Goal: Information Seeking & Learning: Learn about a topic

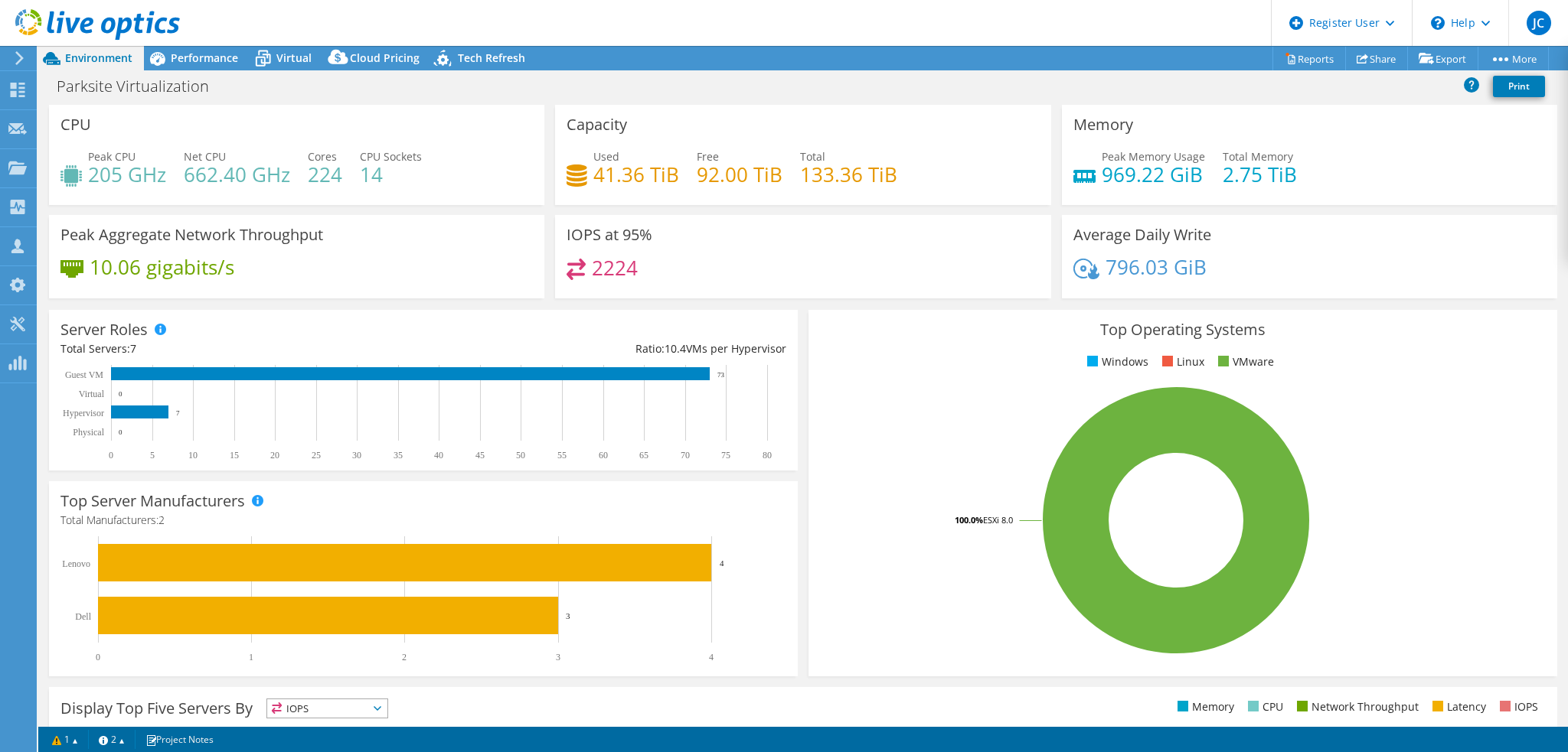
select select "USEast"
select select "USD"
click at [63, 95] on div "Dashboard" at bounding box center [72, 90] width 72 height 38
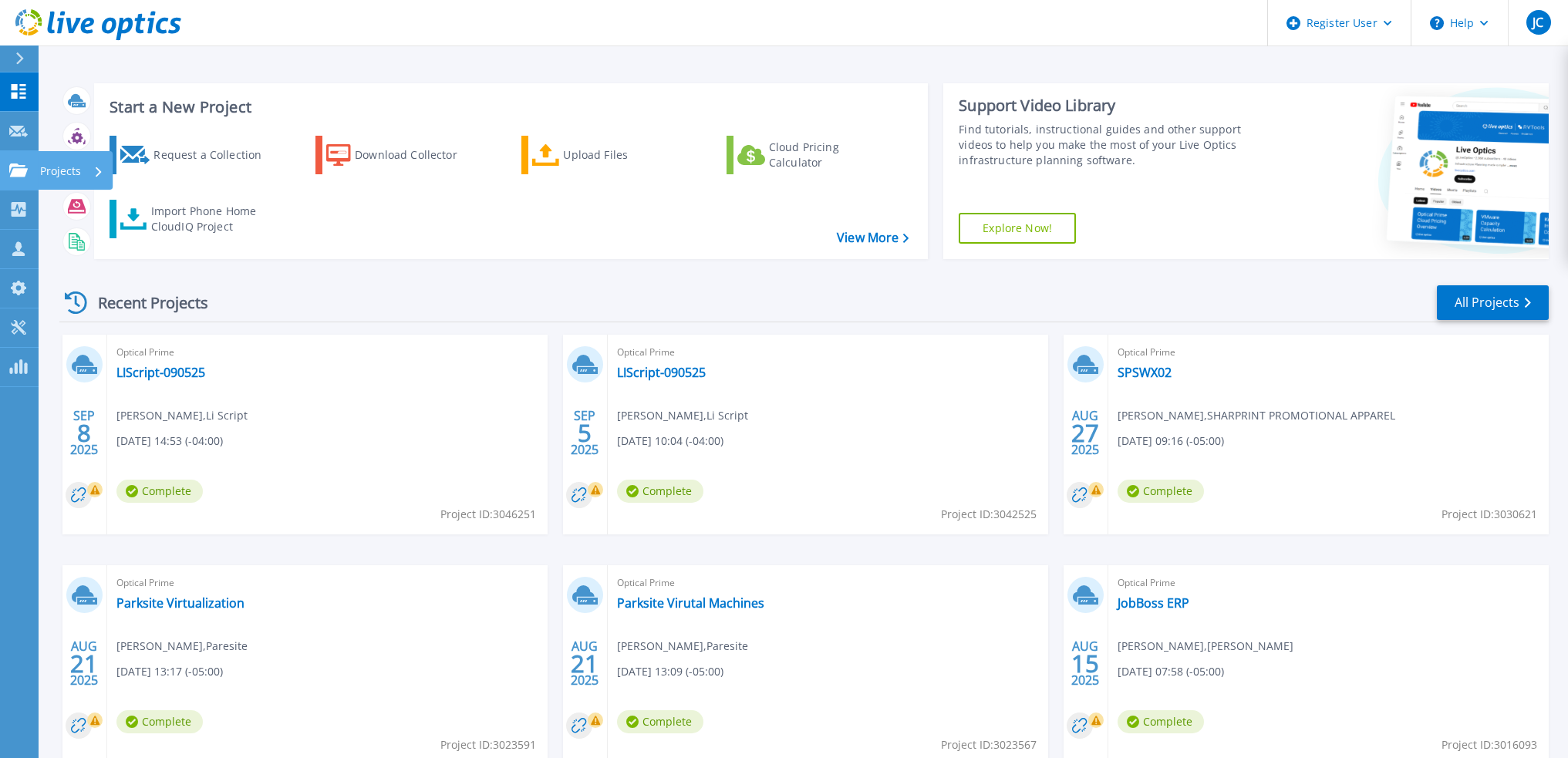
click at [66, 170] on p "Projects" at bounding box center [60, 172] width 41 height 40
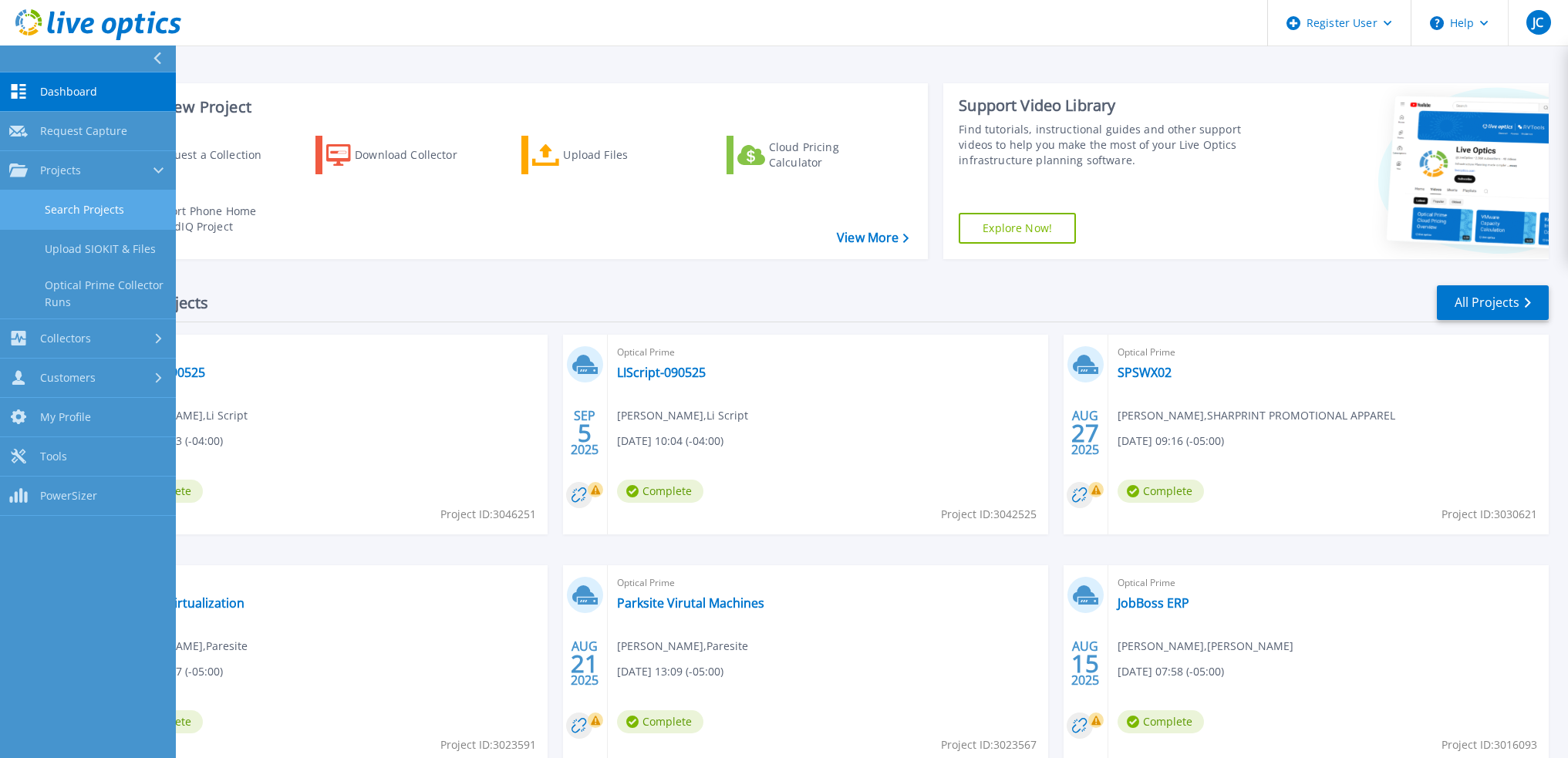
click at [97, 217] on link "Search Projects" at bounding box center [88, 210] width 176 height 39
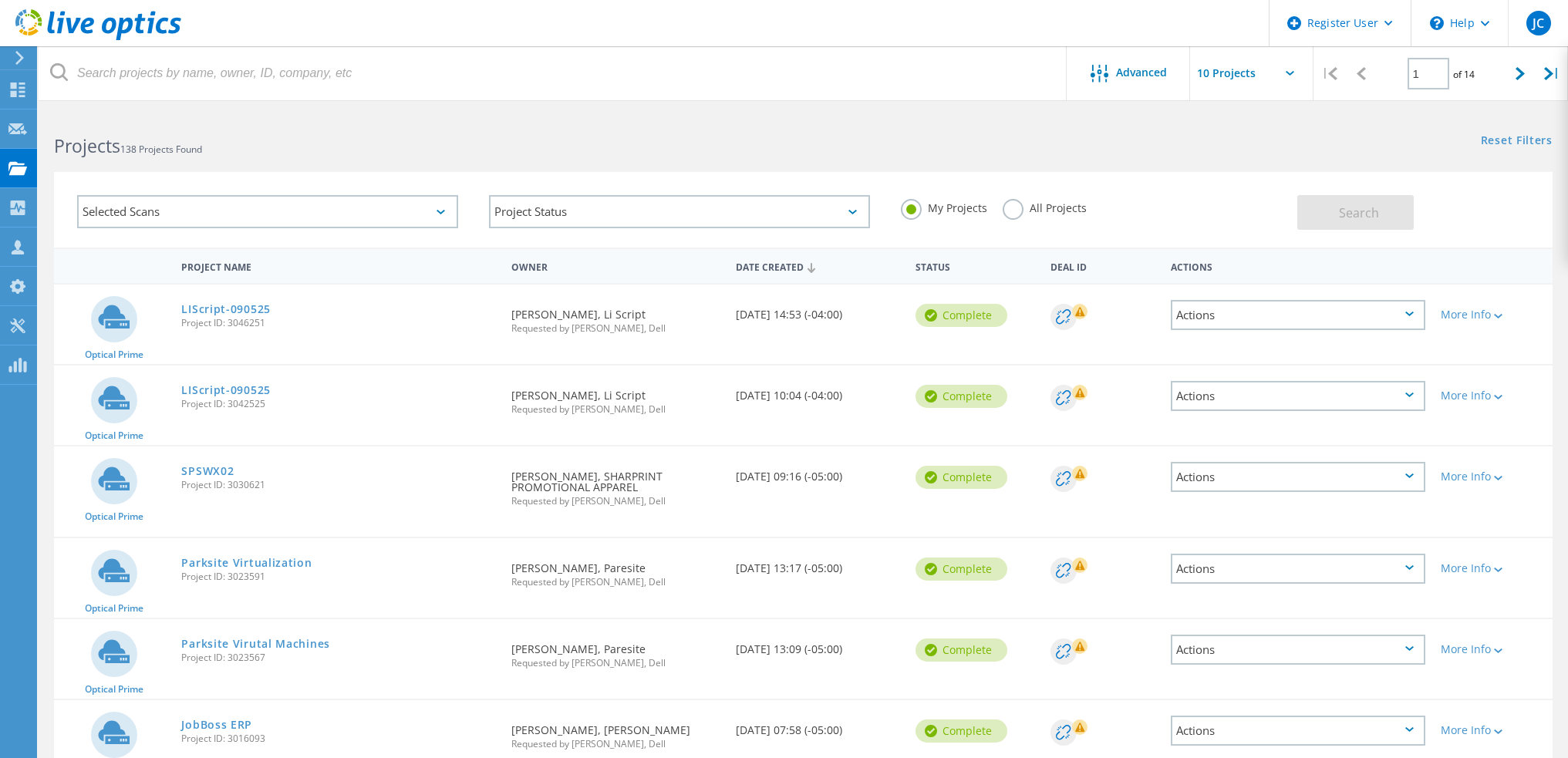
click at [1012, 209] on label "All Projects" at bounding box center [1045, 206] width 84 height 14
click at [0, 0] on input "All Projects" at bounding box center [0, 0] width 0 height 0
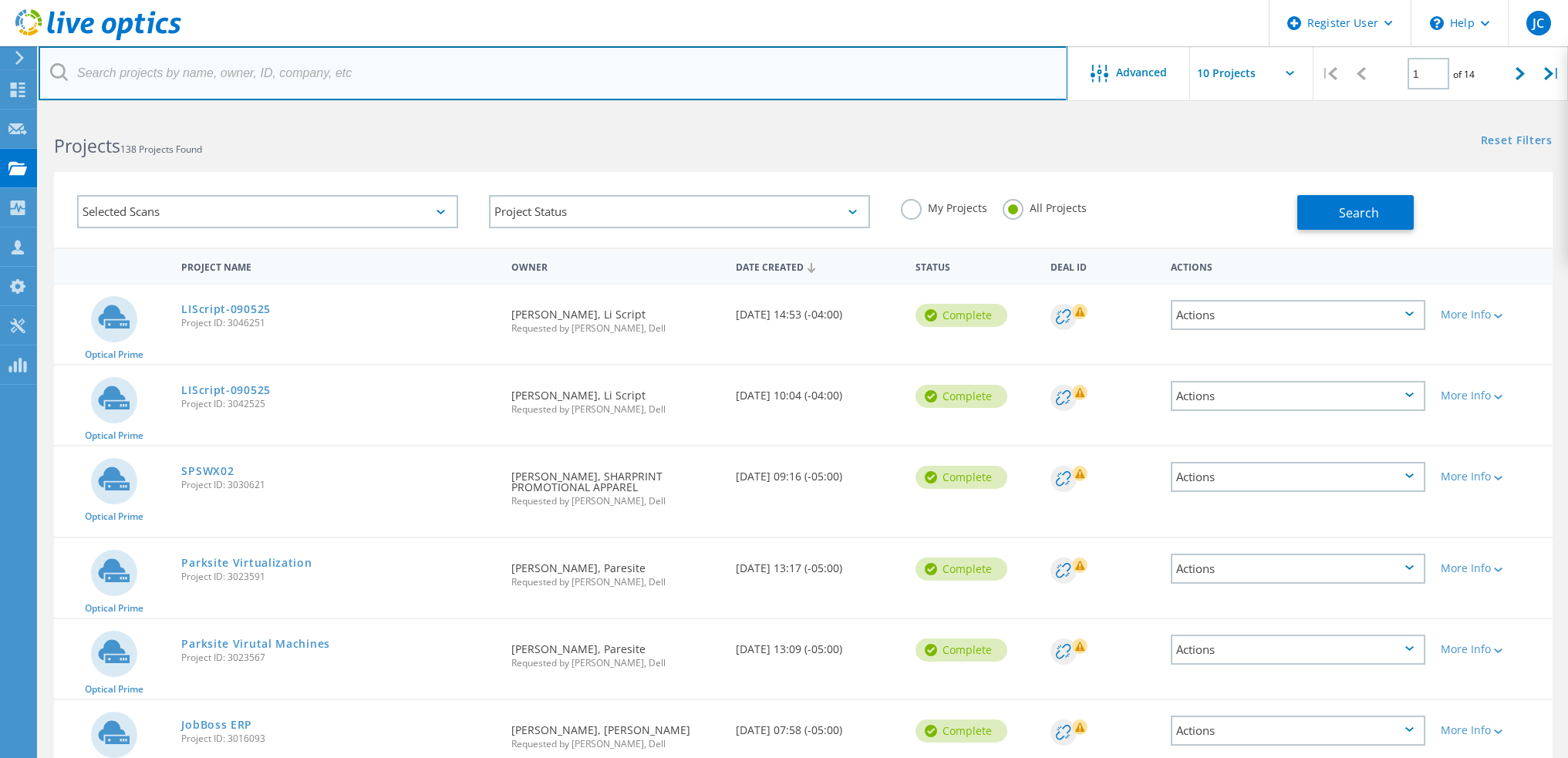
click at [432, 79] on input "text" at bounding box center [553, 72] width 1029 height 54
paste input "warren.gatrel@verity-it.com"
type input "warren.gatrel@verity-it.com"
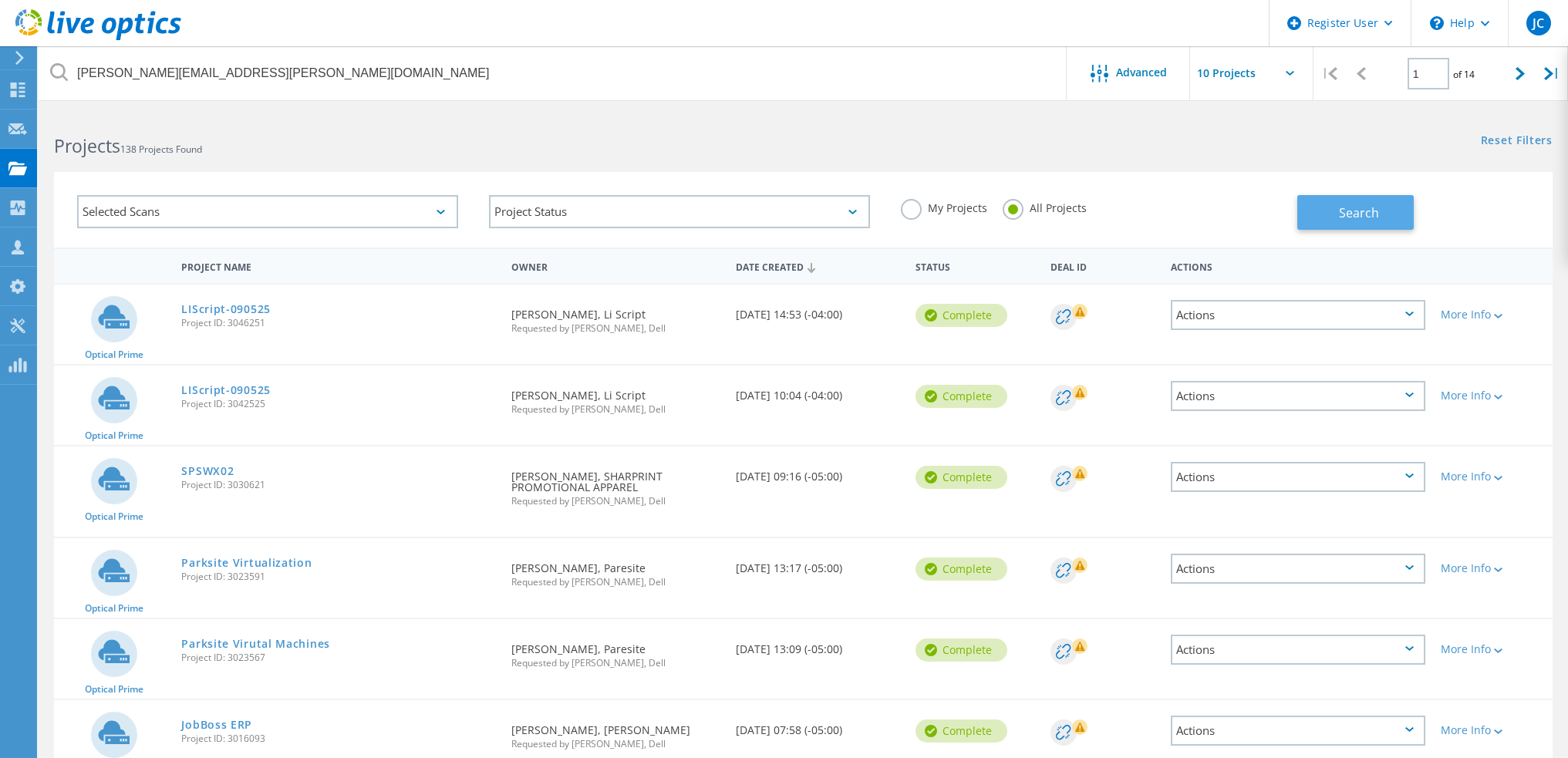
click at [1330, 205] on button "Search" at bounding box center [1355, 212] width 117 height 35
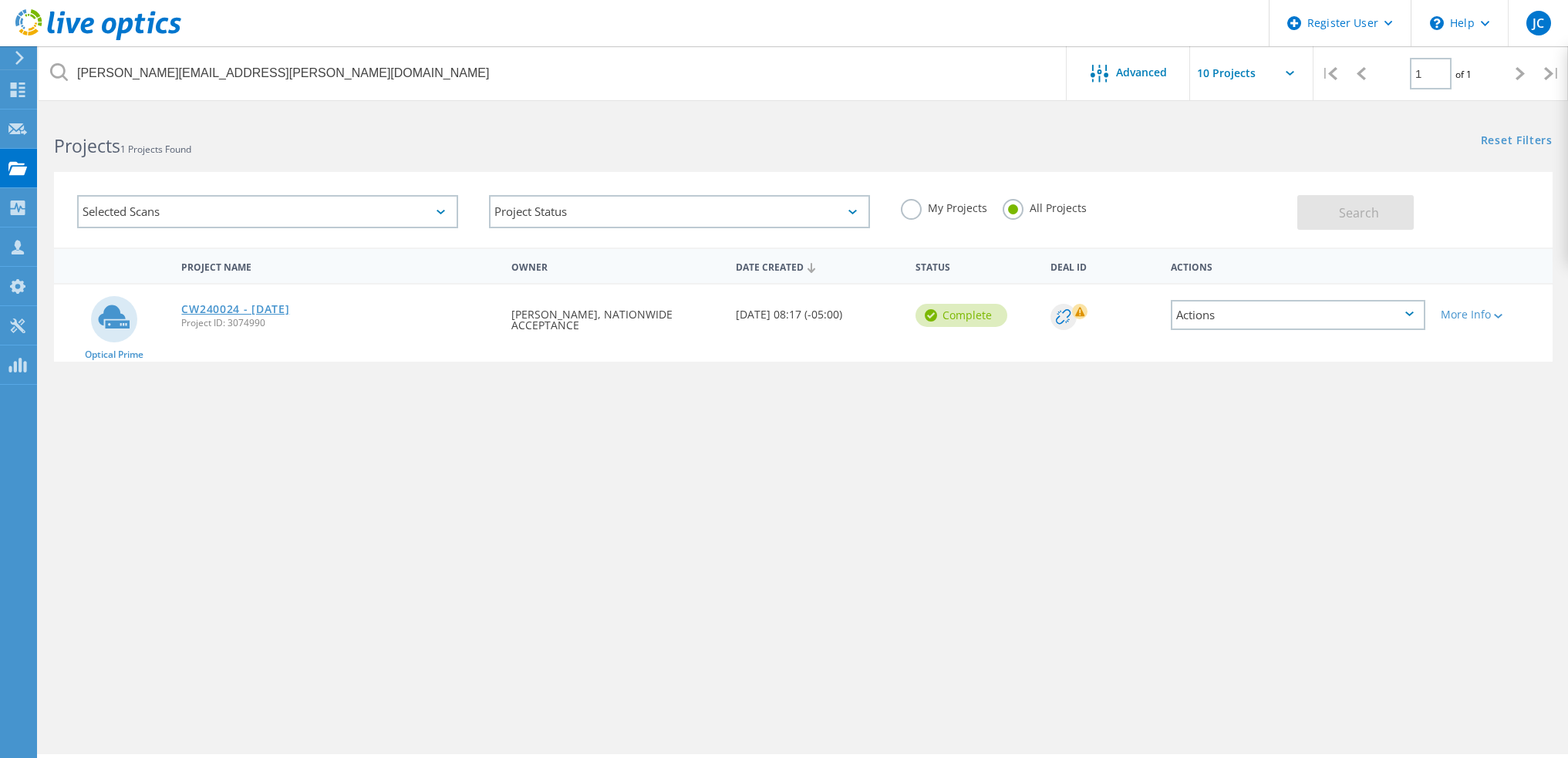
click at [288, 308] on link "CW240024 - [DATE]" at bounding box center [235, 309] width 108 height 10
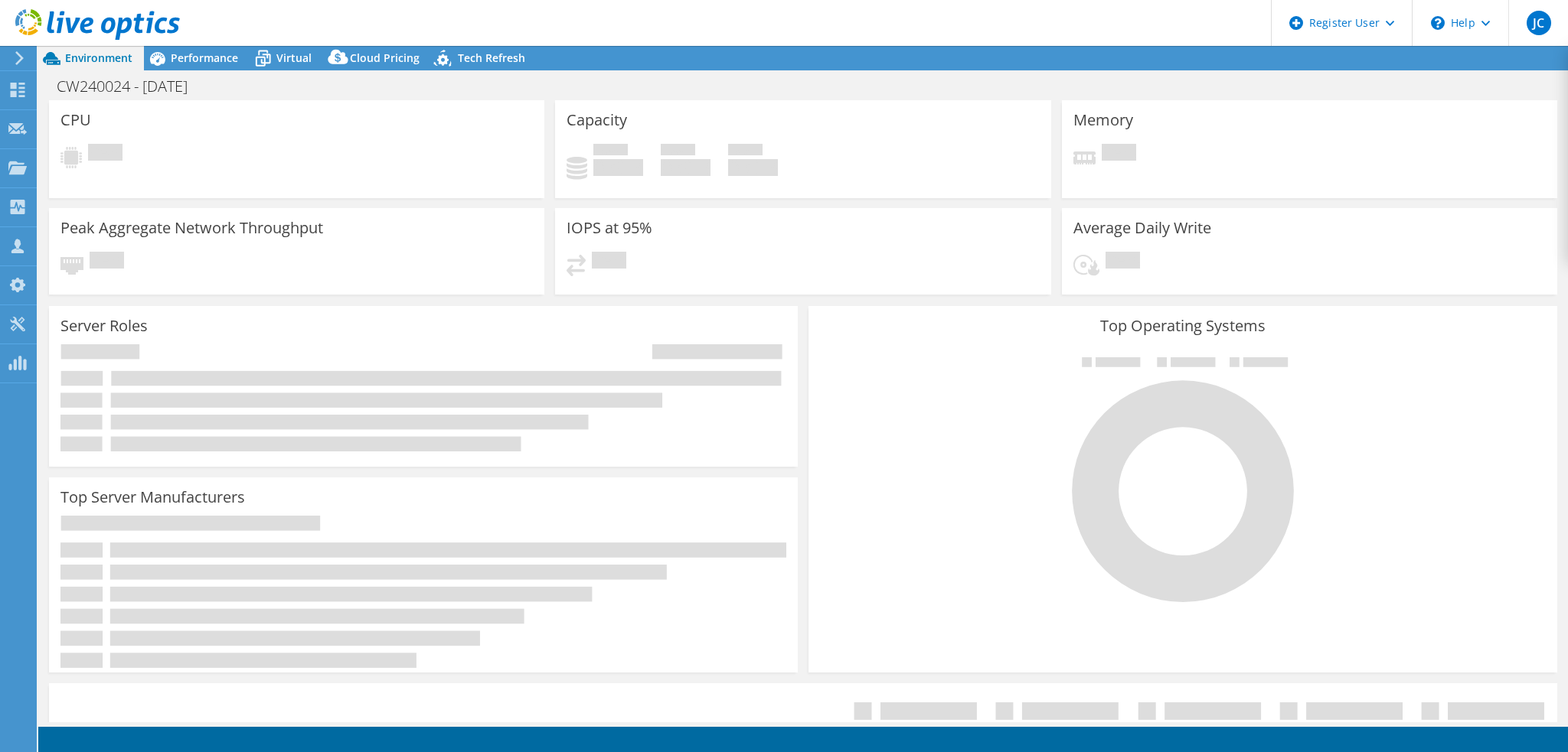
select select "USD"
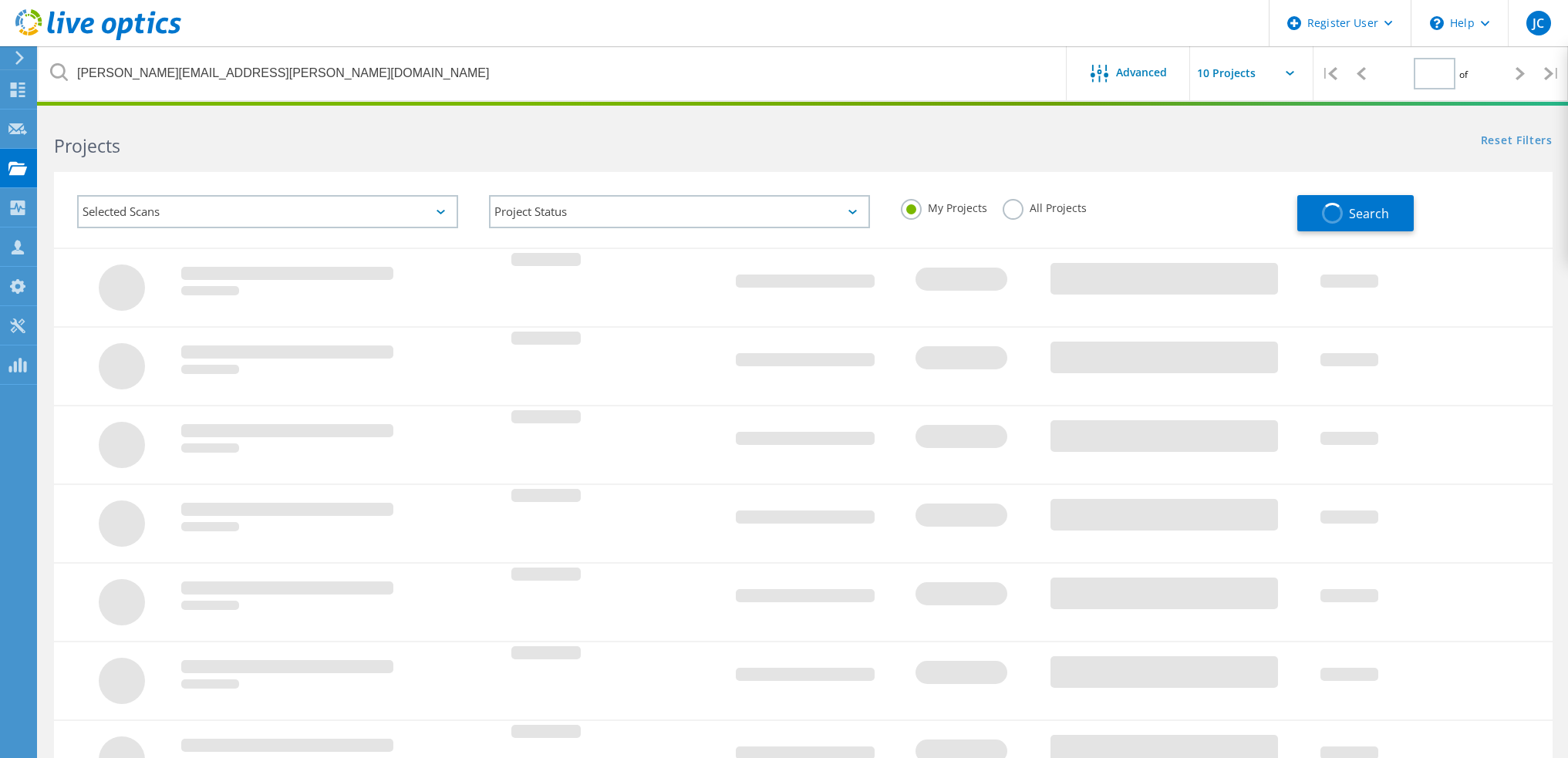
type input "1"
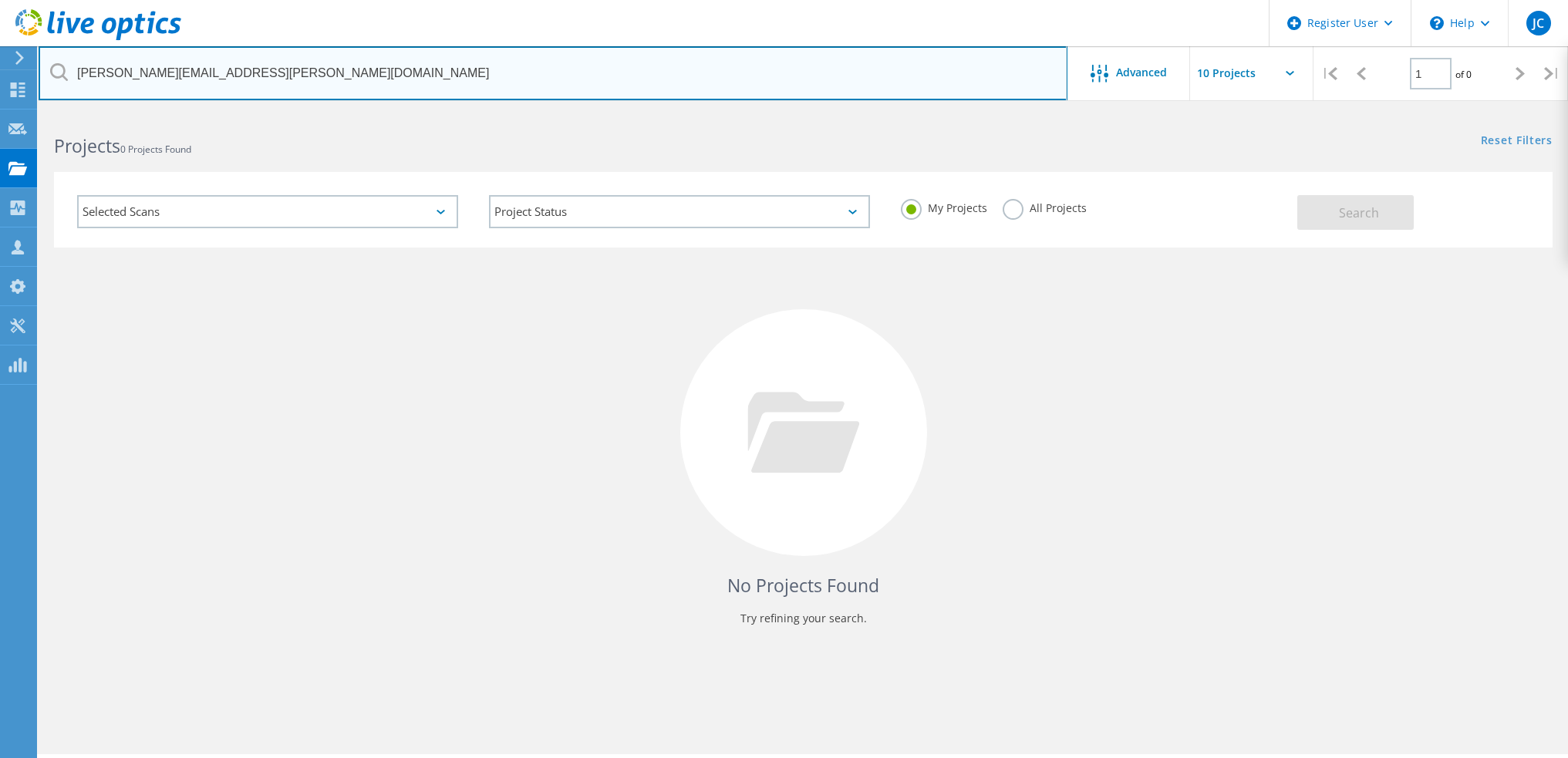
click at [970, 77] on input "[PERSON_NAME][EMAIL_ADDRESS][PERSON_NAME][DOMAIN_NAME]" at bounding box center [553, 72] width 1029 height 54
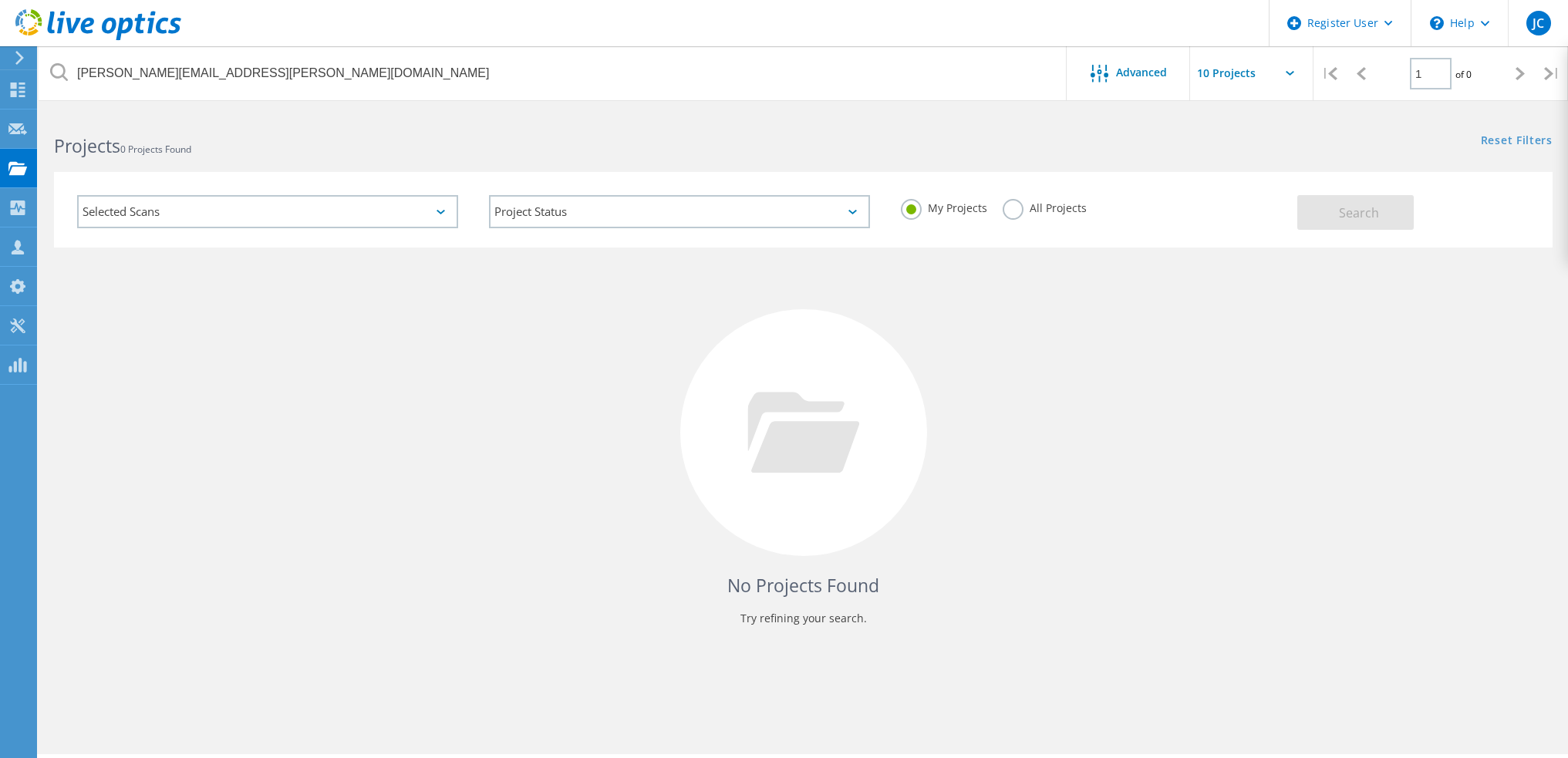
click at [1018, 213] on label "All Projects" at bounding box center [1045, 206] width 84 height 14
click at [0, 0] on input "All Projects" at bounding box center [0, 0] width 0 height 0
click at [1354, 209] on span "Search" at bounding box center [1359, 213] width 40 height 17
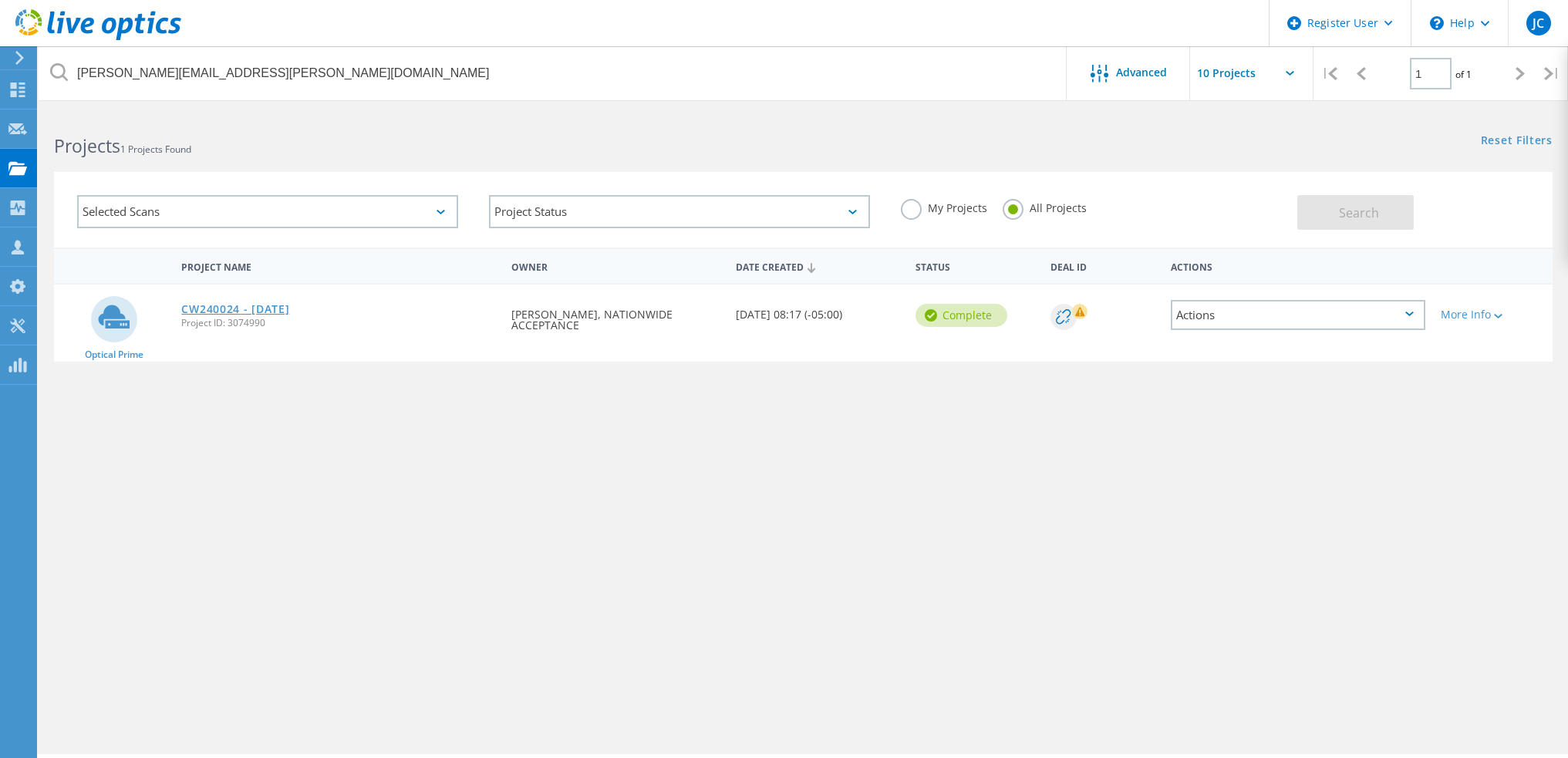
click at [230, 304] on link "CW240024 - [DATE]" at bounding box center [235, 309] width 108 height 10
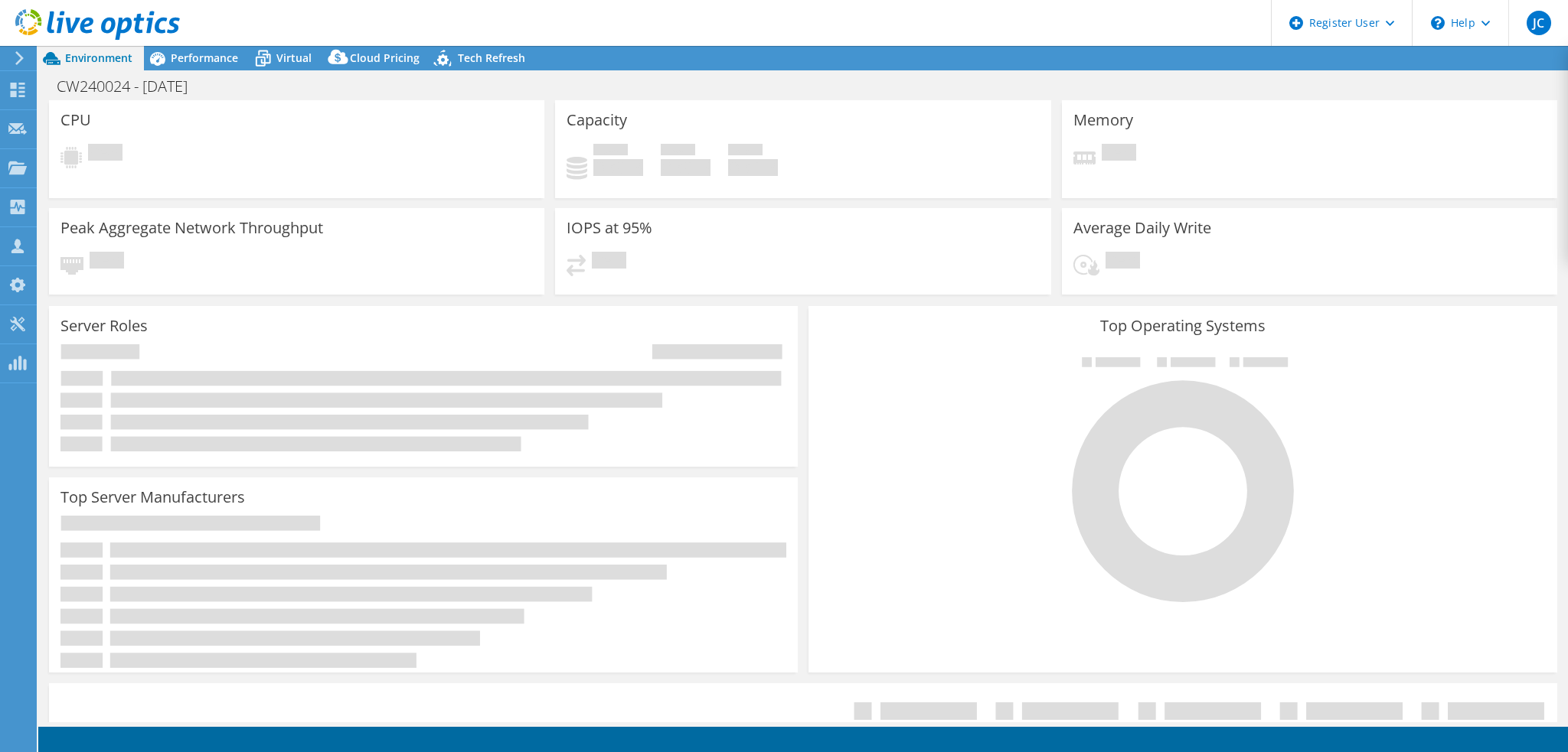
select select "USD"
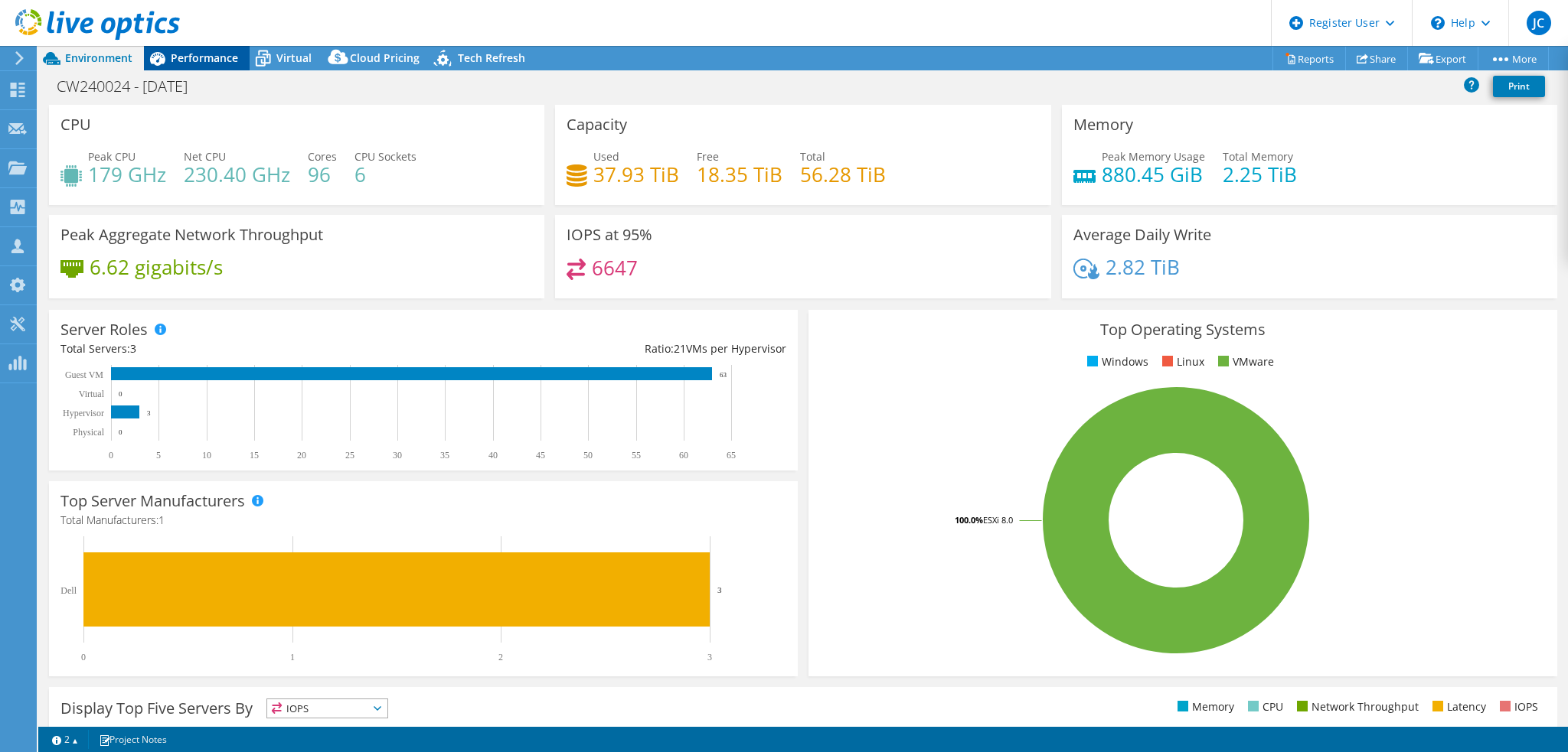
click at [202, 58] on span "Performance" at bounding box center [205, 58] width 67 height 14
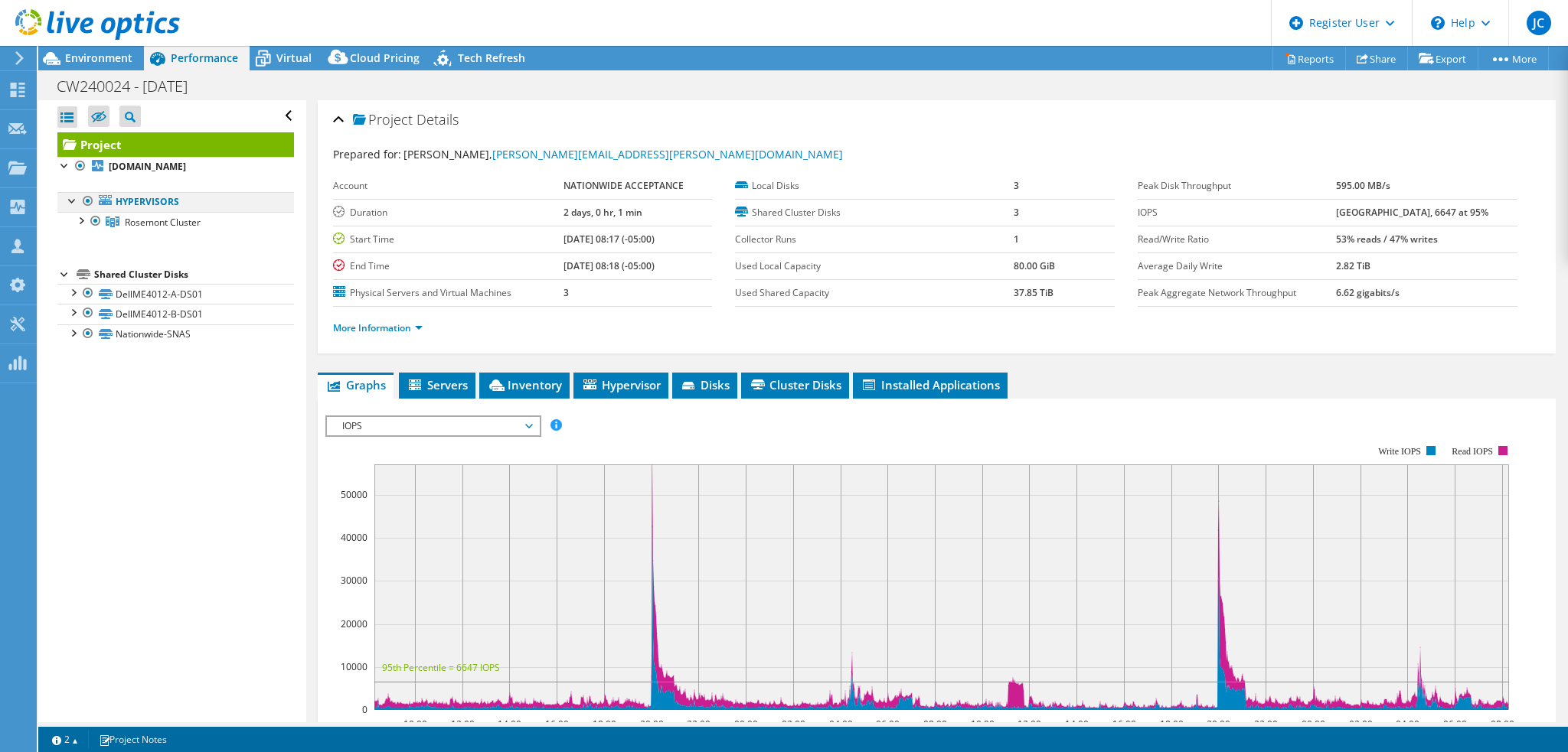
click at [77, 206] on div at bounding box center [72, 199] width 15 height 15
click at [619, 375] on li "Hypervisor" at bounding box center [620, 385] width 95 height 26
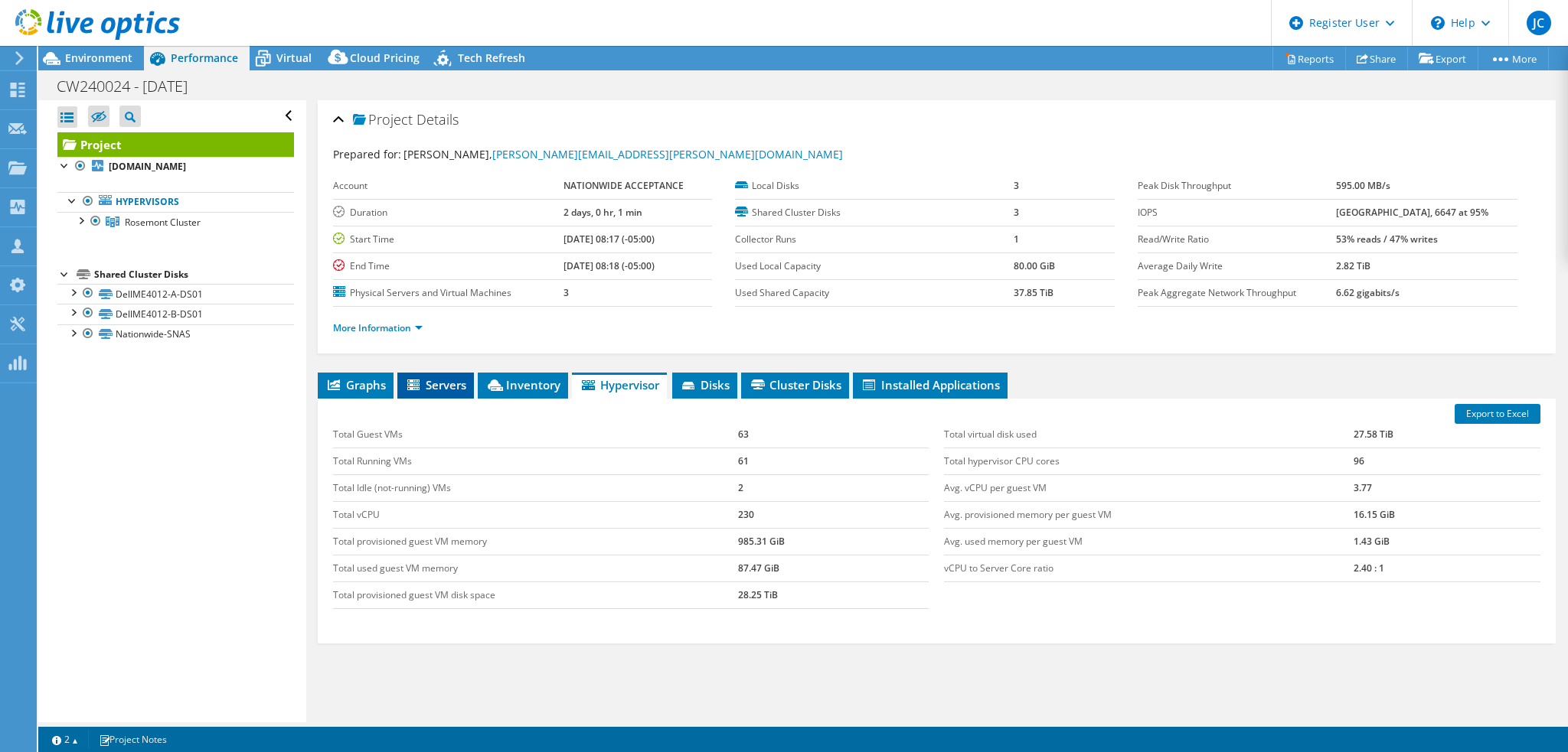
click at [428, 388] on span "Servers" at bounding box center [436, 384] width 62 height 15
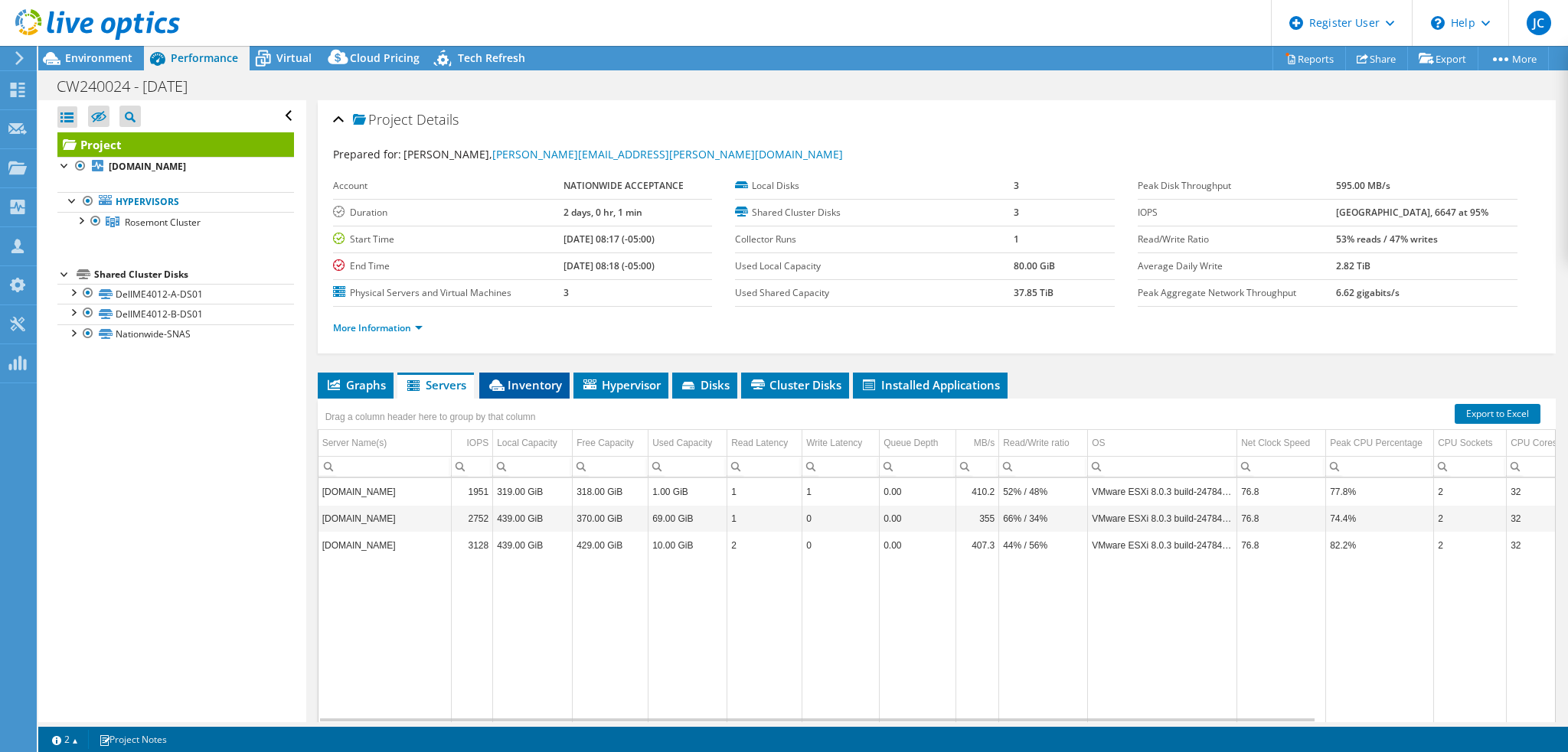
click at [529, 393] on li "Inventory" at bounding box center [524, 385] width 90 height 26
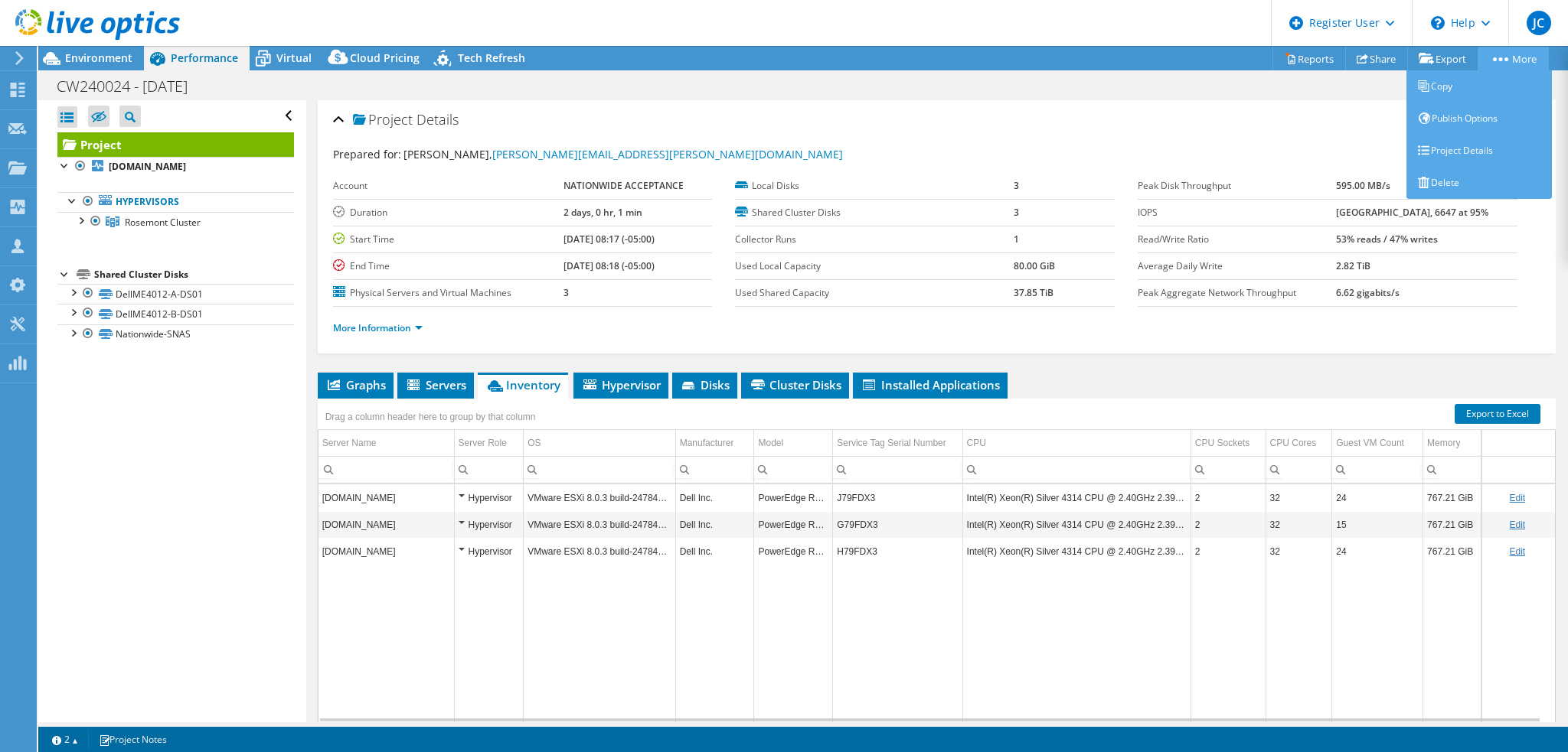
click at [1507, 62] on link "More" at bounding box center [1513, 58] width 71 height 24
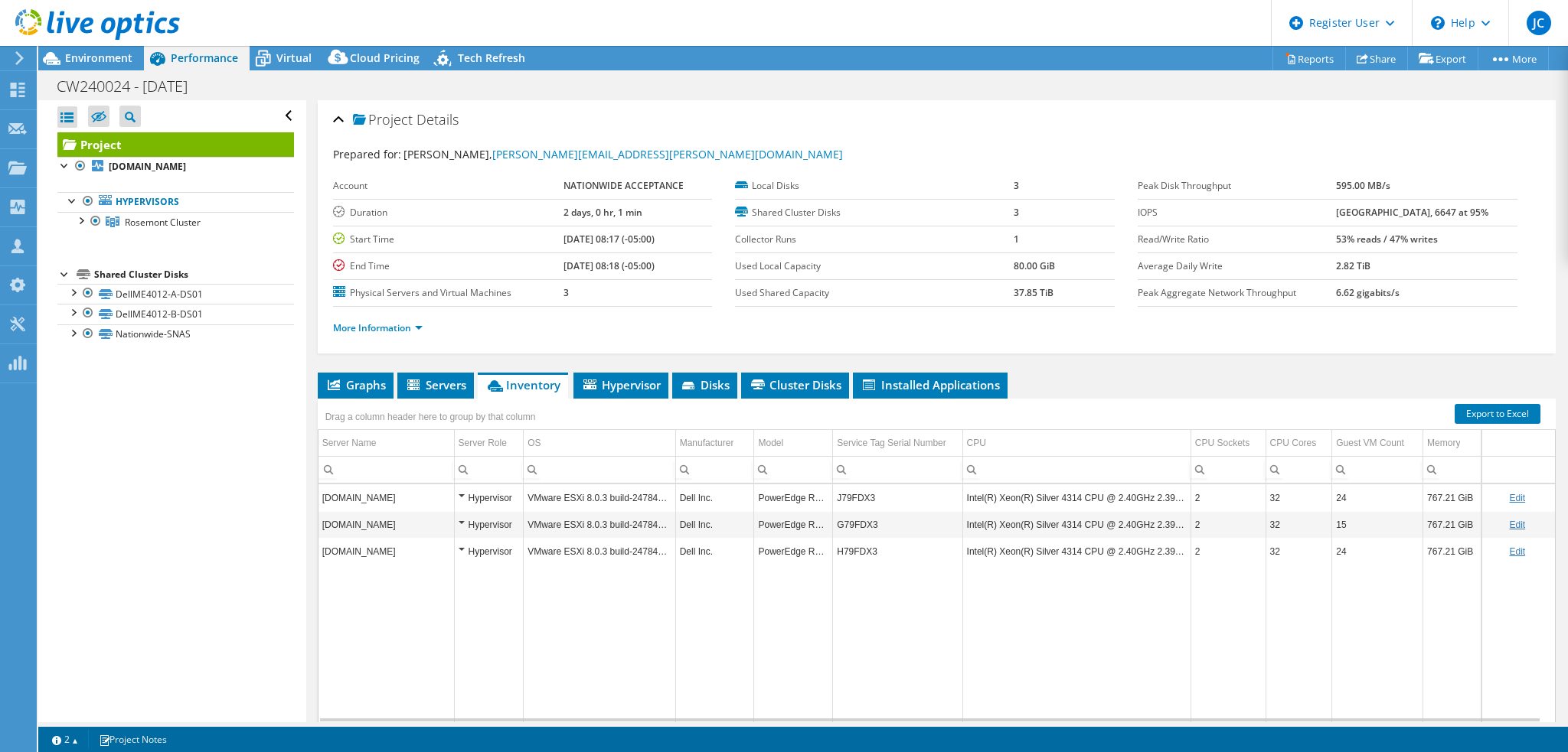
click at [1307, 105] on div "Project Details" at bounding box center [937, 120] width 1207 height 33
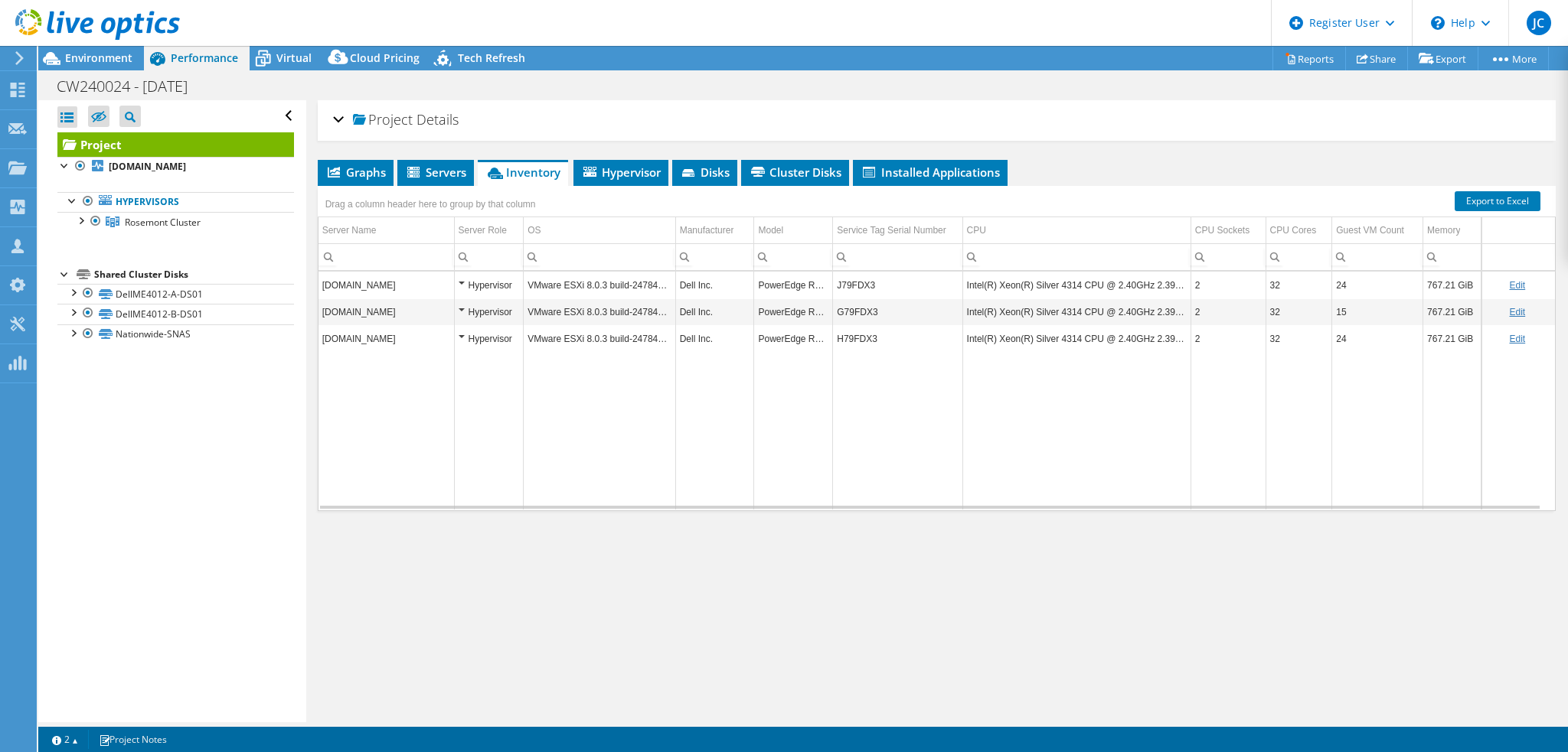
click at [1307, 105] on div "Project Details" at bounding box center [937, 120] width 1207 height 33
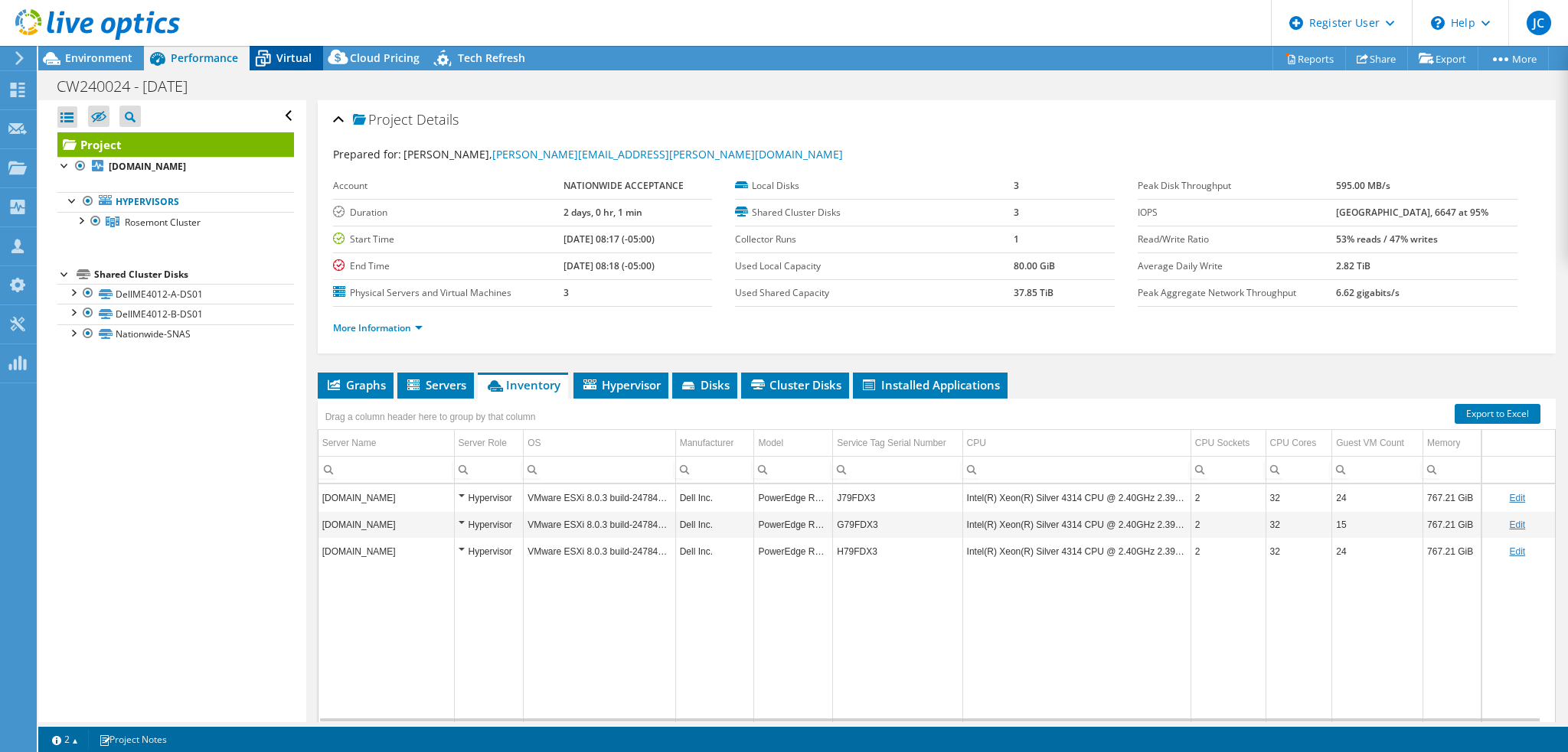
click at [286, 60] on span "Virtual" at bounding box center [294, 58] width 35 height 14
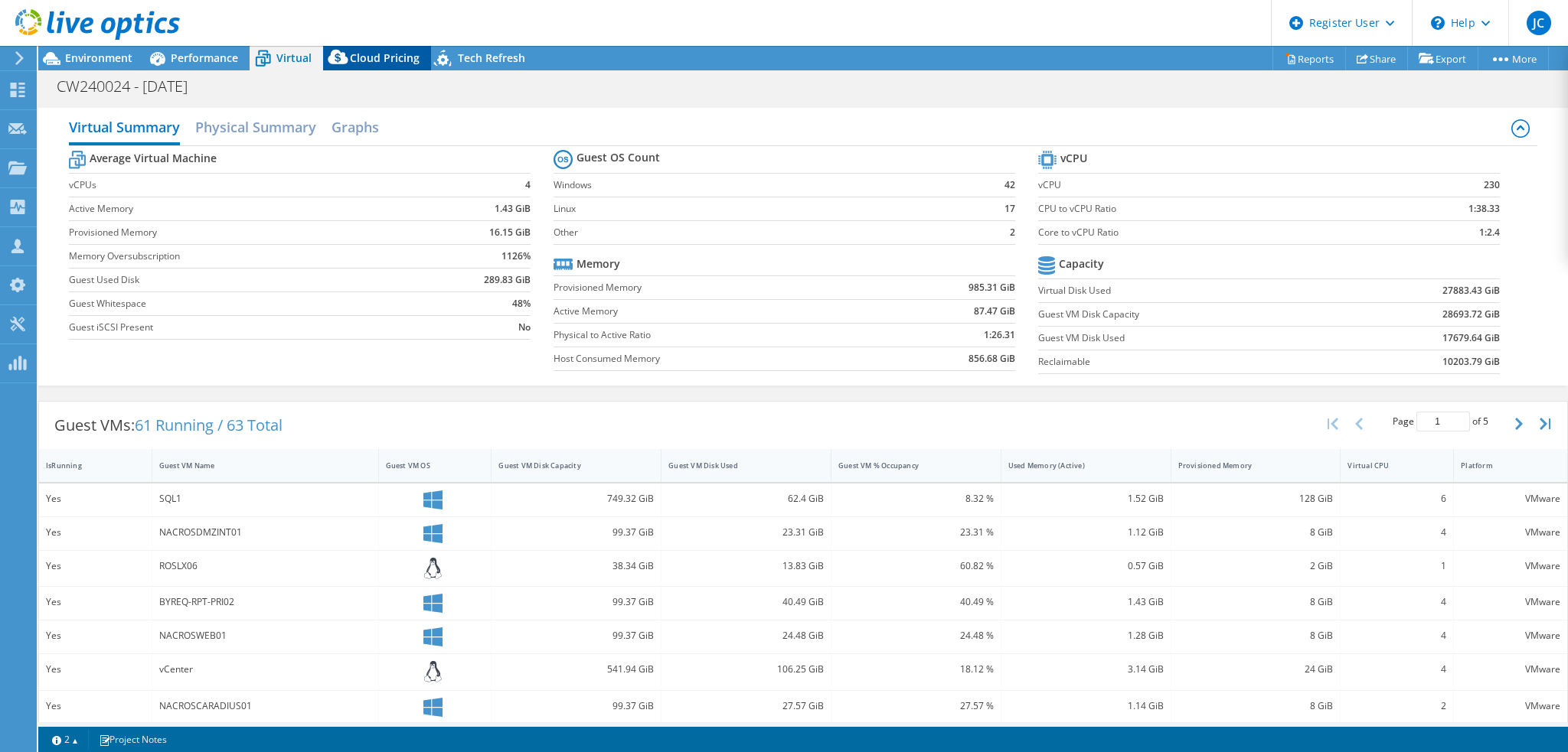
click at [372, 56] on span "Cloud Pricing" at bounding box center [385, 58] width 70 height 14
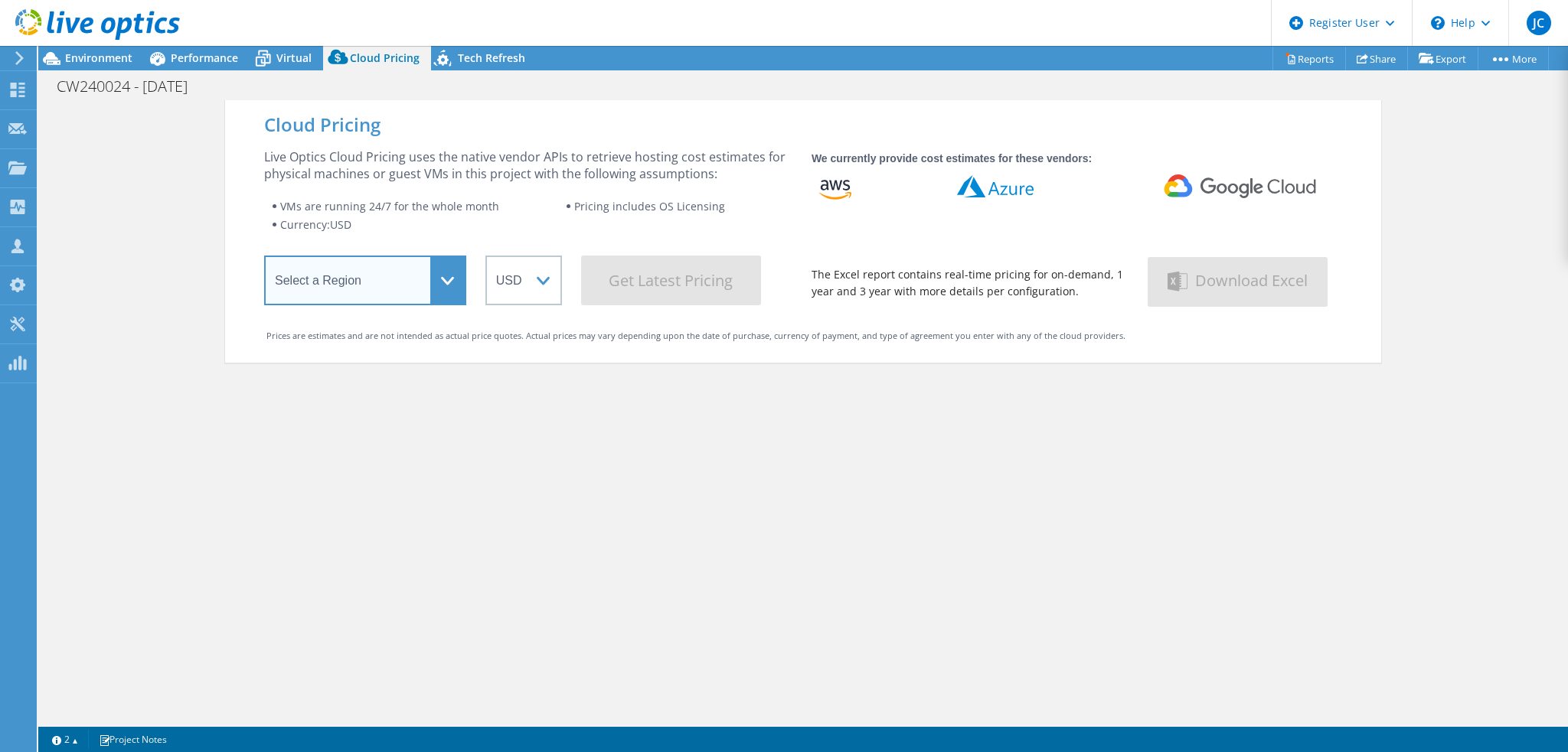
click at [442, 265] on select "Select a Region Asia Pacific (Hong Kong) Asia Pacific (Mumbai) Asia Pacific (Se…" at bounding box center [365, 281] width 202 height 50
select select "USEast"
click at [264, 259] on select "Select a Region Asia Pacific (Hong Kong) Asia Pacific (Mumbai) Asia Pacific (Se…" at bounding box center [365, 281] width 202 height 50
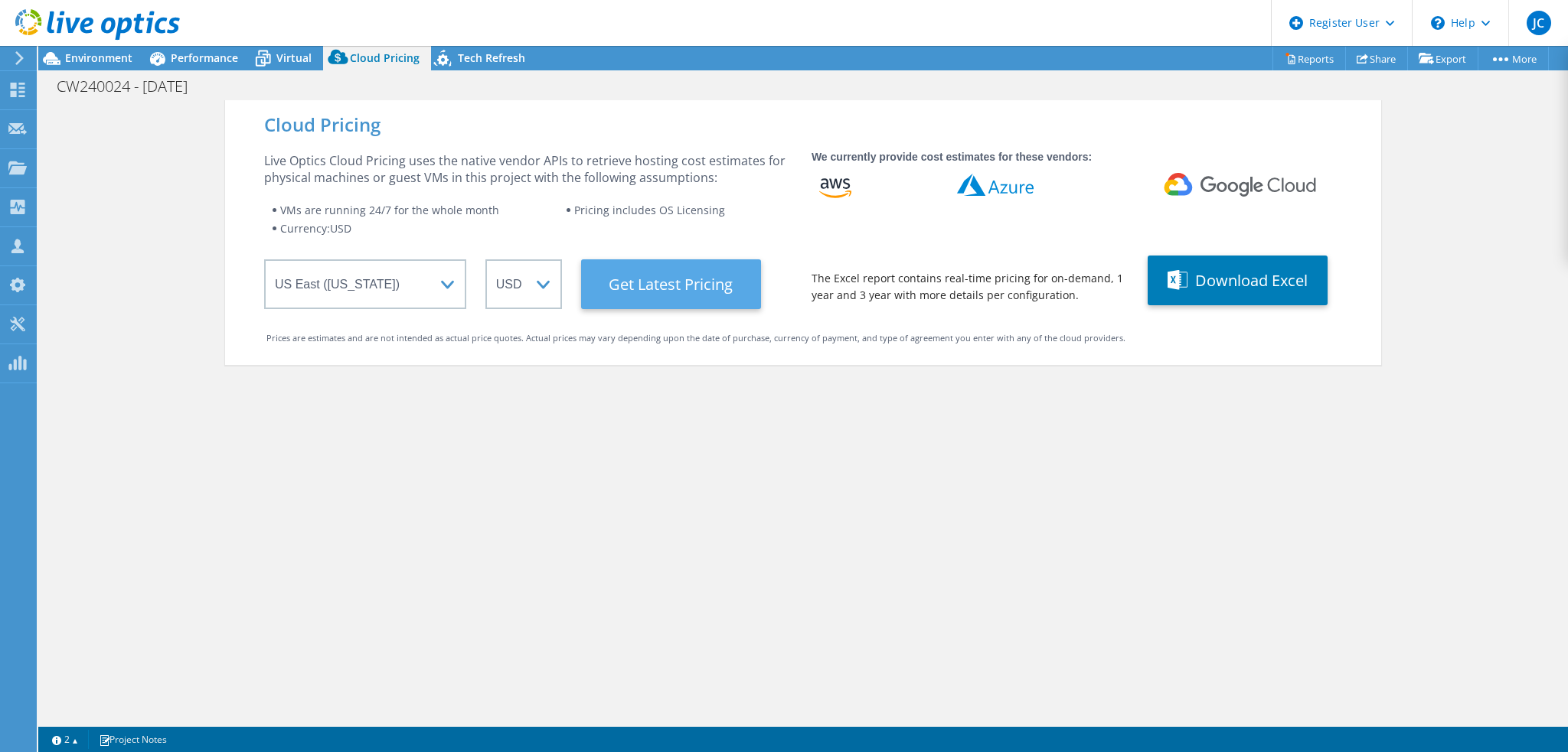
click at [695, 281] on Latest "Get Latest Pricing" at bounding box center [671, 284] width 180 height 50
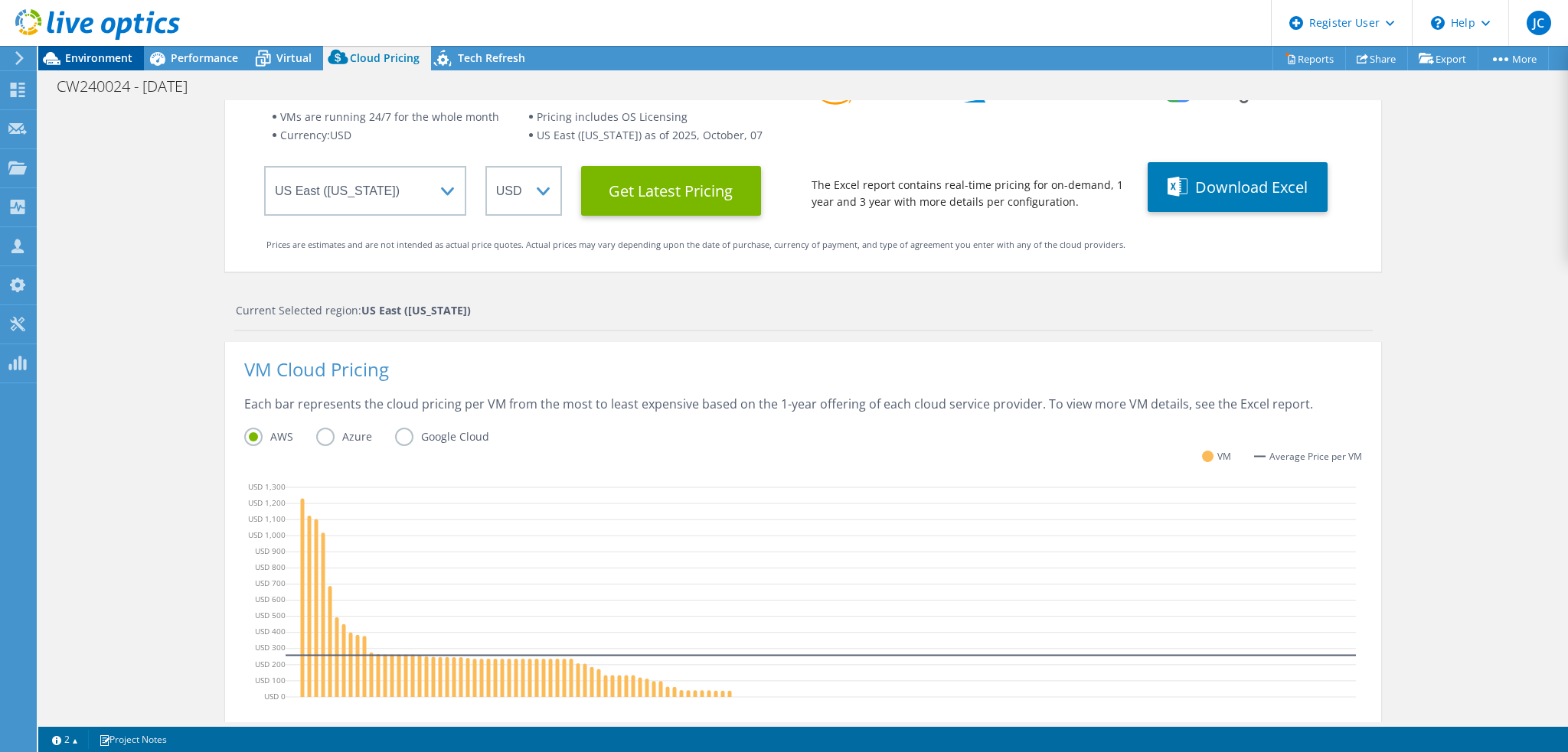
click at [112, 58] on span "Environment" at bounding box center [98, 58] width 67 height 14
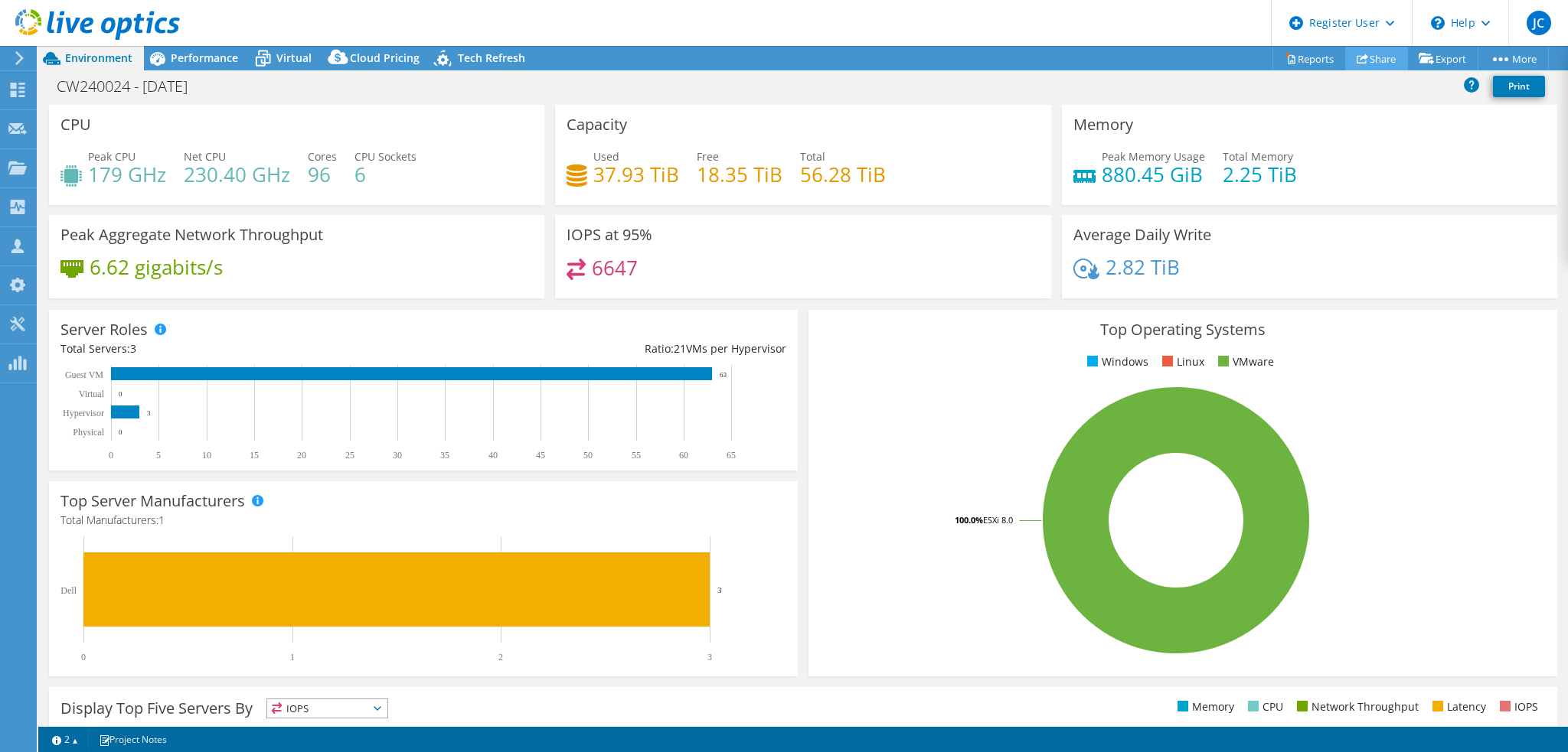
click at [1366, 62] on link "Share" at bounding box center [1377, 58] width 63 height 24
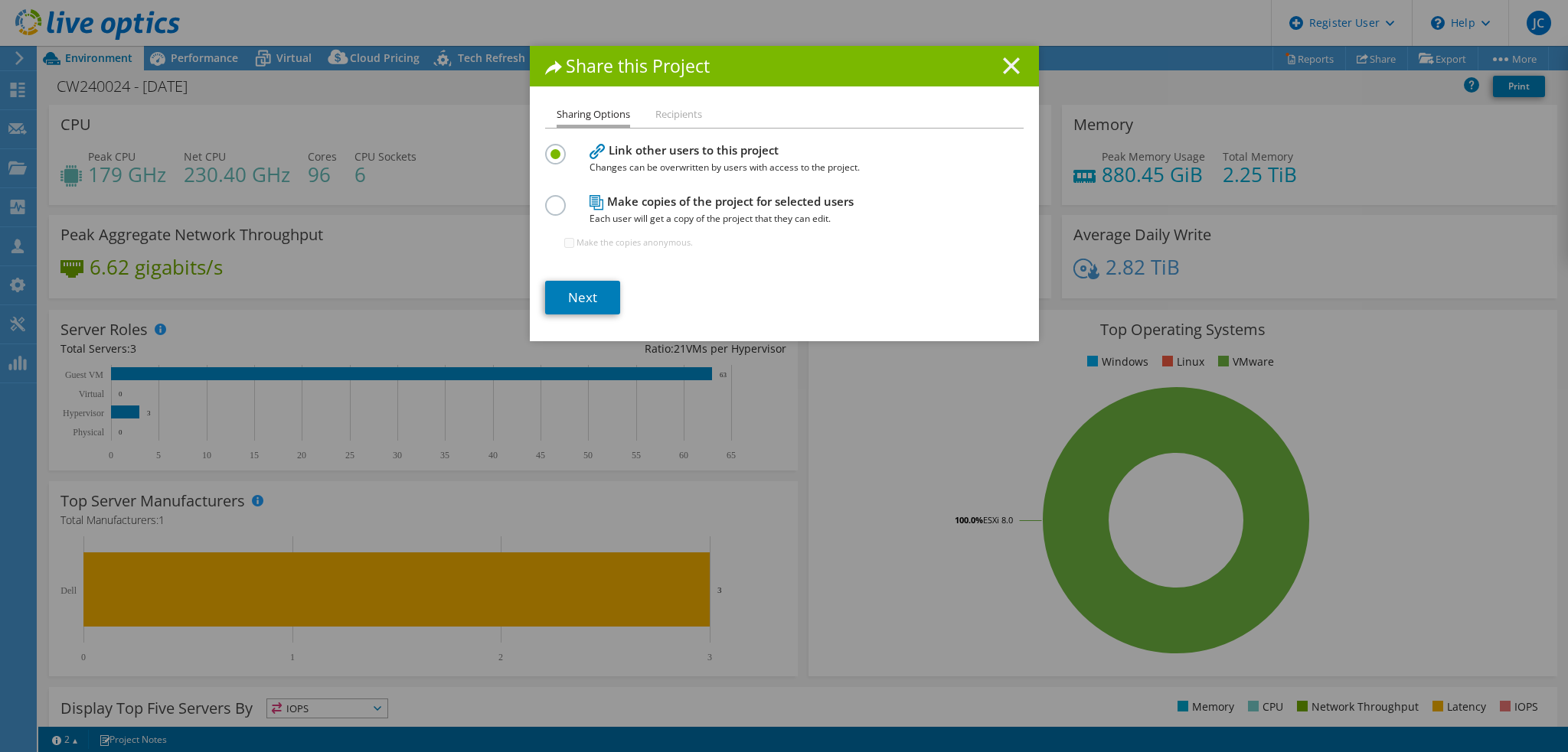
click at [1003, 66] on line at bounding box center [1011, 66] width 15 height 15
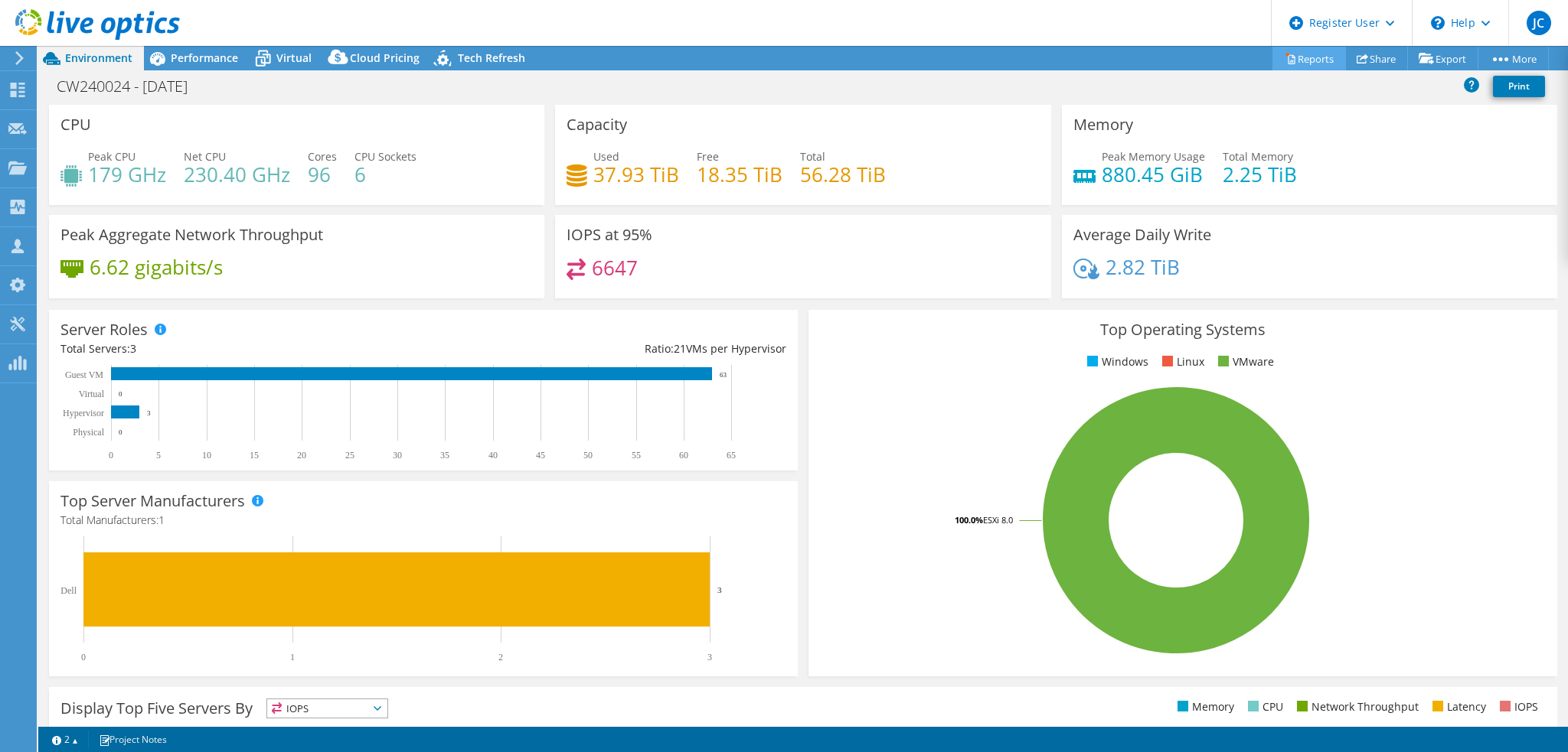
click at [1297, 60] on link "Reports" at bounding box center [1310, 58] width 74 height 24
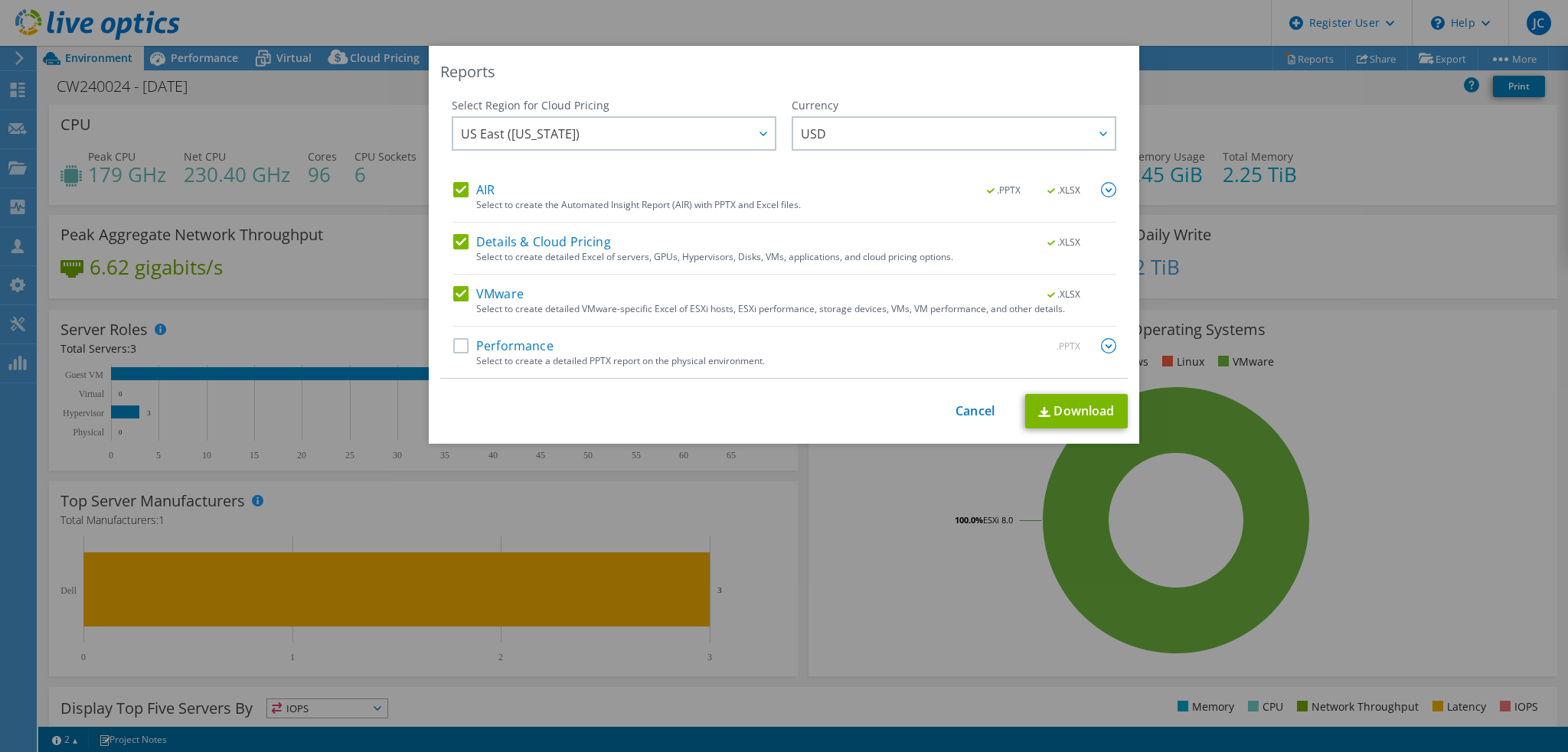
click at [1106, 343] on img at bounding box center [1108, 345] width 15 height 15
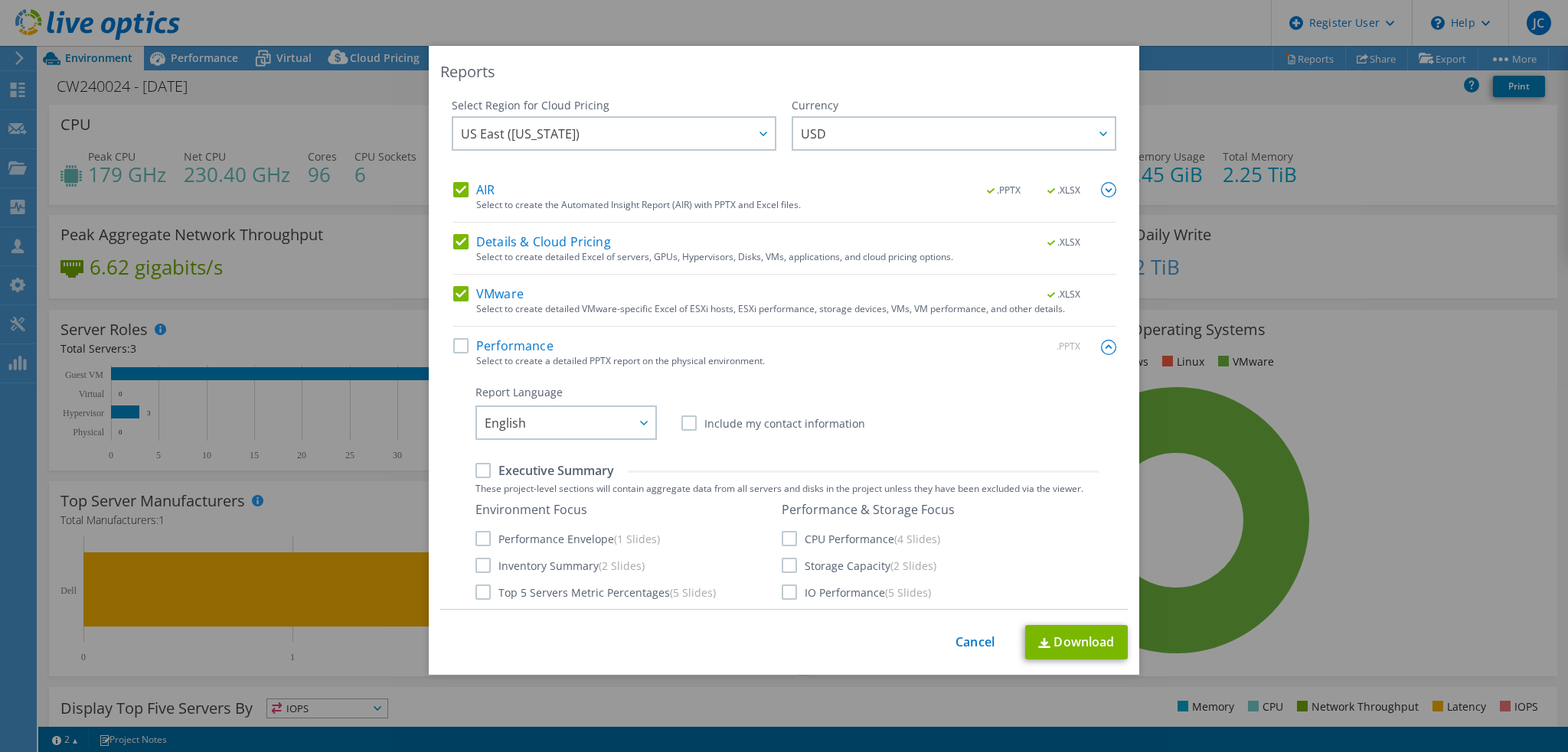
click at [458, 348] on label "Performance" at bounding box center [503, 345] width 100 height 15
click at [0, 0] on input "Performance" at bounding box center [0, 0] width 0 height 0
click at [453, 294] on label "VMware" at bounding box center [489, 293] width 70 height 15
click at [0, 0] on input "VMware" at bounding box center [0, 0] width 0 height 0
click at [457, 245] on label "Details & Cloud Pricing" at bounding box center [532, 241] width 158 height 15
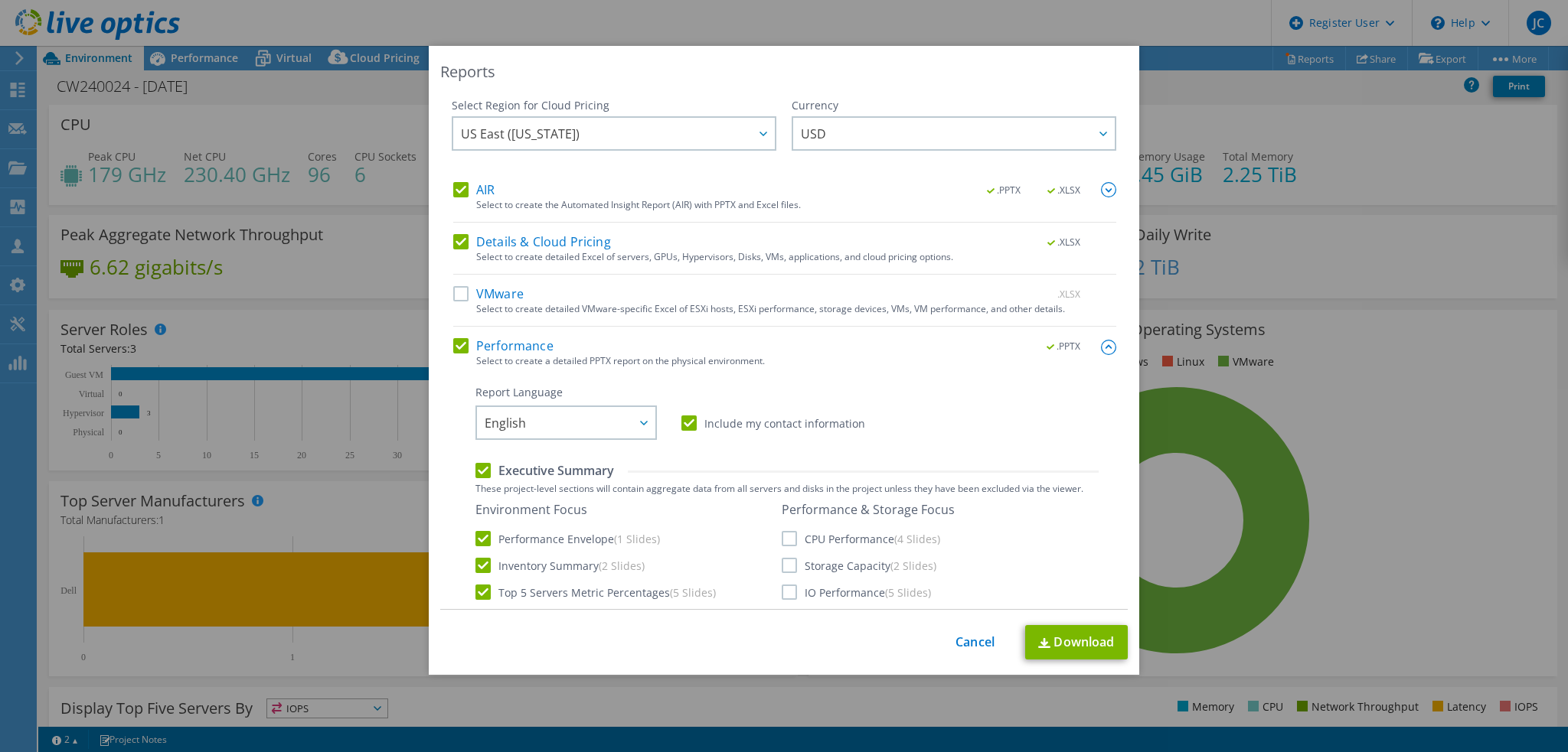
click at [0, 0] on input "Details & Cloud Pricing" at bounding box center [0, 0] width 0 height 0
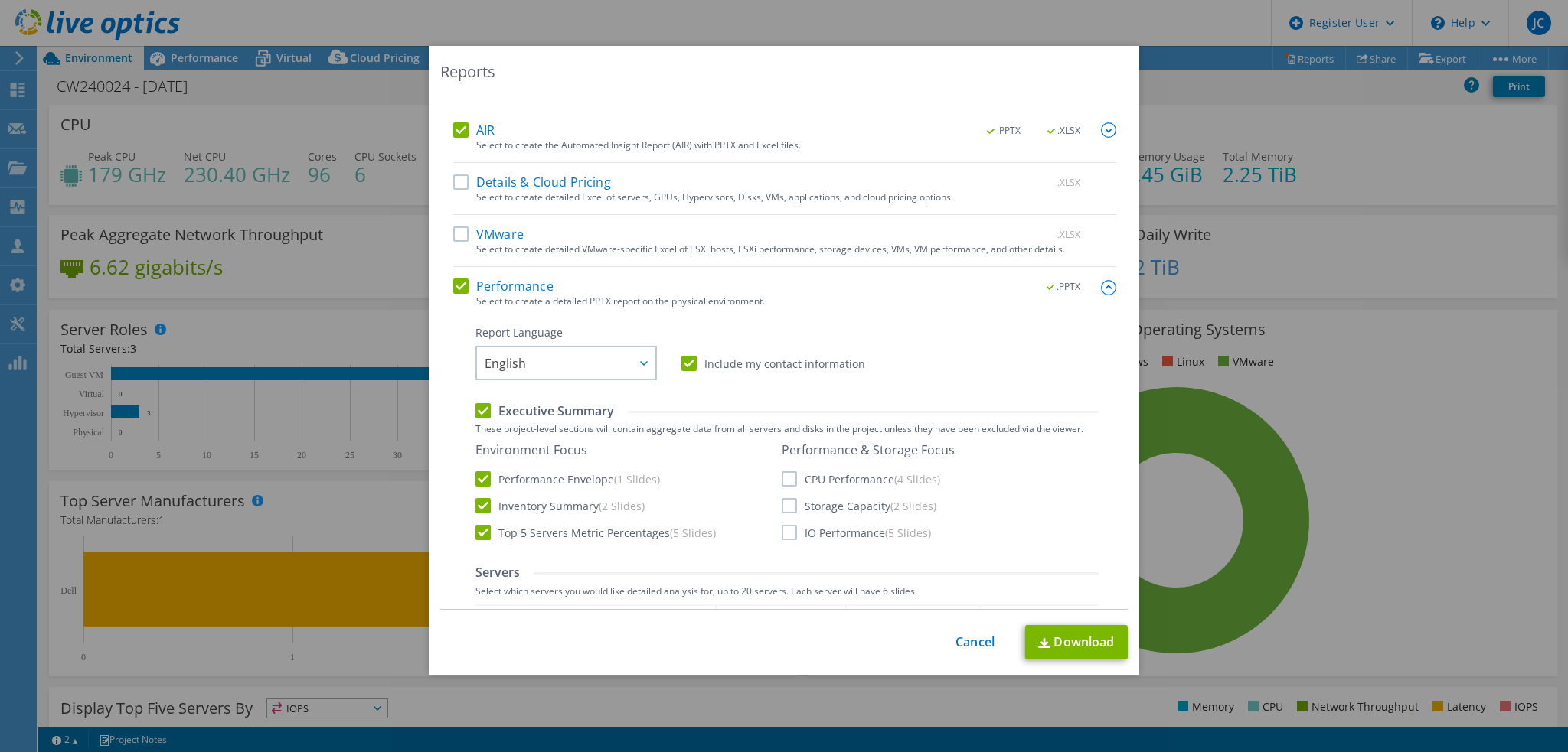
scroll to position [153, 0]
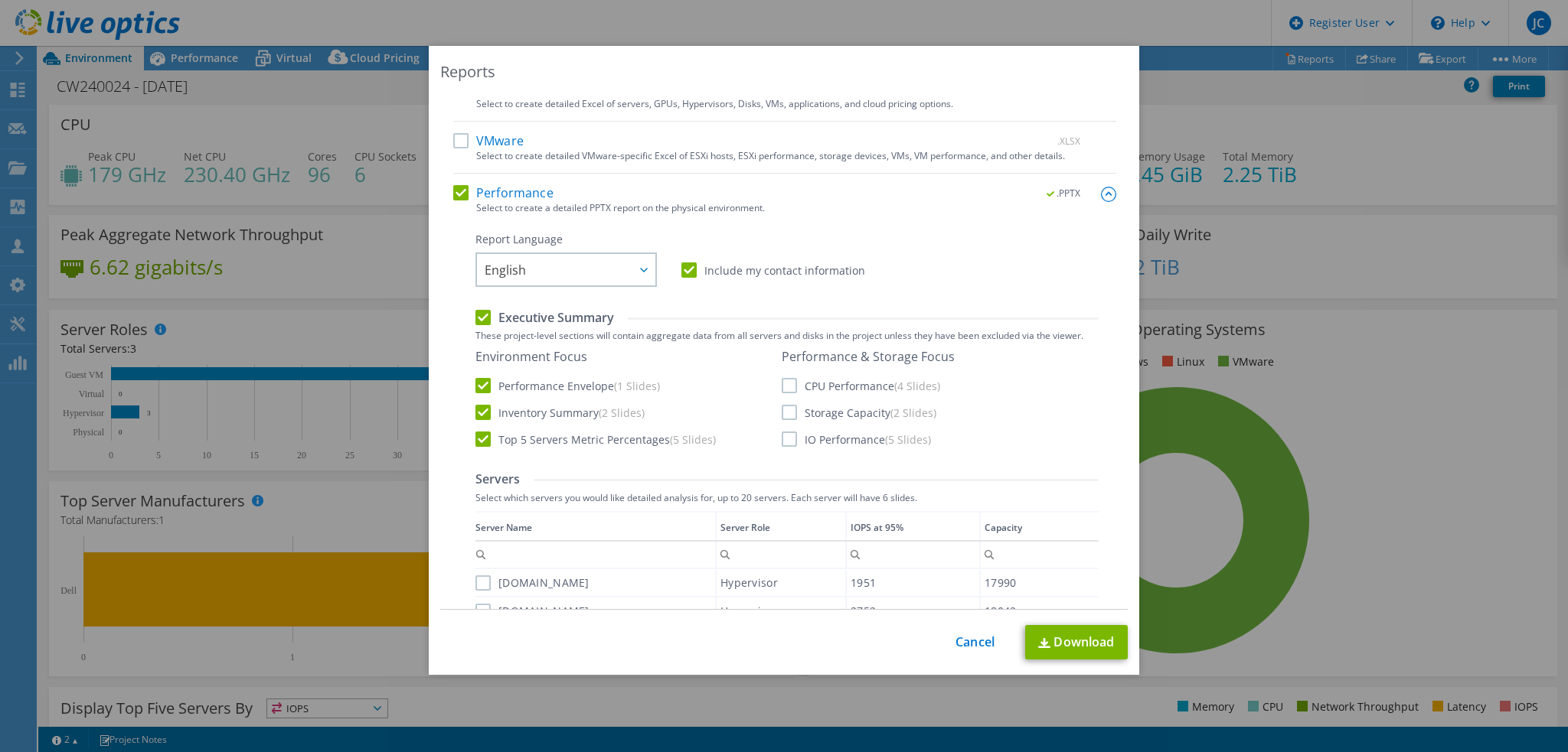
click at [782, 388] on label "CPU Performance (4 Slides)" at bounding box center [861, 385] width 158 height 15
click at [0, 0] on input "CPU Performance (4 Slides)" at bounding box center [0, 0] width 0 height 0
click at [783, 412] on label "Storage Capacity (2 Slides)" at bounding box center [859, 412] width 154 height 15
click at [0, 0] on input "Storage Capacity (2 Slides)" at bounding box center [0, 0] width 0 height 0
click at [784, 441] on label "IO Performance (5 Slides)" at bounding box center [856, 439] width 150 height 15
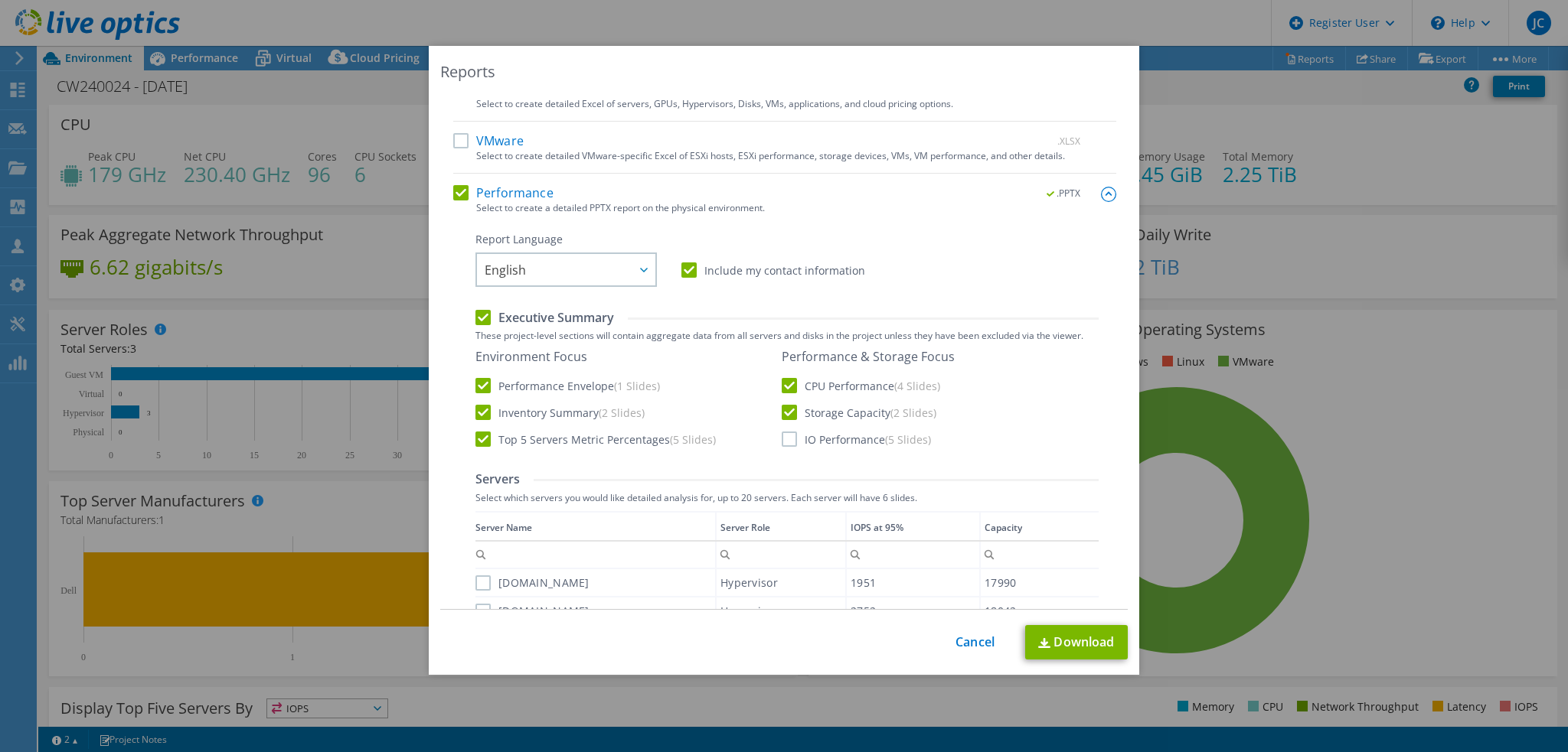
click at [0, 0] on input "IO Performance (5 Slides)" at bounding box center [0, 0] width 0 height 0
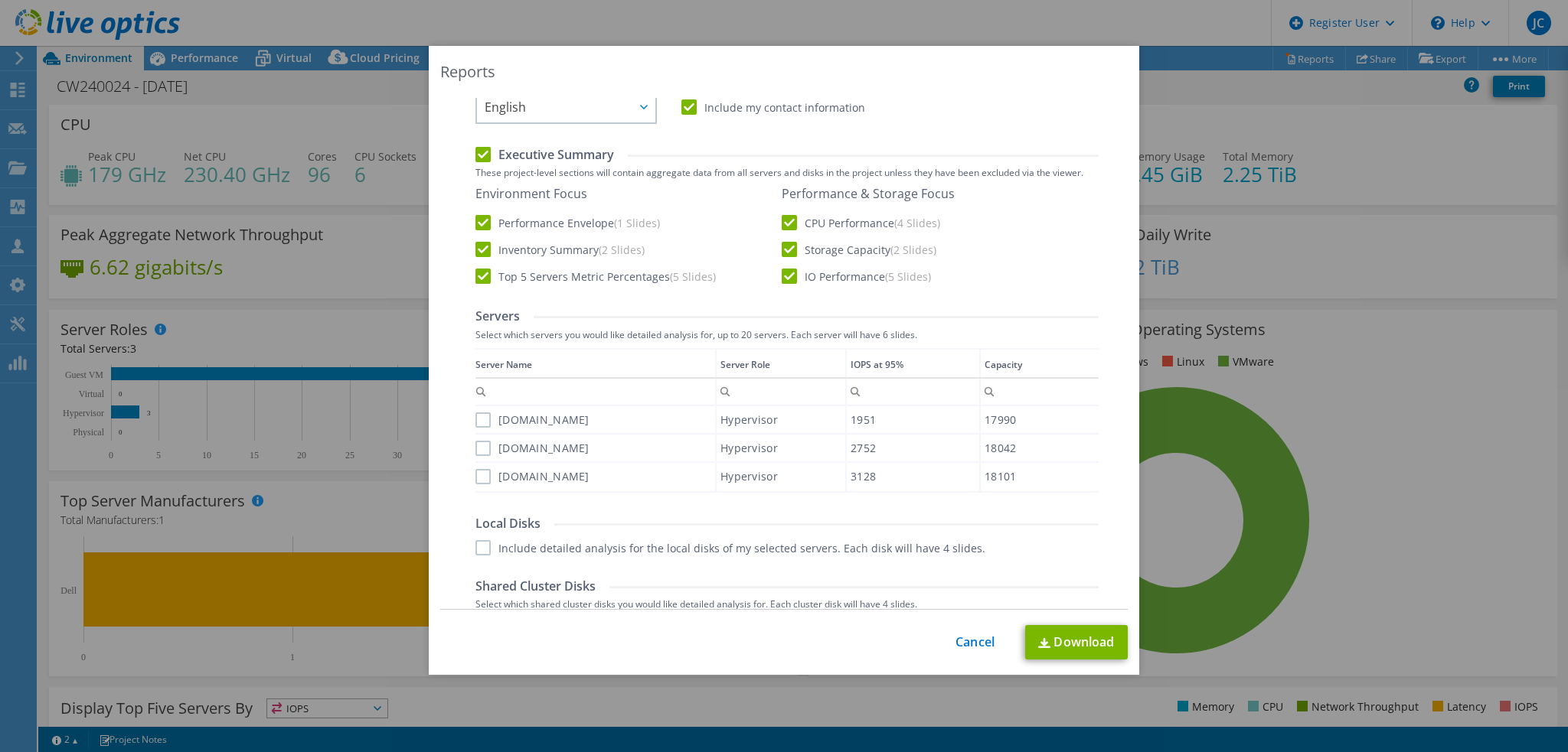
scroll to position [383, 0]
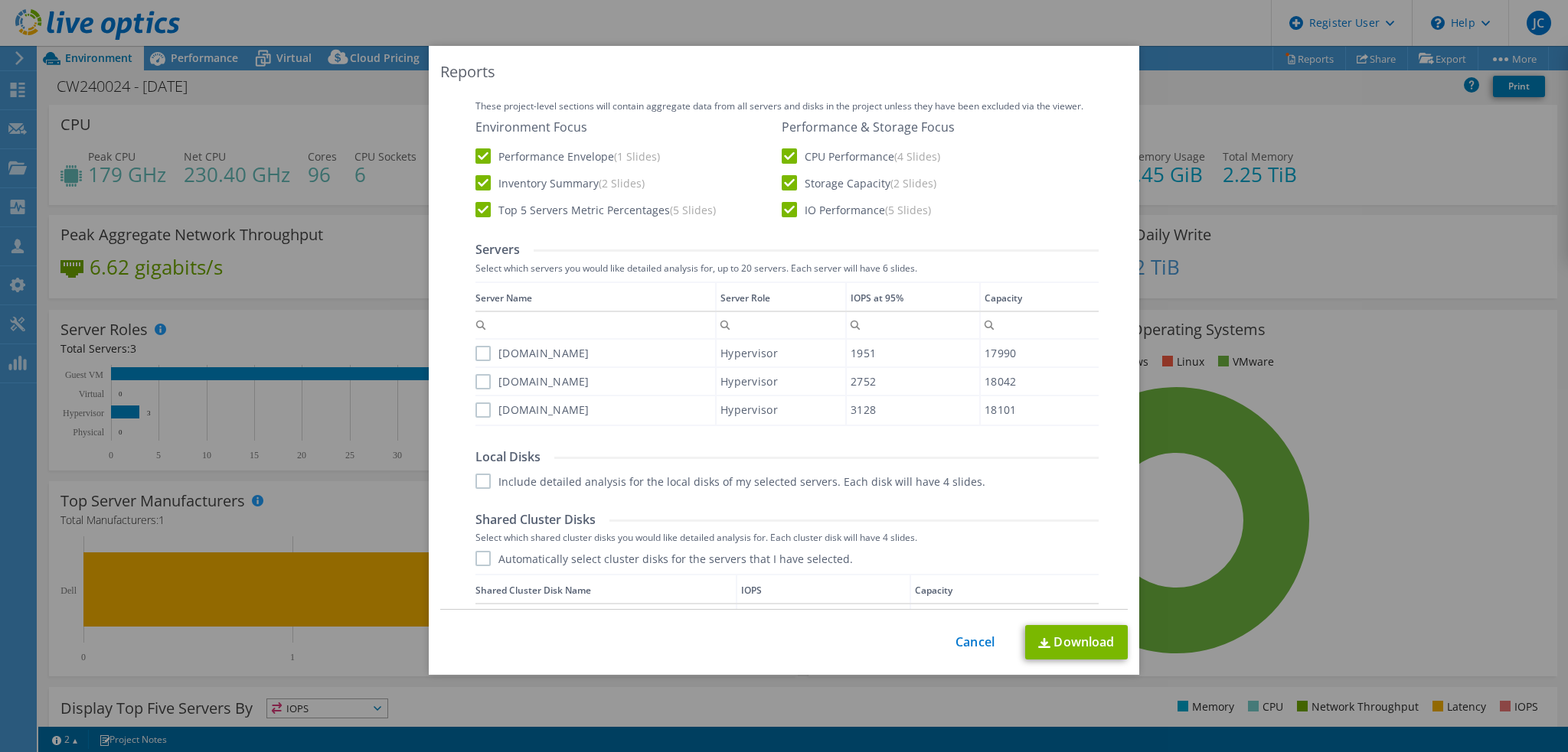
click at [476, 349] on label "[DOMAIN_NAME]" at bounding box center [533, 353] width 114 height 15
click at [0, 0] on input "[DOMAIN_NAME]" at bounding box center [0, 0] width 0 height 0
click at [480, 372] on div "[DOMAIN_NAME]" at bounding box center [596, 382] width 240 height 27
click at [479, 381] on label "[DOMAIN_NAME]" at bounding box center [533, 381] width 114 height 15
click at [0, 0] on input "[DOMAIN_NAME]" at bounding box center [0, 0] width 0 height 0
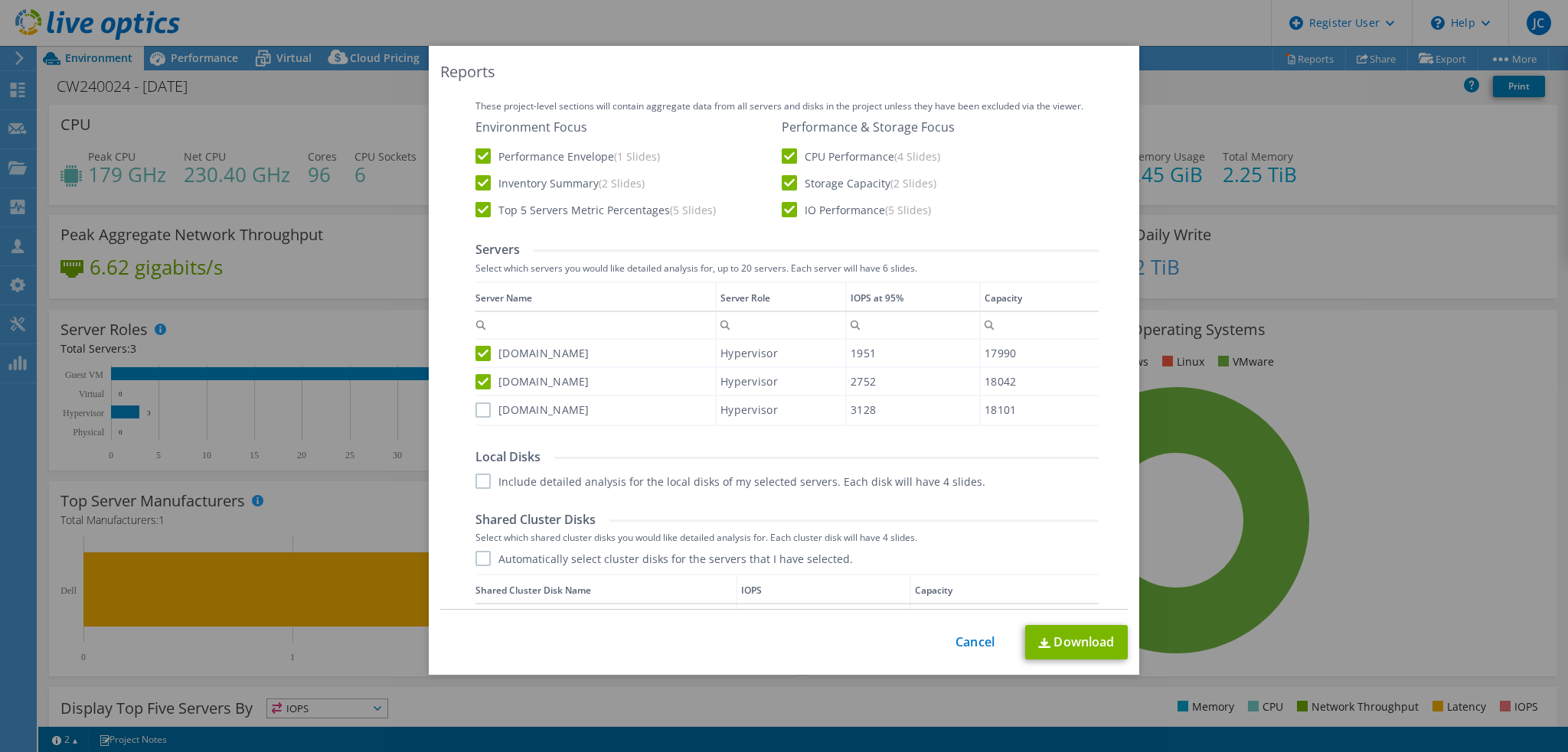
click at [482, 415] on label "[DOMAIN_NAME]" at bounding box center [533, 410] width 114 height 15
click at [0, 0] on input "[DOMAIN_NAME]" at bounding box center [0, 0] width 0 height 0
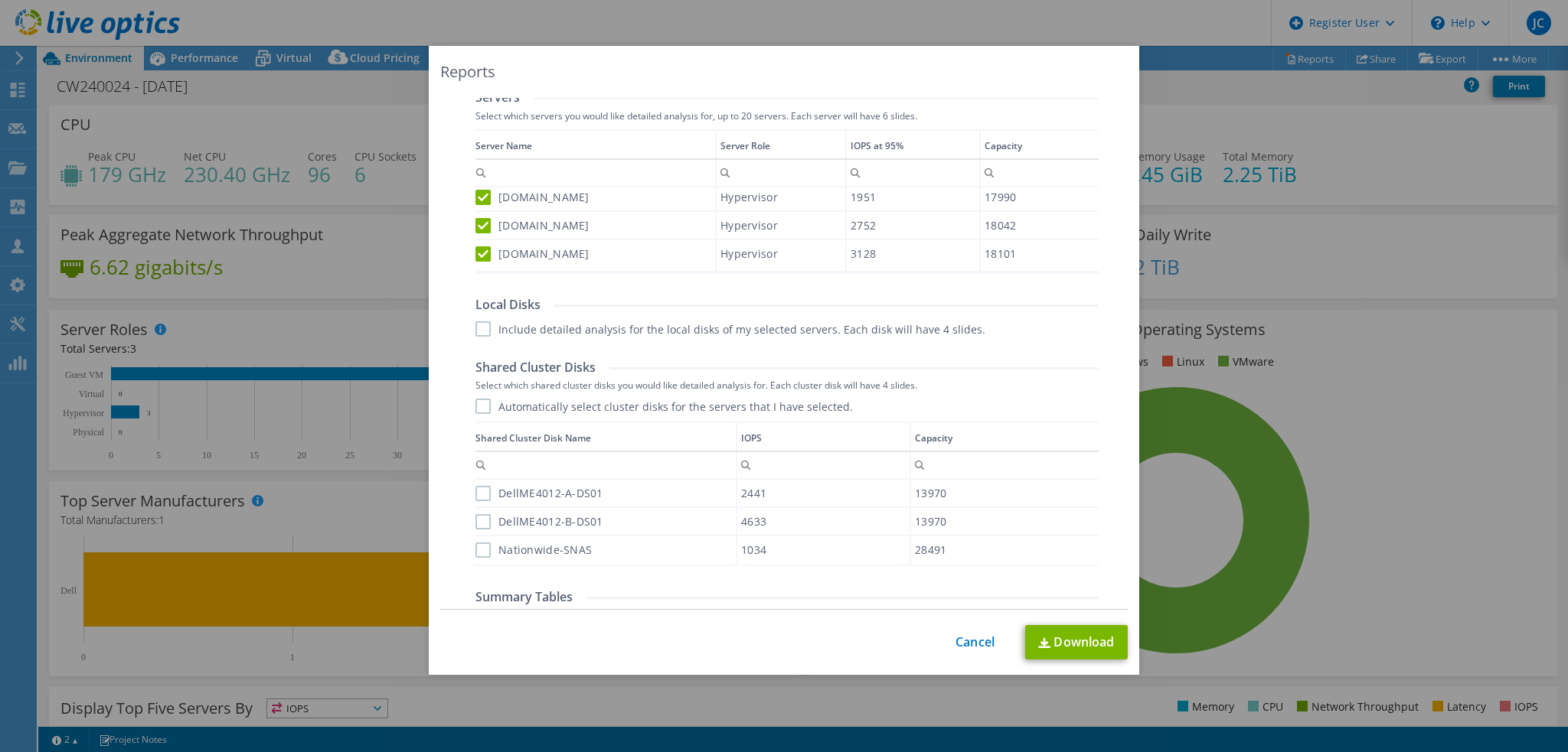
scroll to position [535, 0]
click at [476, 323] on label "Include detailed analysis for the local disks of my selected servers. Each disk…" at bounding box center [731, 328] width 510 height 15
click at [0, 0] on input "Include detailed analysis for the local disks of my selected servers. Each disk…" at bounding box center [0, 0] width 0 height 0
click at [477, 407] on label "Automatically select cluster disks for the servers that I have selected." at bounding box center [664, 405] width 377 height 15
click at [0, 0] on input "Automatically select cluster disks for the servers that I have selected." at bounding box center [0, 0] width 0 height 0
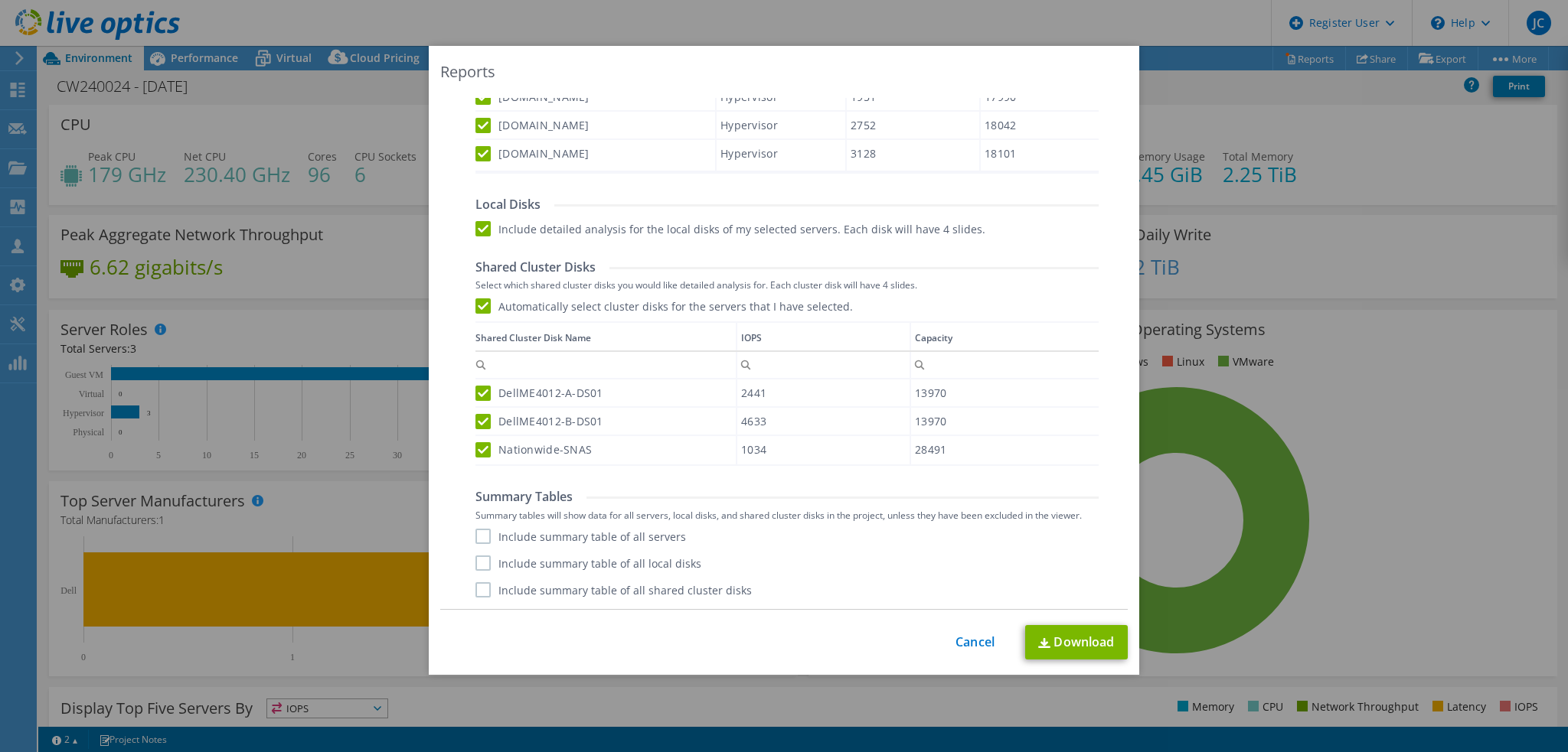
scroll to position [4, 0]
click at [478, 533] on label "Include summary table of all servers" at bounding box center [581, 536] width 210 height 15
click at [0, 0] on input "Include summary table of all servers" at bounding box center [0, 0] width 0 height 0
click at [485, 569] on label "Include summary table of all local disks" at bounding box center [588, 563] width 226 height 15
click at [0, 0] on input "Include summary table of all local disks" at bounding box center [0, 0] width 0 height 0
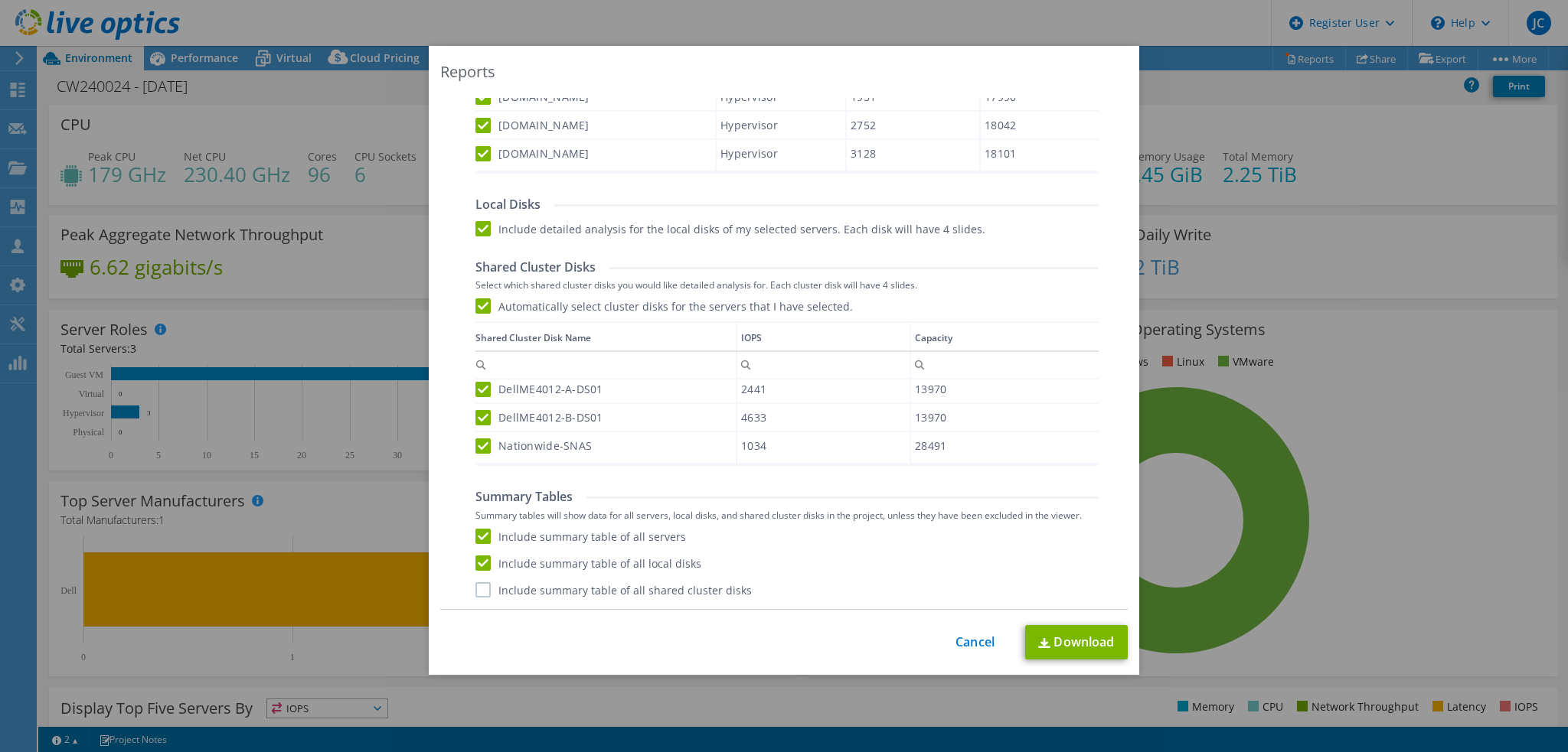
click at [482, 592] on label "Include summary table of all shared cluster disks" at bounding box center [614, 590] width 277 height 15
click at [0, 0] on input "Include summary table of all shared cluster disks" at bounding box center [0, 0] width 0 height 0
click at [1072, 652] on link "Download" at bounding box center [1076, 642] width 102 height 34
click at [965, 625] on div "This process may take a while, please wait... Cancel Download" at bounding box center [784, 642] width 688 height 34
click at [968, 639] on link "Cancel" at bounding box center [975, 643] width 39 height 14
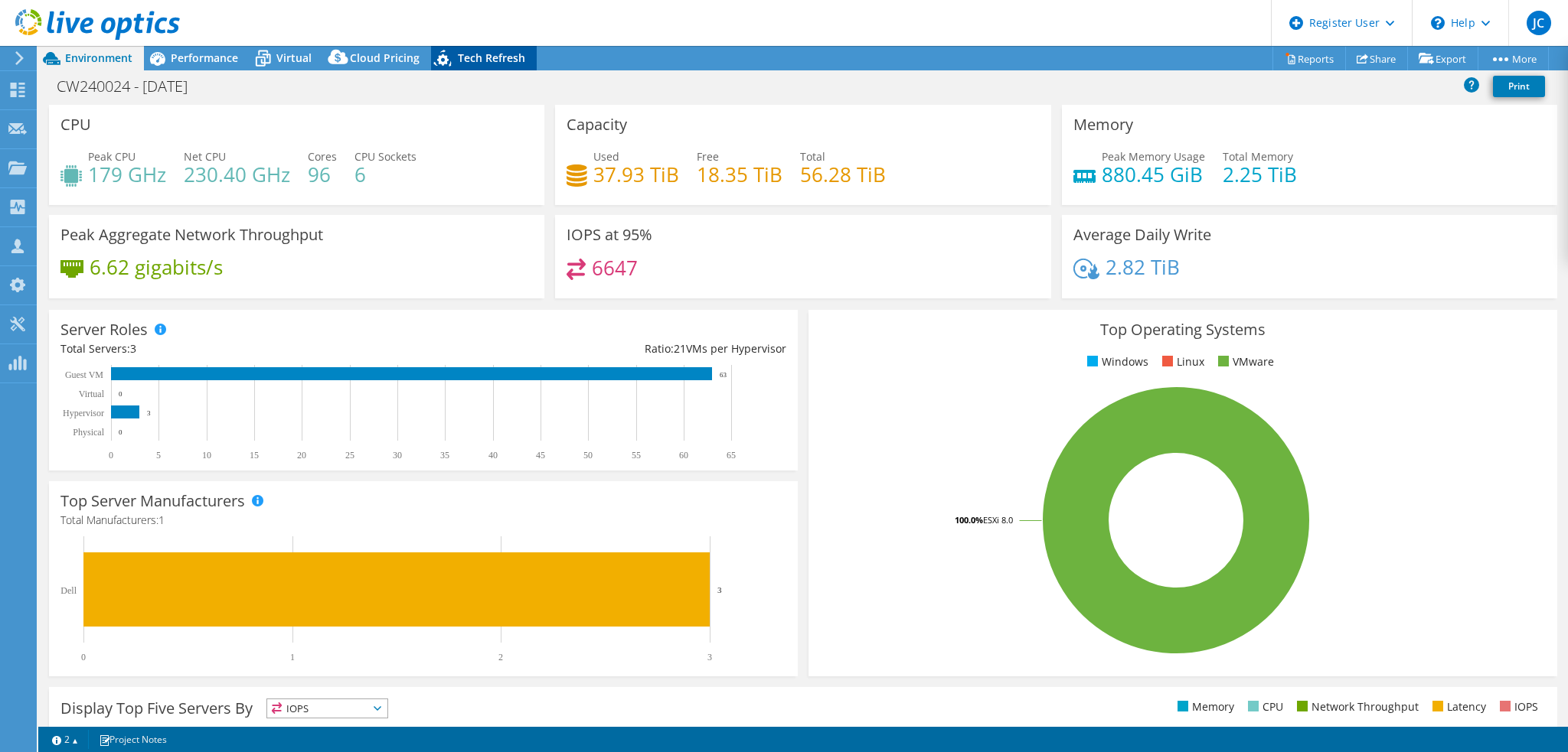
click at [505, 64] on span "Tech Refresh" at bounding box center [492, 58] width 67 height 14
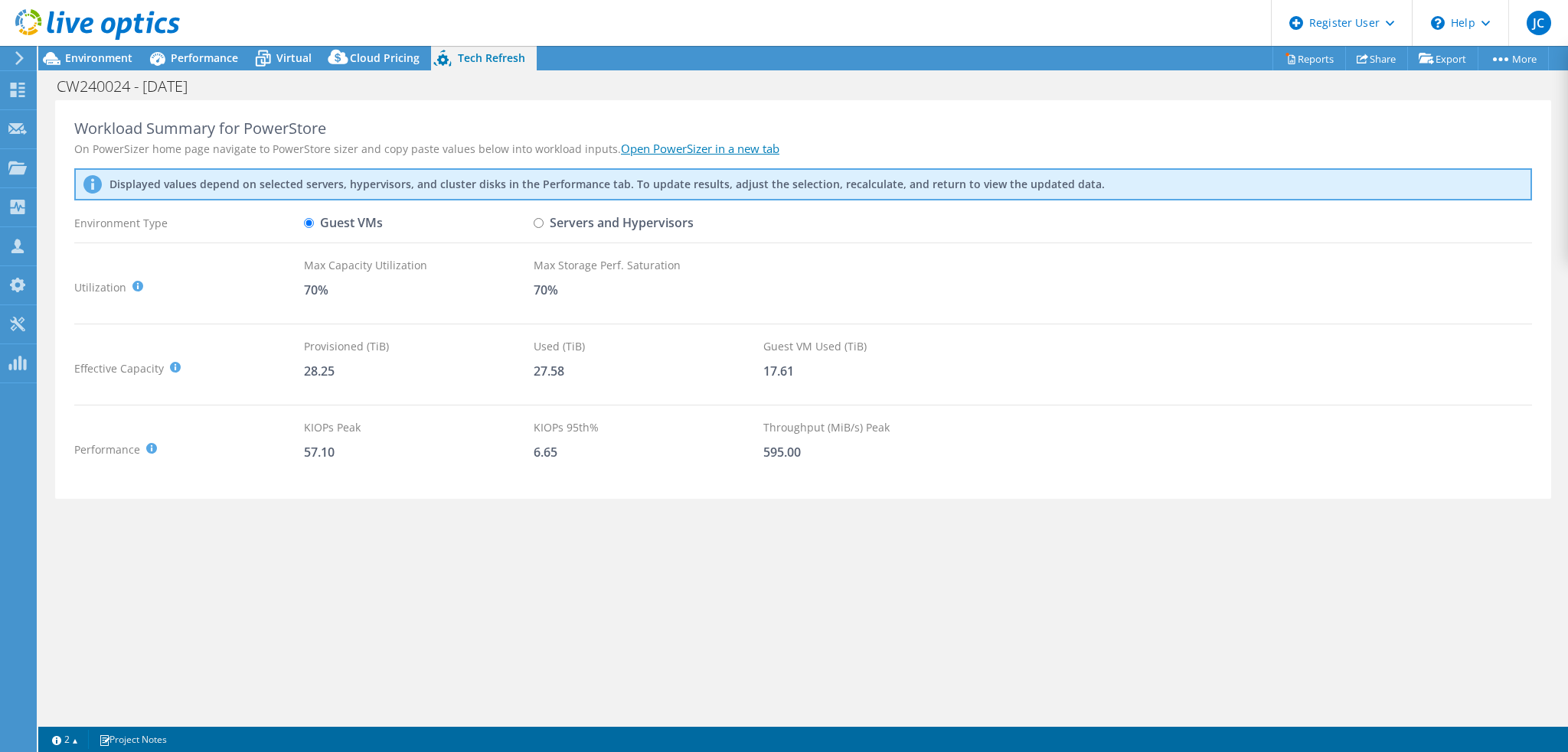
click at [541, 226] on input "Servers and Hypervisors" at bounding box center [538, 223] width 10 height 10
radio input "true"
radio input "false"
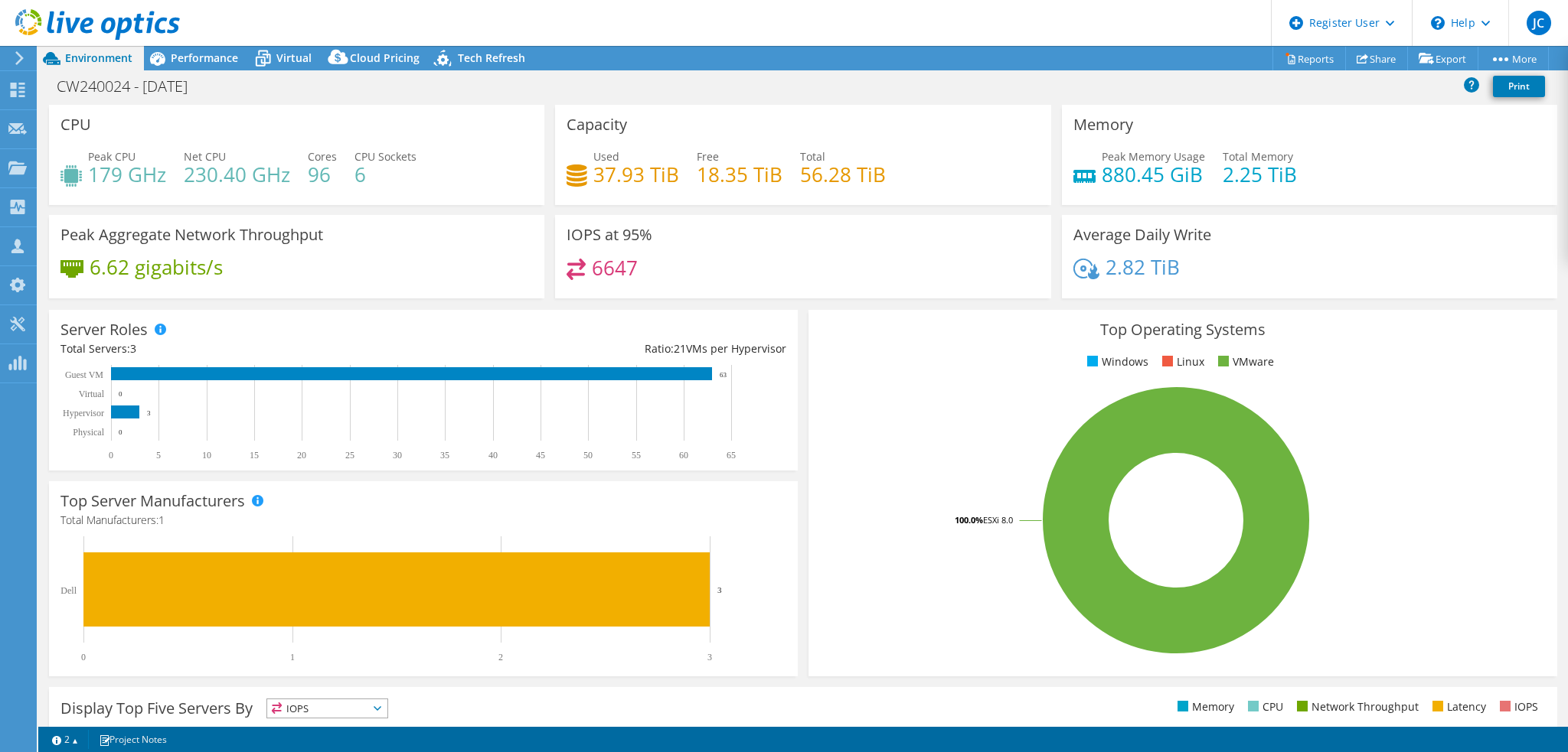
select select "USEast"
select select "USD"
click at [221, 73] on div "CW240024 - 09-30-2025 Print" at bounding box center [803, 86] width 1530 height 28
click at [393, 101] on div "CW240024 - 09-30-2025 Print" at bounding box center [803, 88] width 1530 height 33
click at [204, 50] on div "Performance" at bounding box center [197, 58] width 106 height 25
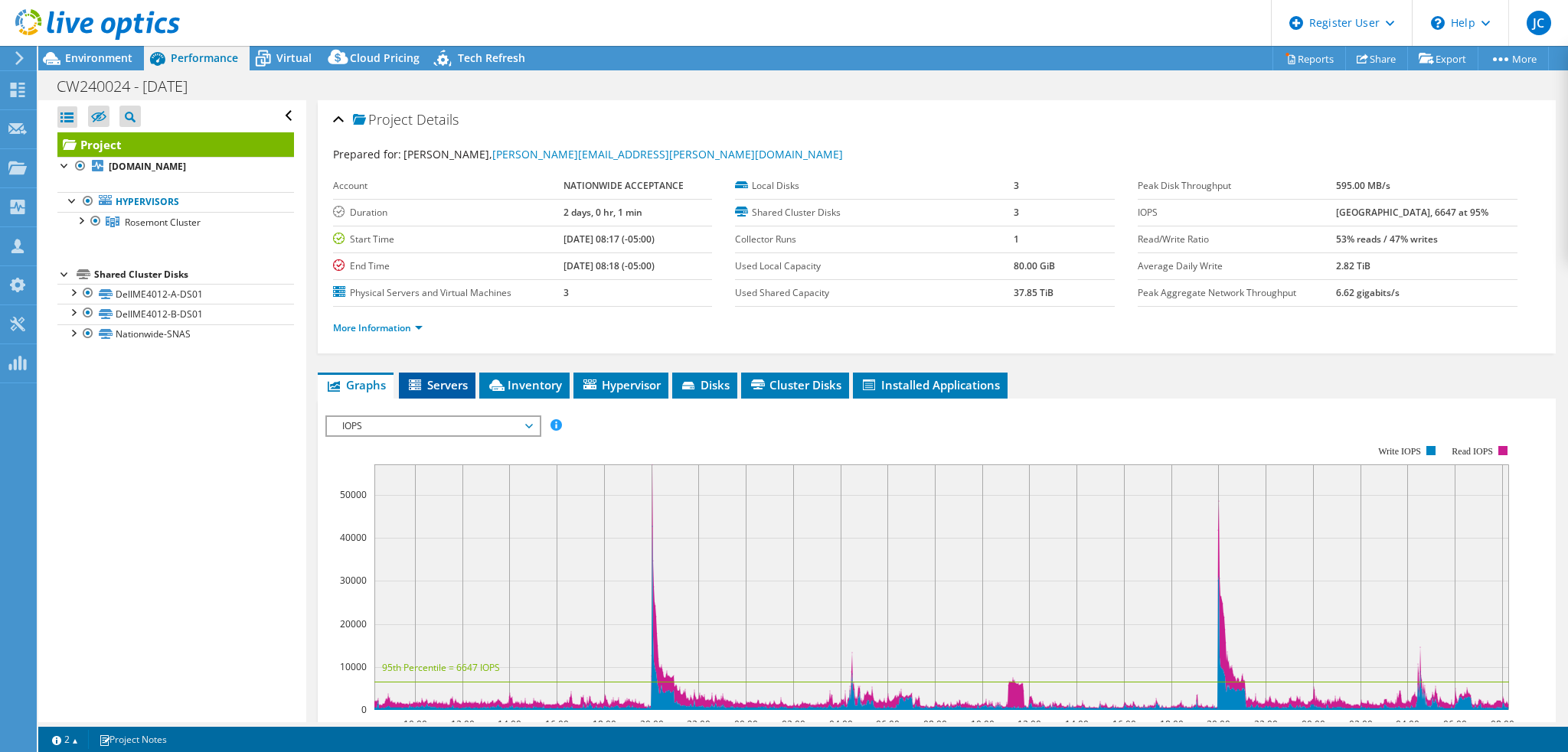
click at [447, 381] on span "Servers" at bounding box center [437, 384] width 62 height 15
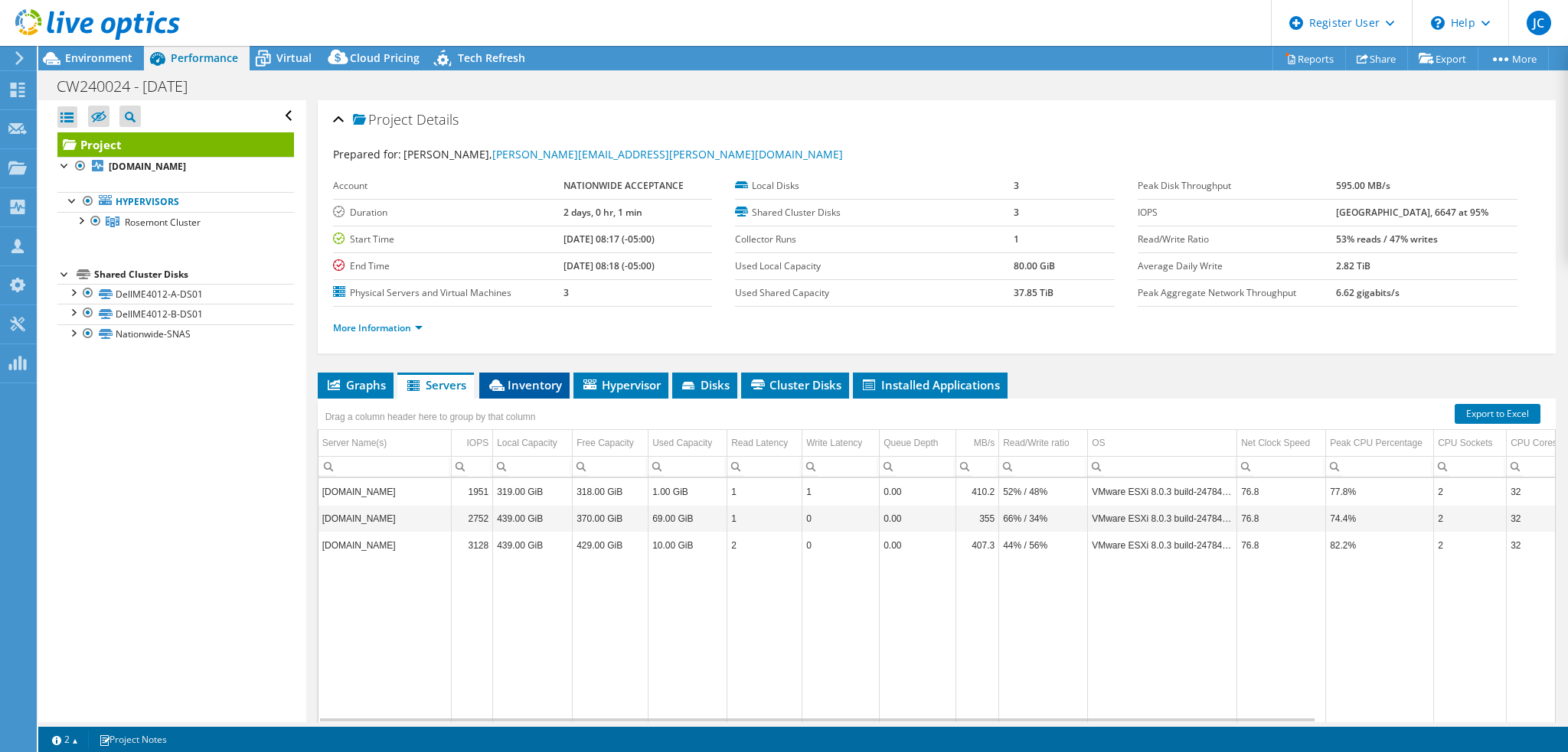
click at [534, 388] on span "Inventory" at bounding box center [525, 384] width 75 height 15
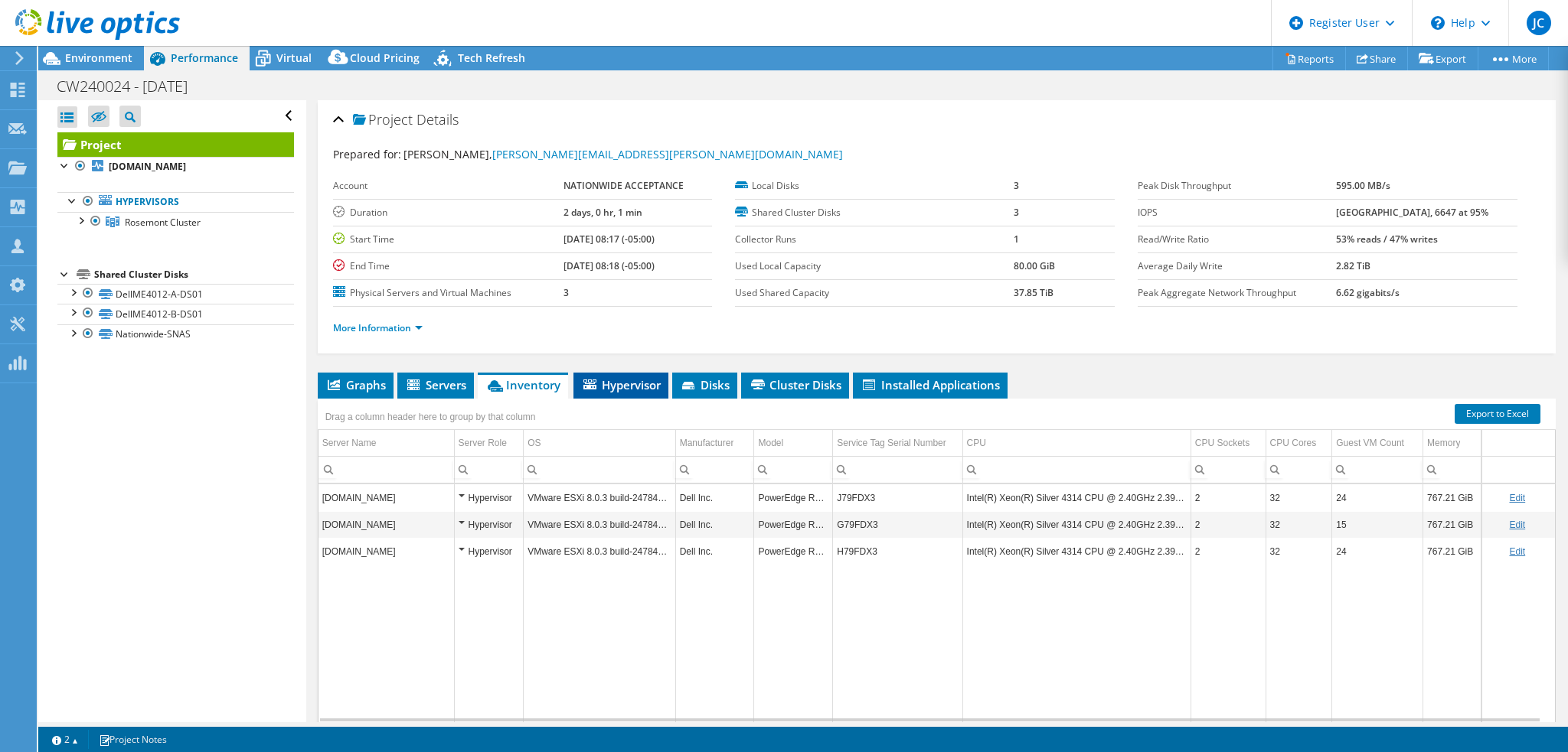
click at [626, 390] on span "Hypervisor" at bounding box center [621, 384] width 80 height 15
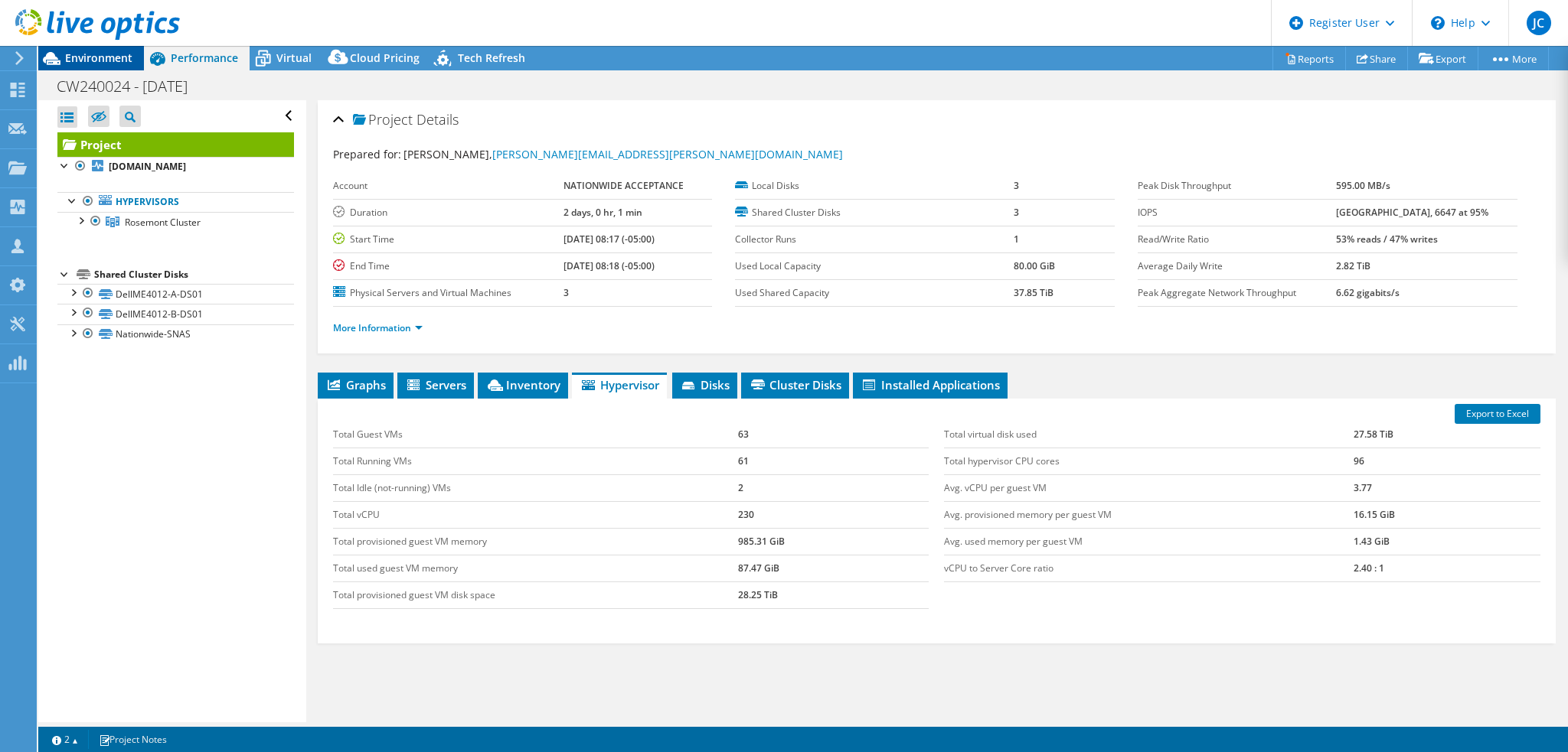
click at [119, 58] on span "Environment" at bounding box center [98, 58] width 67 height 14
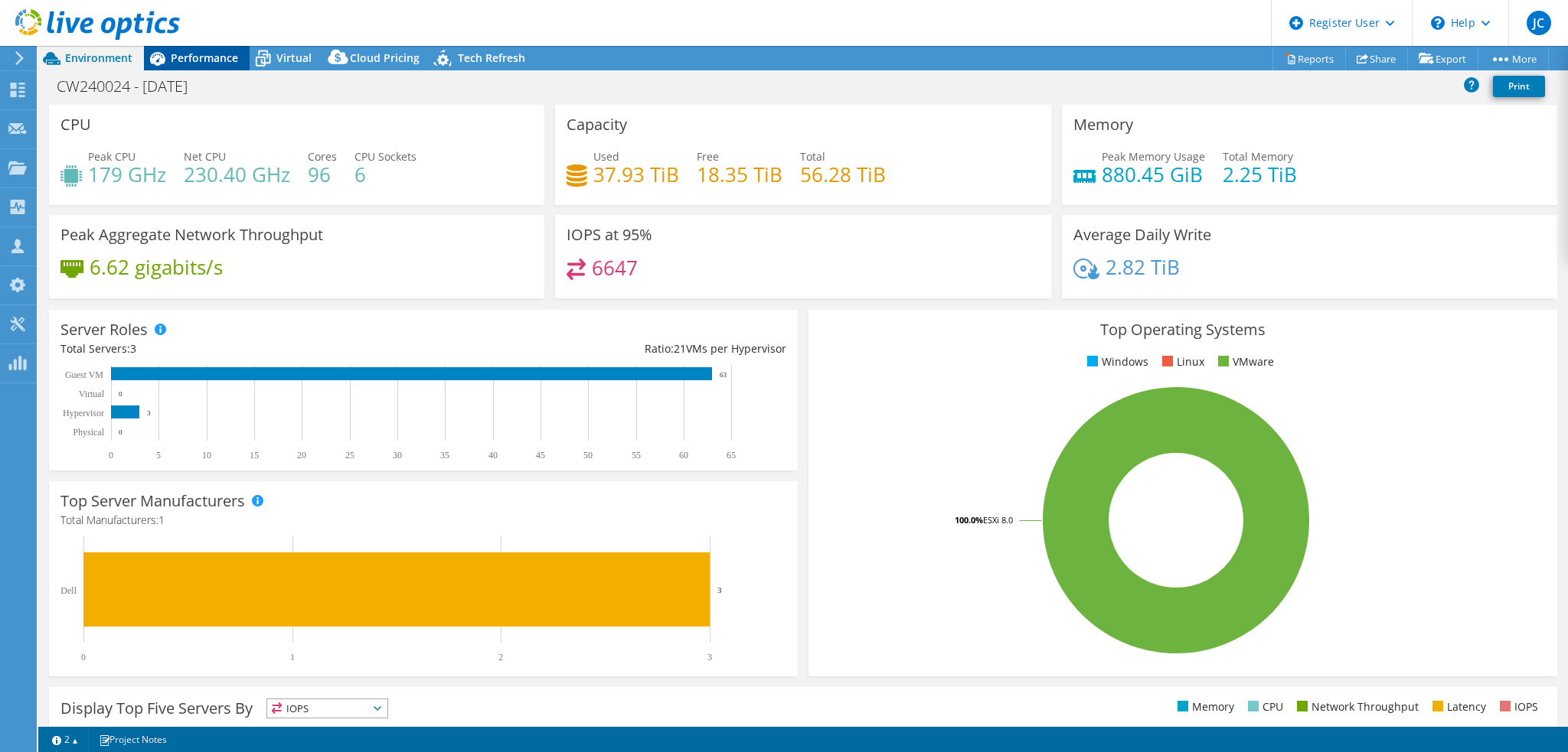
click at [185, 58] on span "Performance" at bounding box center [205, 58] width 67 height 14
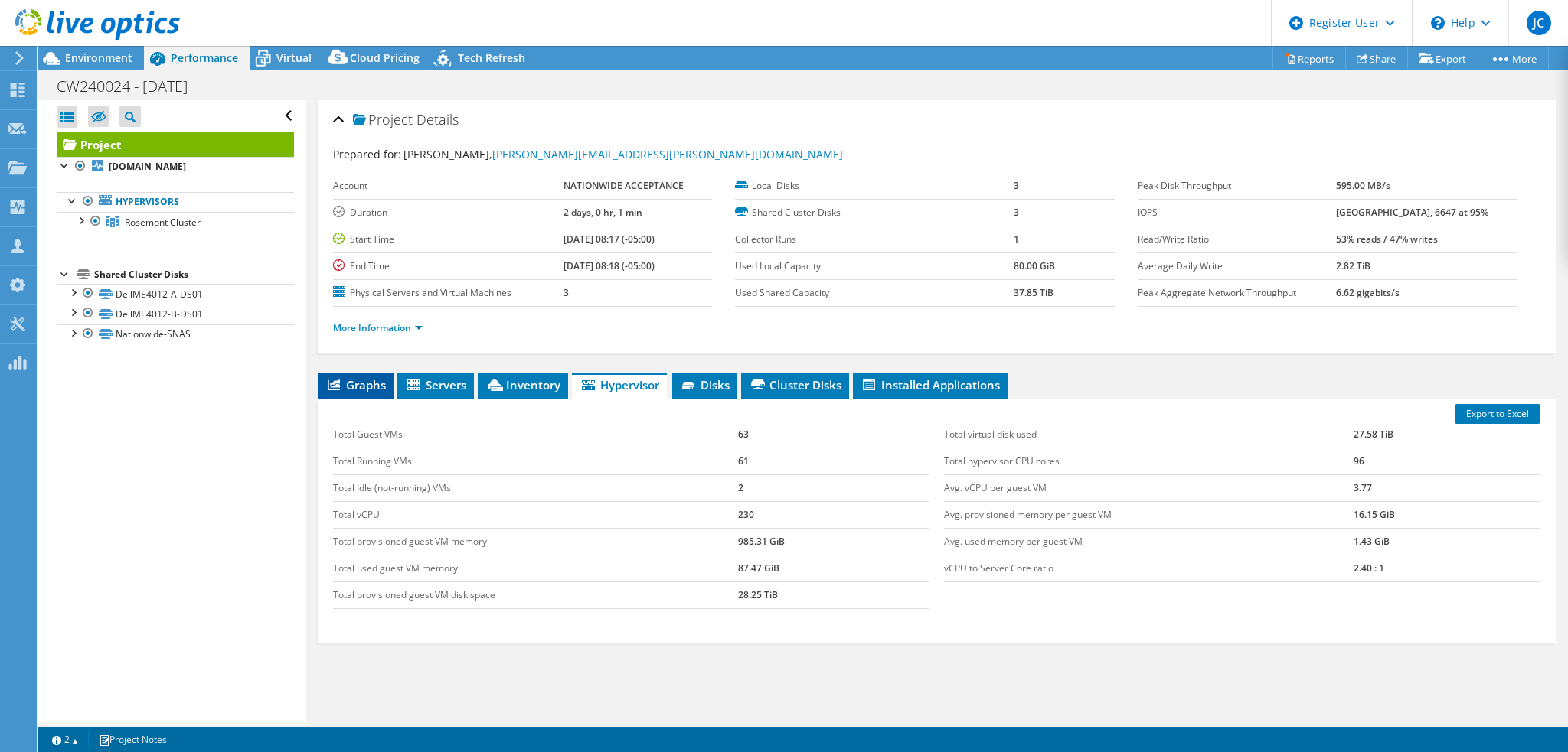
click at [333, 387] on icon at bounding box center [333, 384] width 12 height 10
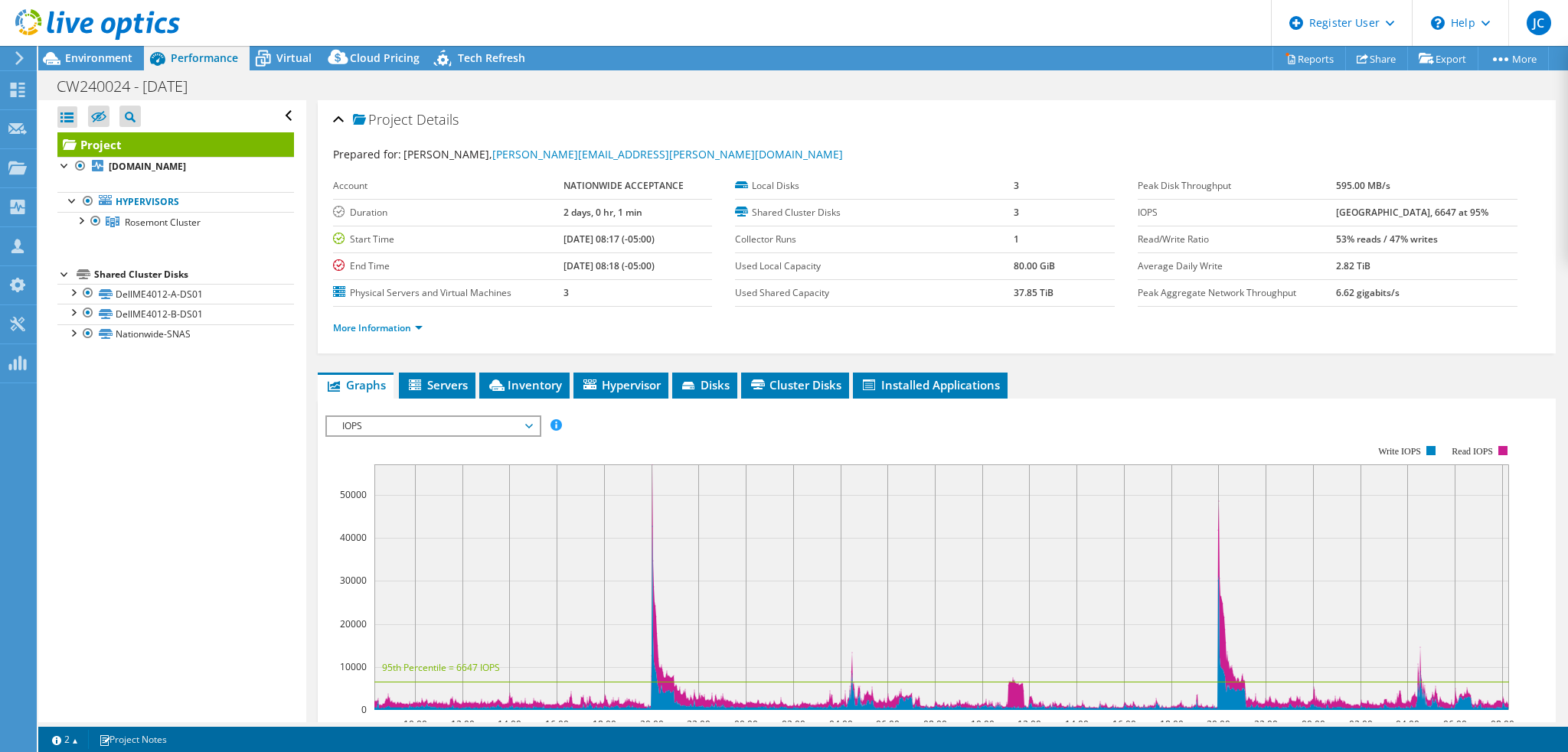
click at [534, 425] on span "IOPS" at bounding box center [433, 426] width 212 height 18
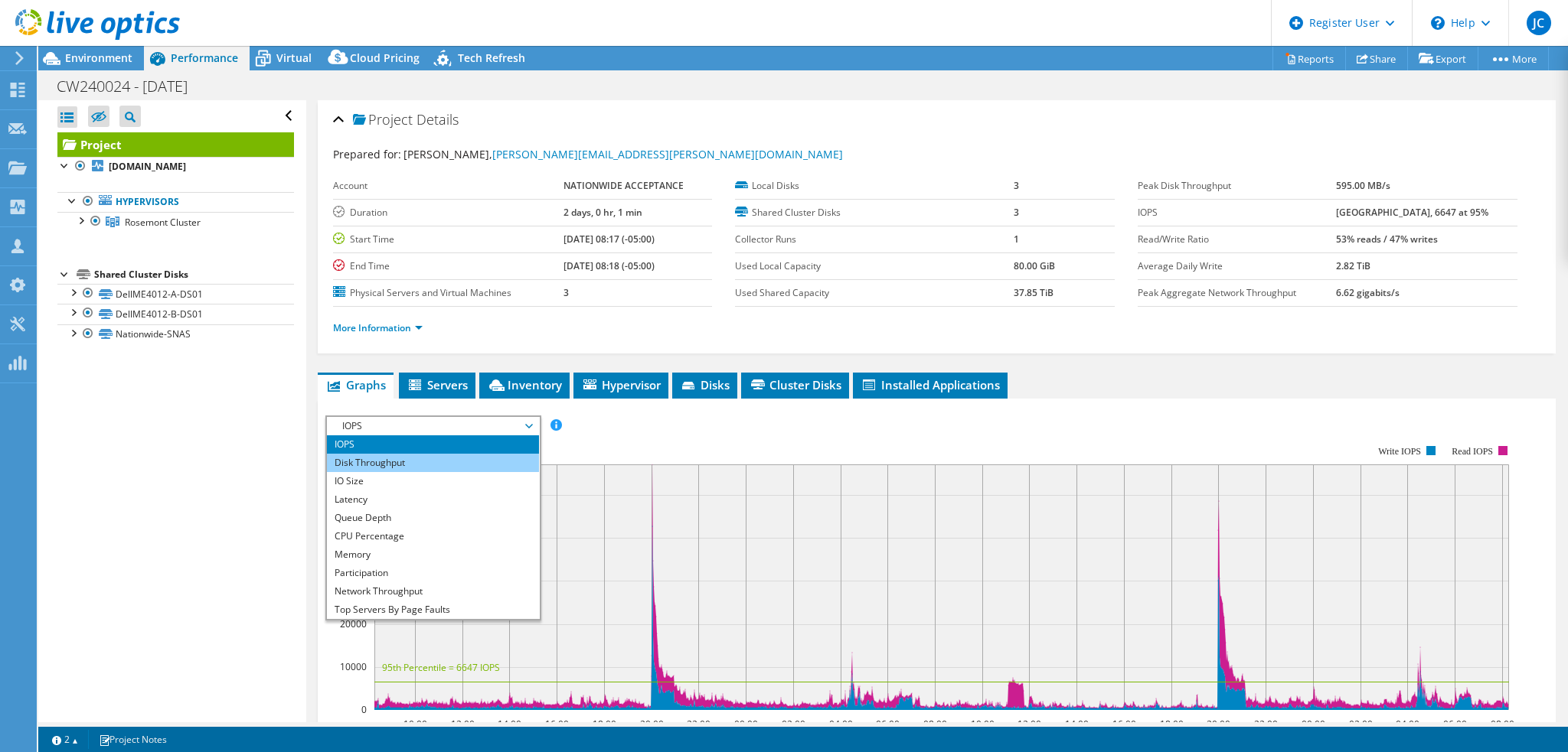
click at [425, 460] on li "Disk Throughput" at bounding box center [433, 463] width 212 height 18
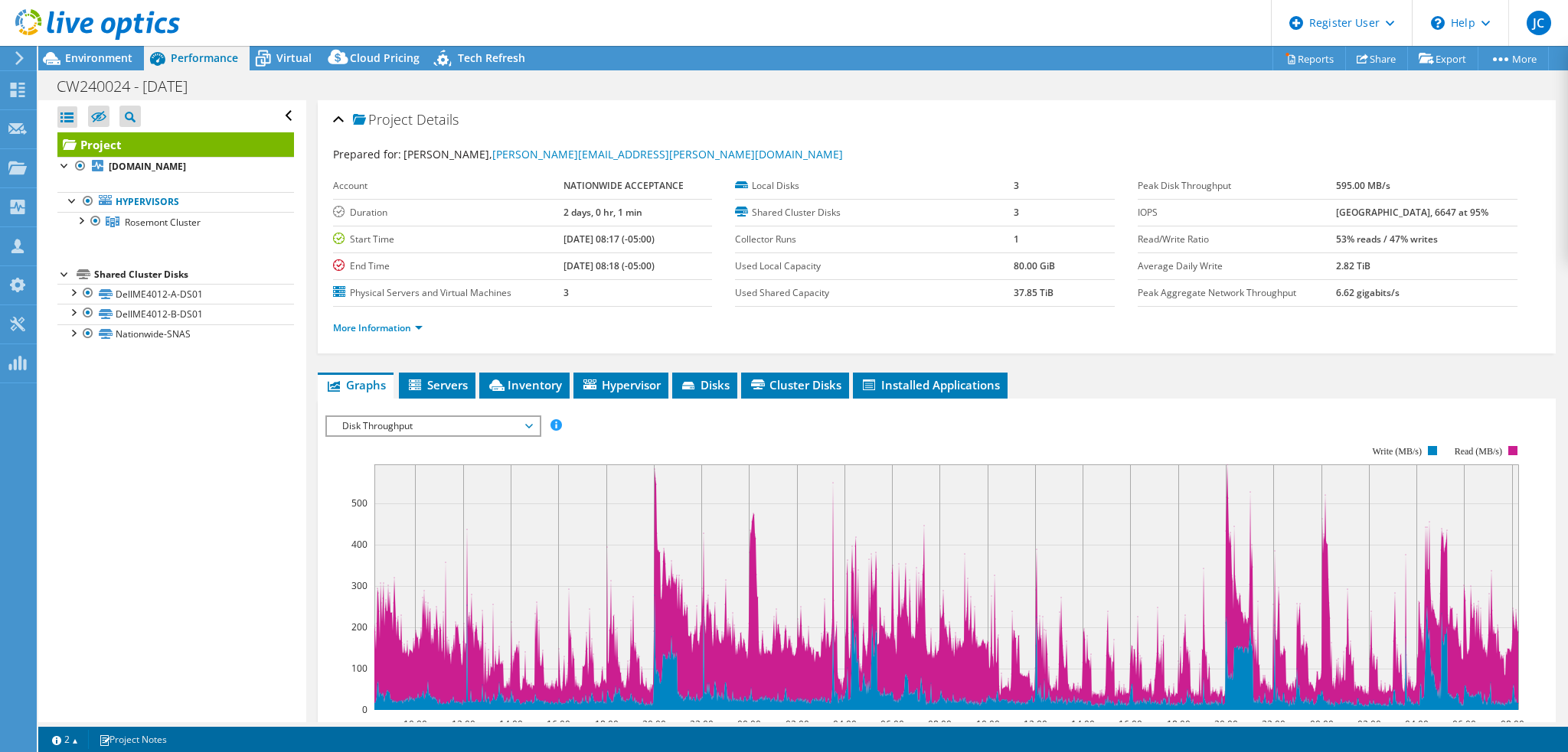
click at [533, 424] on icon at bounding box center [529, 427] width 8 height 5
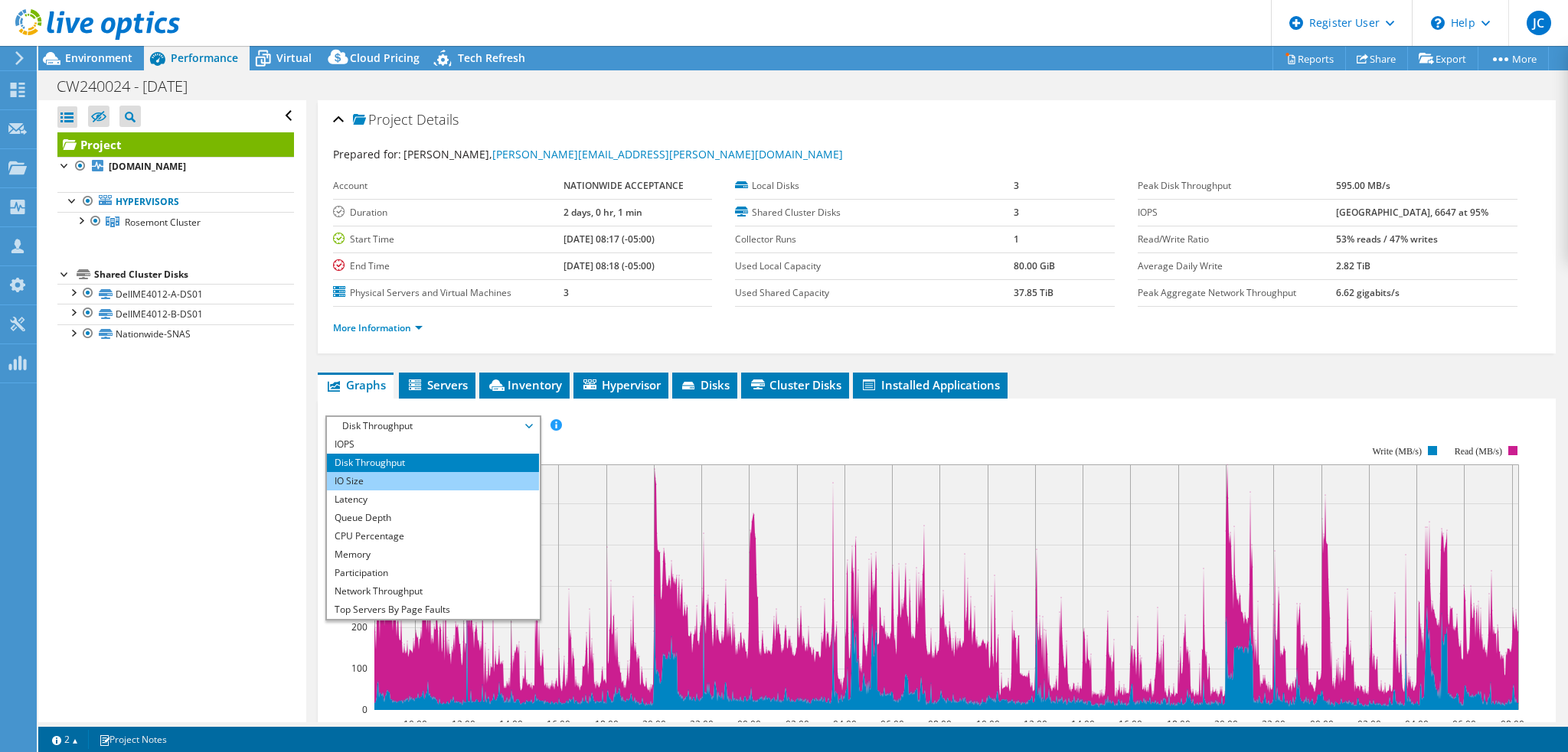
click at [444, 486] on li "IO Size" at bounding box center [433, 481] width 212 height 18
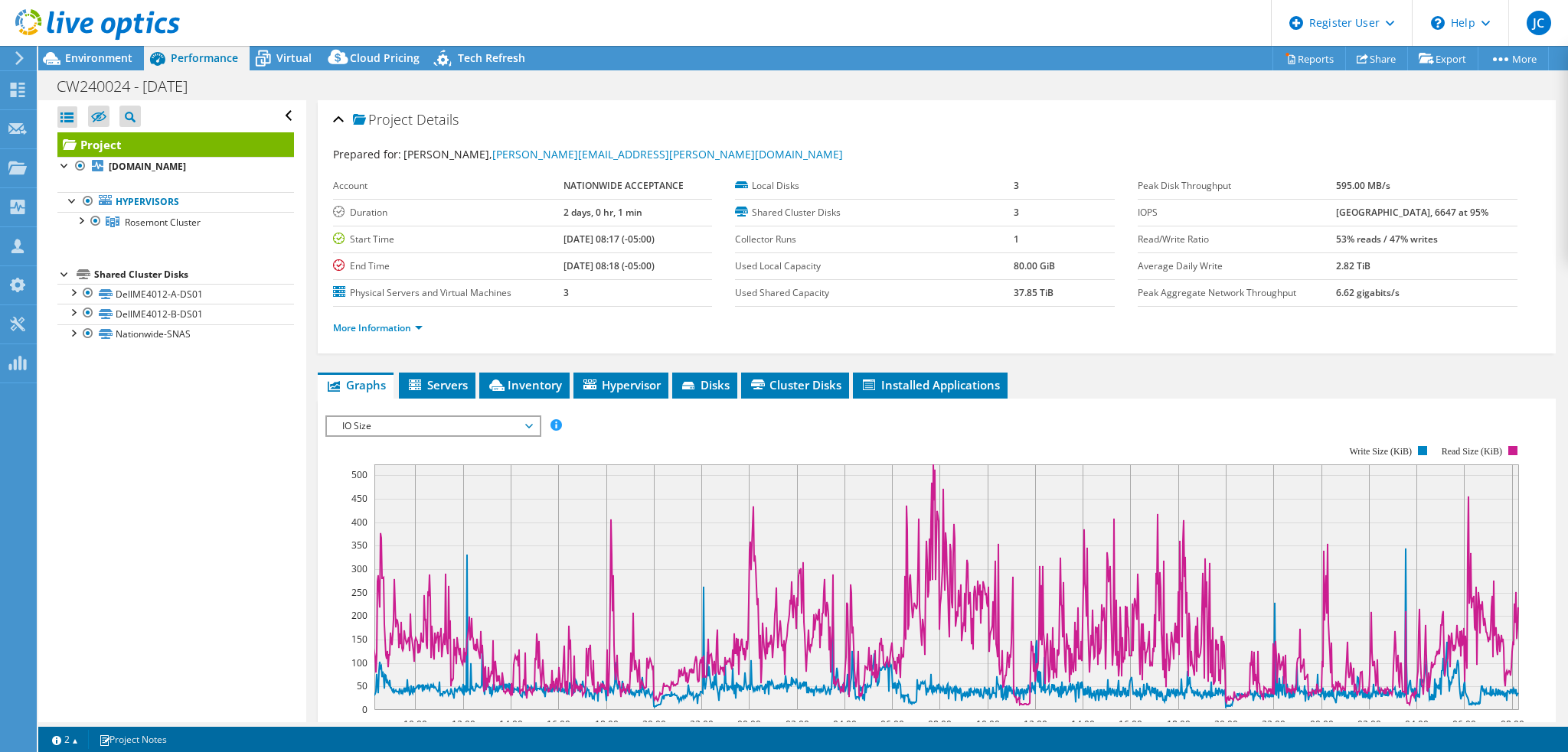
click at [533, 426] on icon at bounding box center [529, 427] width 8 height 5
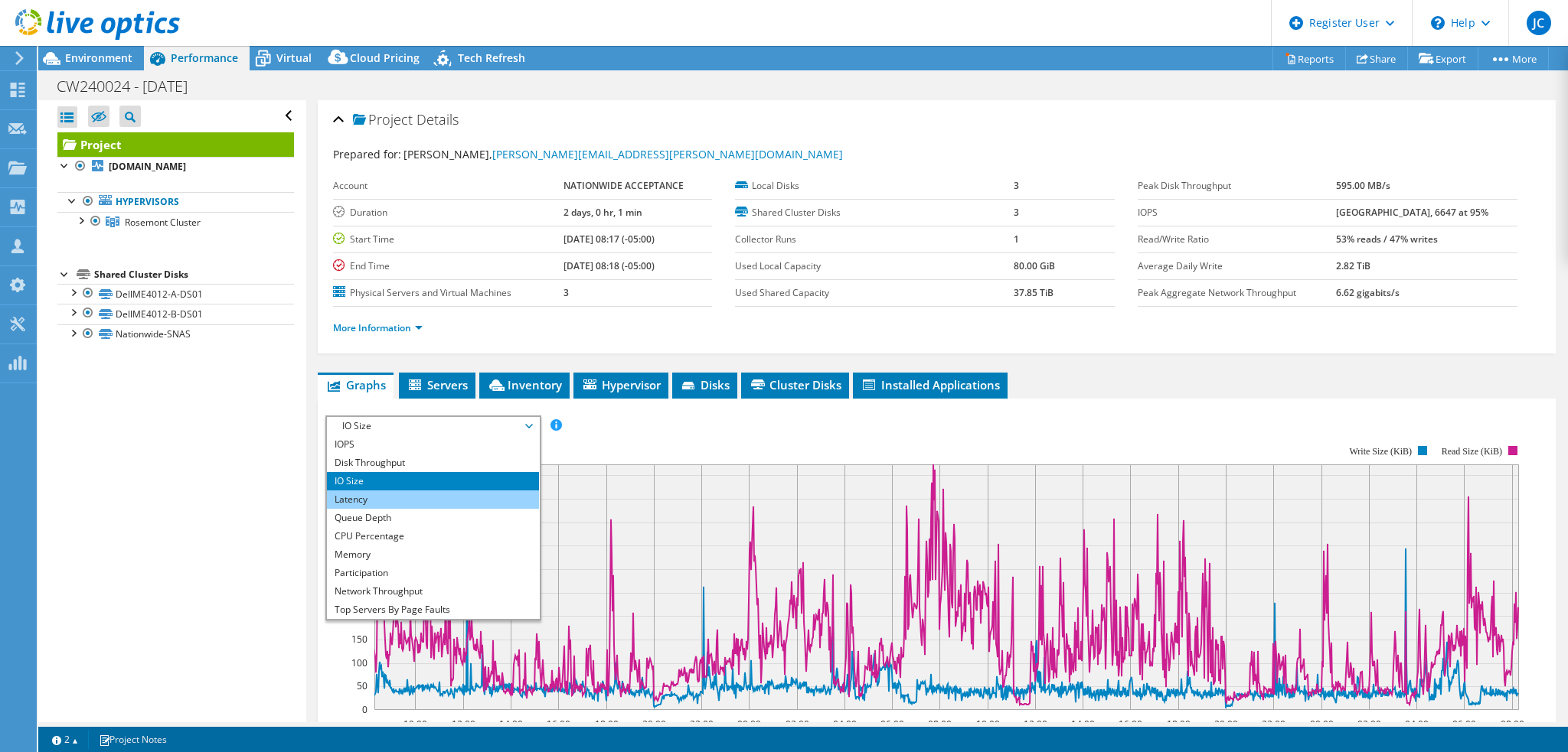
click at [436, 503] on li "Latency" at bounding box center [433, 499] width 212 height 18
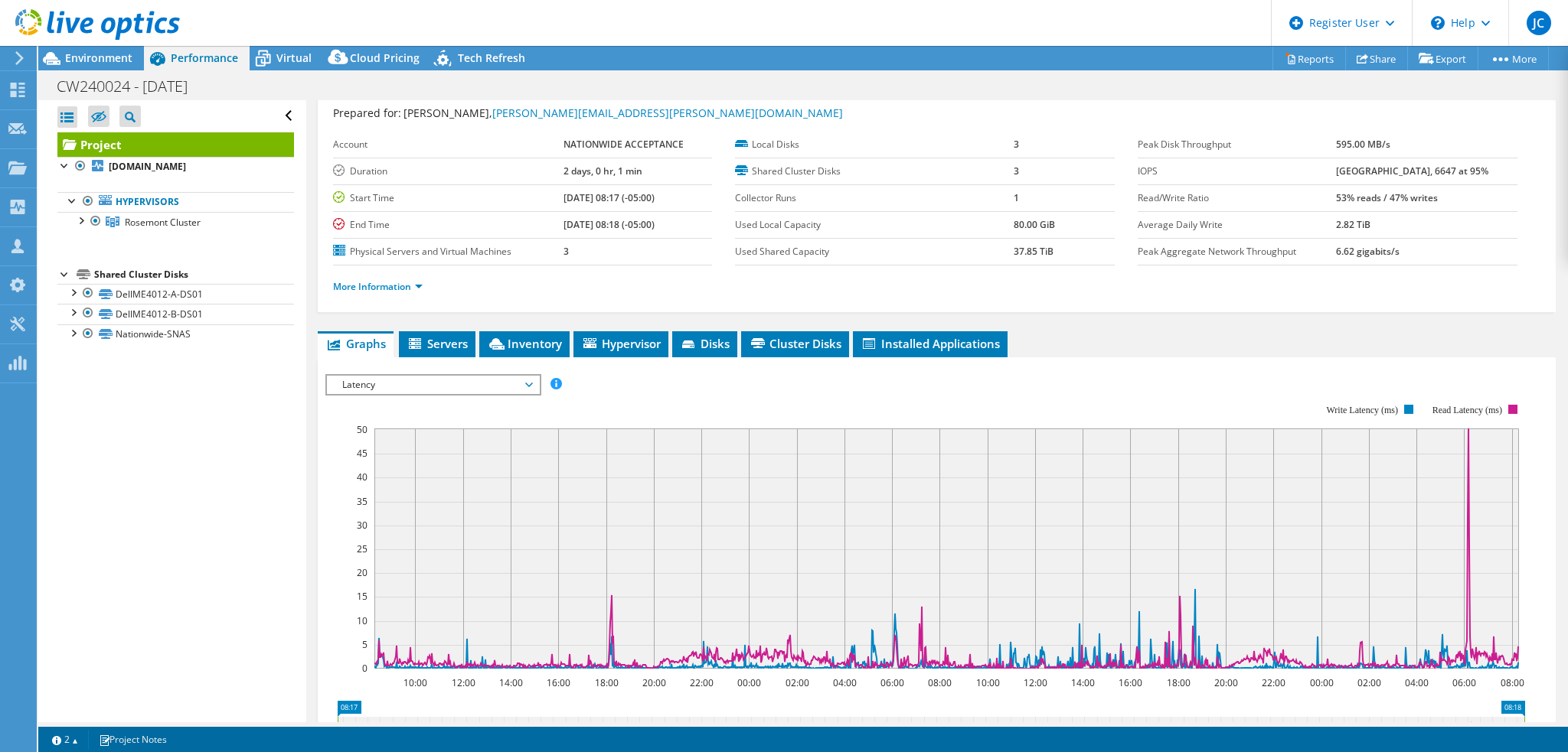
scroll to position [77, 0]
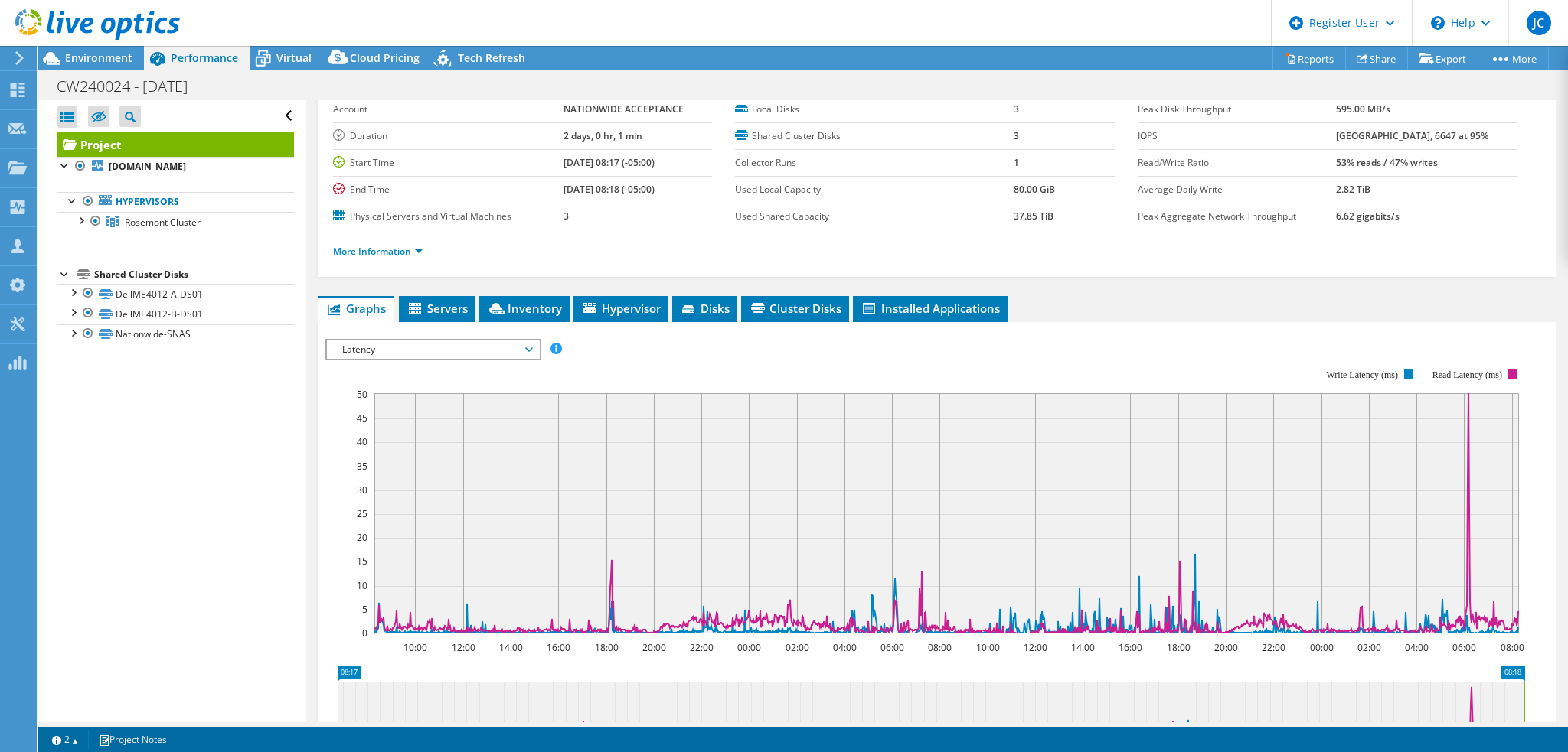
click at [529, 351] on span "Latency" at bounding box center [433, 349] width 197 height 18
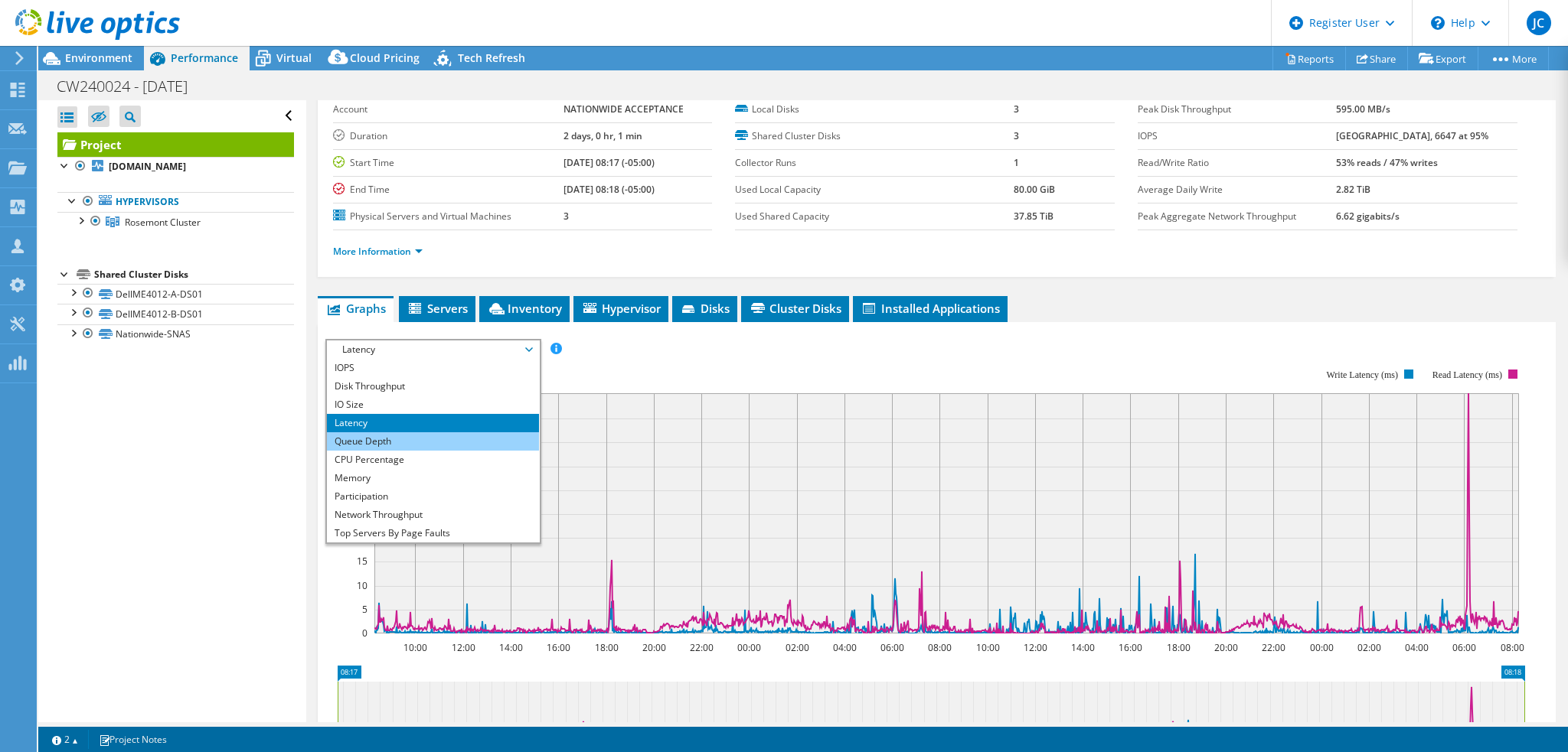
click at [406, 444] on li "Queue Depth" at bounding box center [433, 441] width 212 height 18
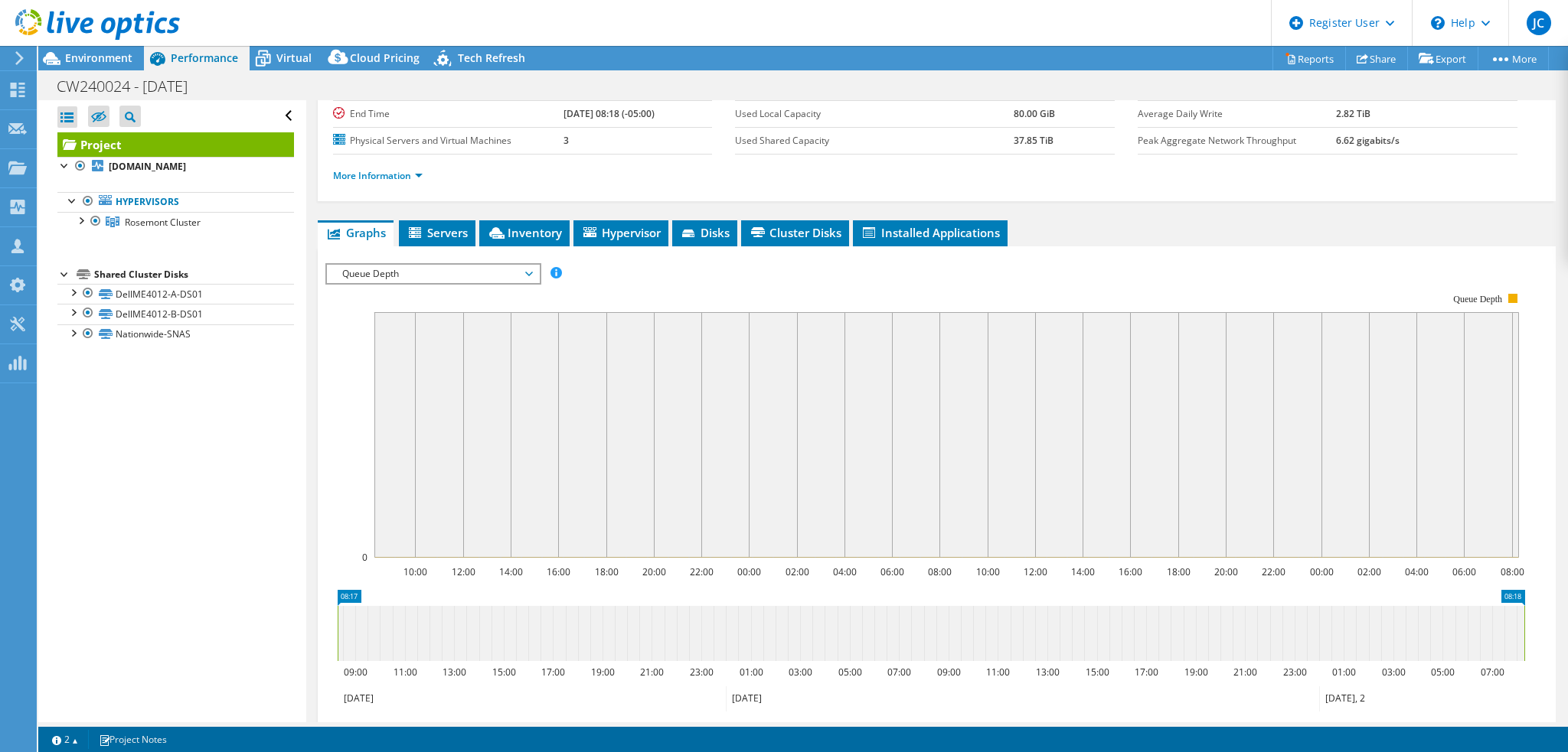
scroll to position [229, 0]
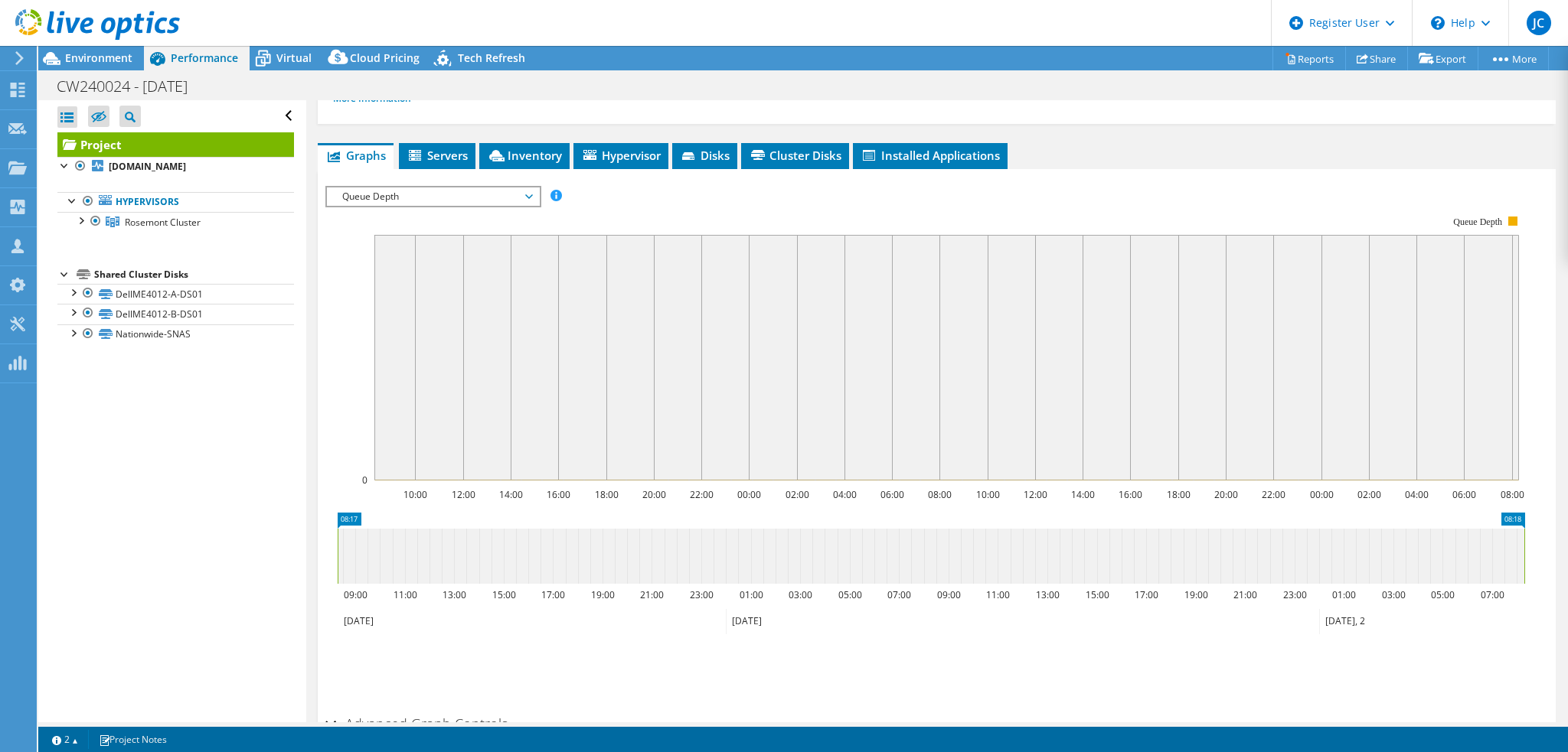
click at [532, 195] on icon at bounding box center [529, 197] width 8 height 5
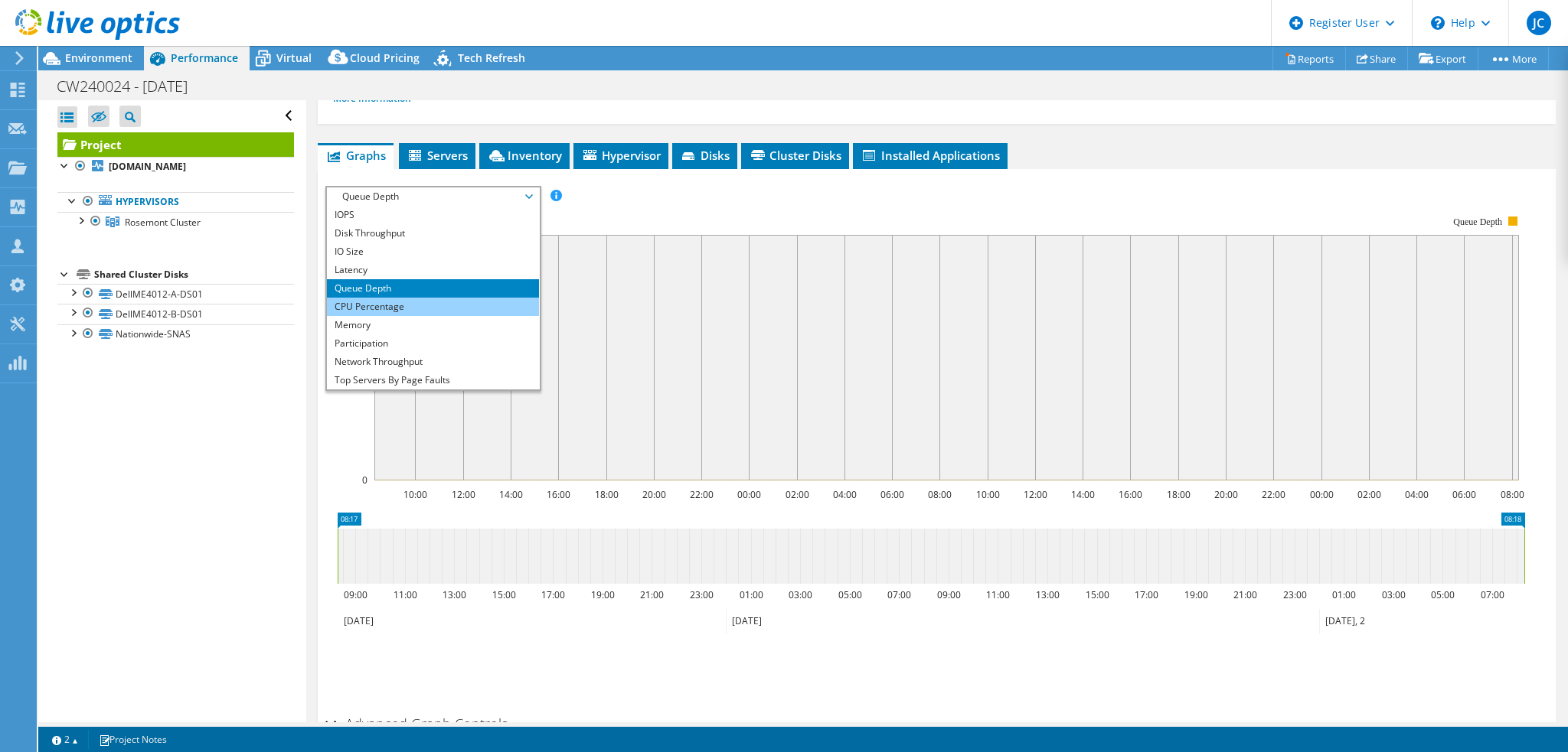
click at [417, 312] on li "CPU Percentage" at bounding box center [433, 307] width 212 height 18
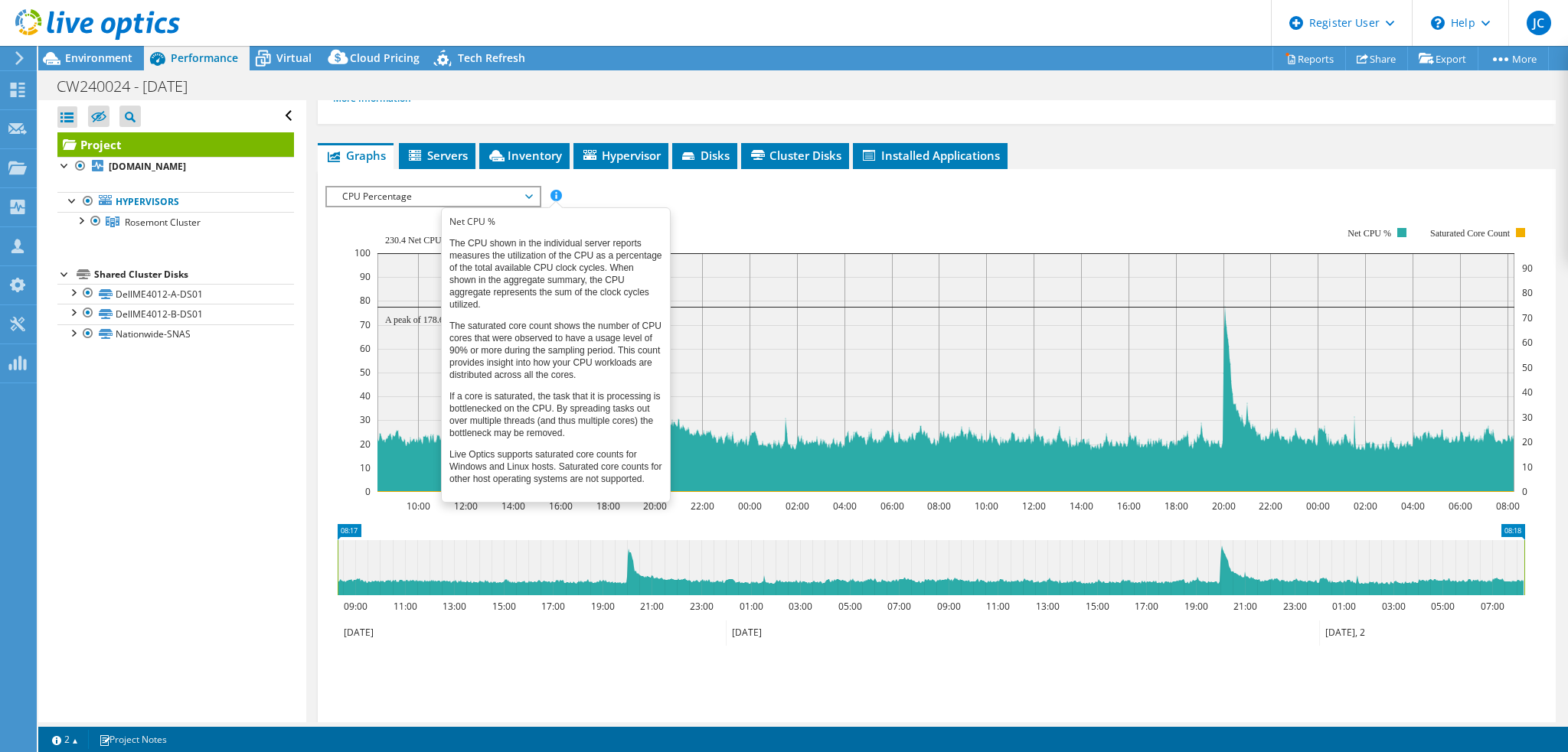
click at [560, 199] on span at bounding box center [556, 195] width 10 height 10
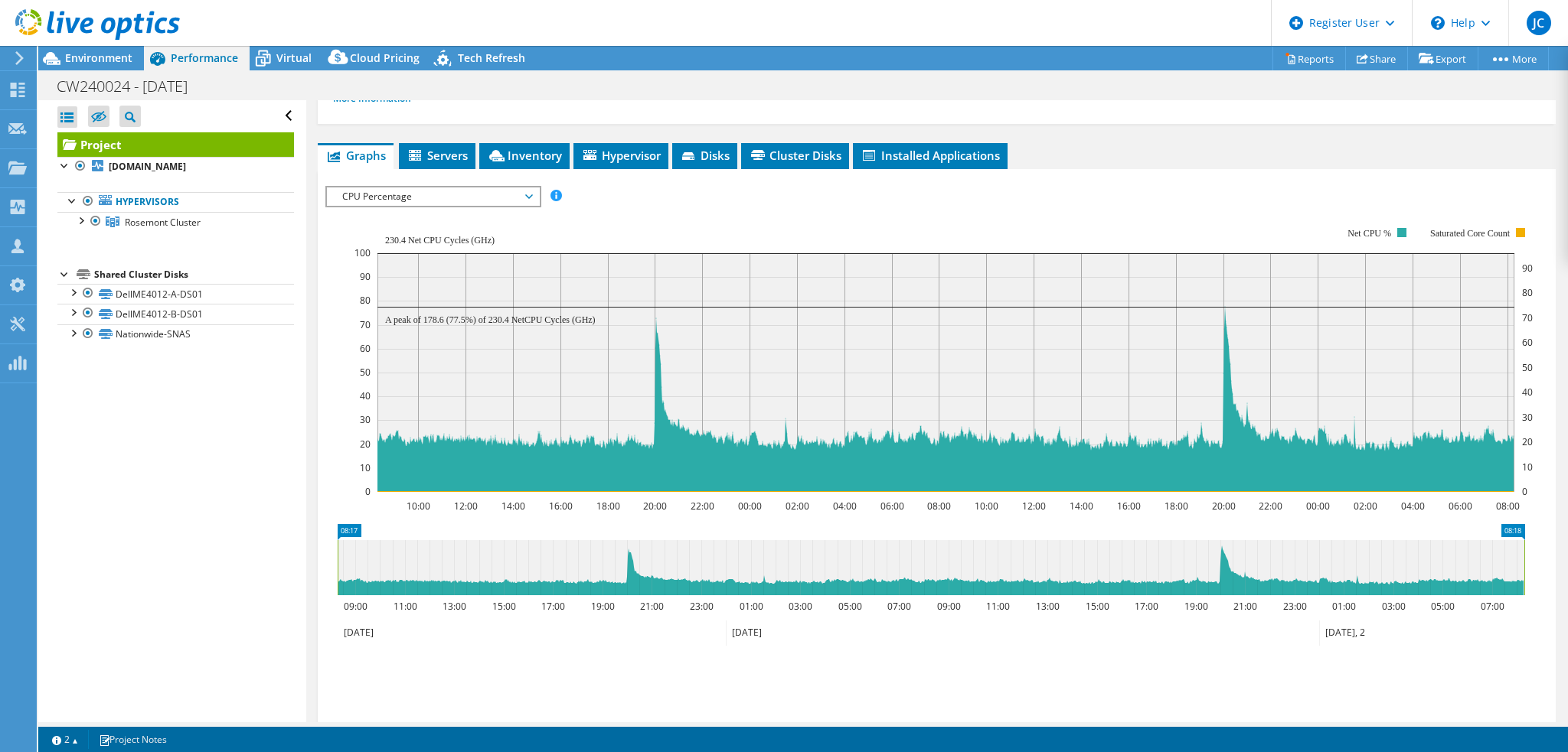
click at [533, 197] on icon at bounding box center [529, 197] width 8 height 5
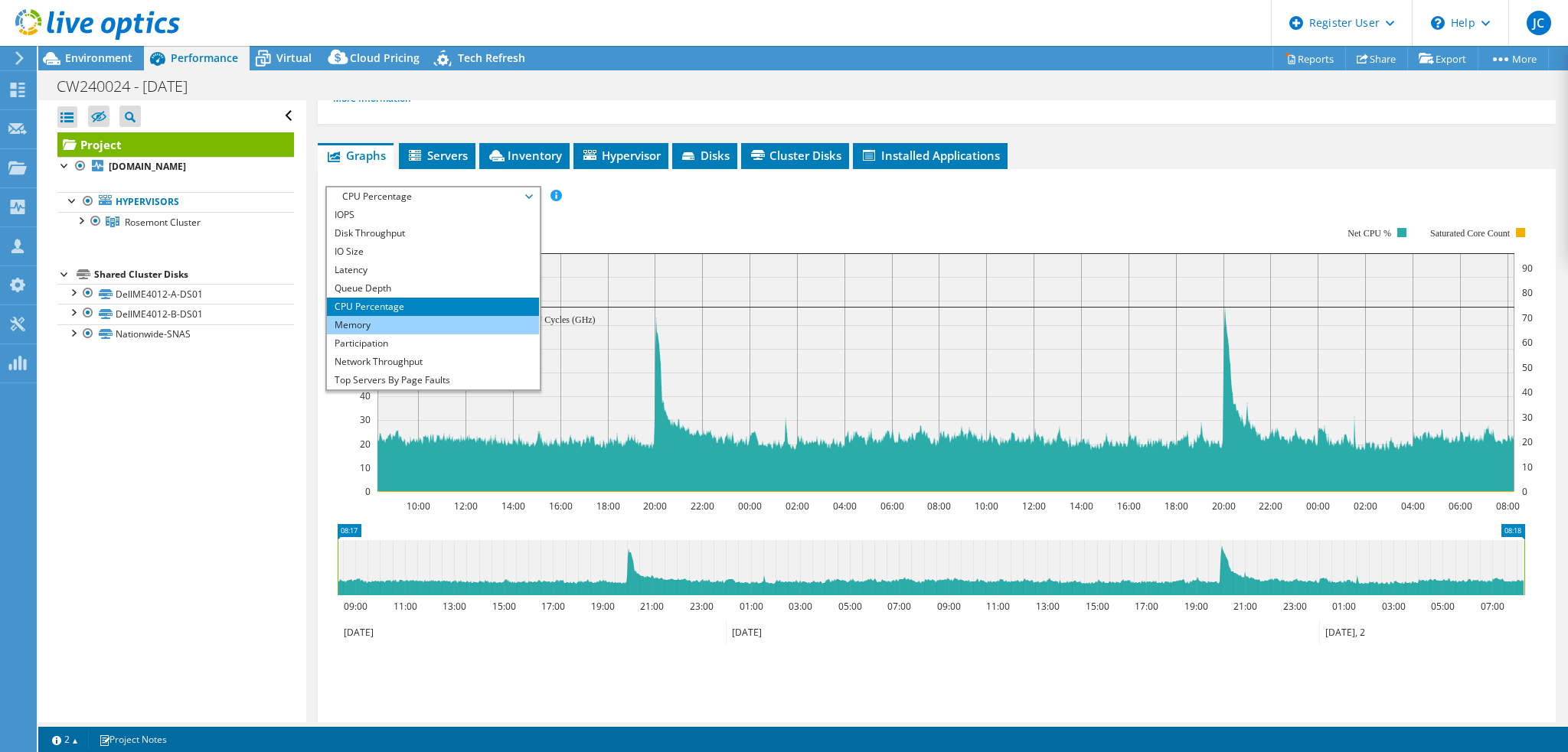
click at [415, 316] on li "Memory" at bounding box center [433, 325] width 212 height 18
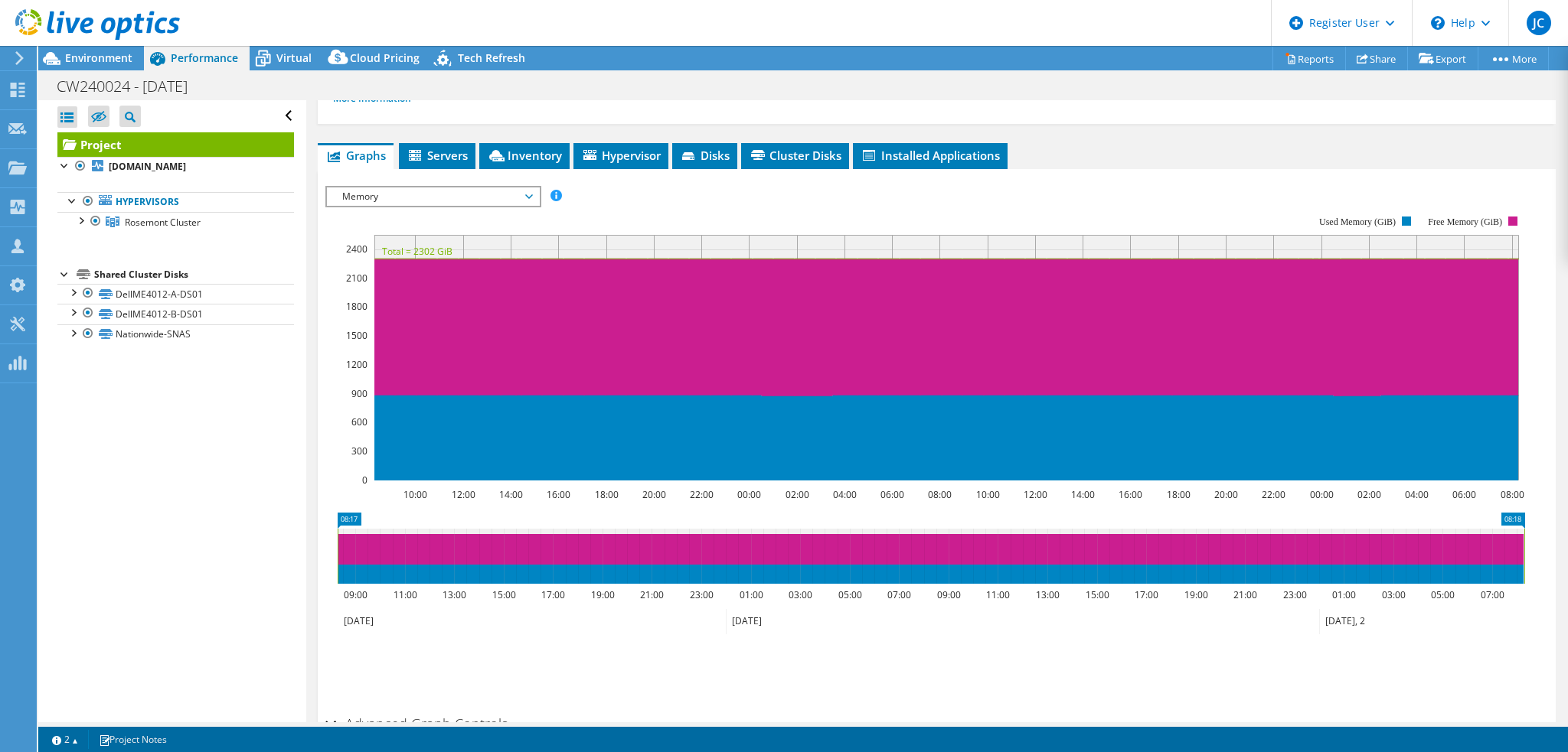
click at [538, 197] on span "Memory" at bounding box center [433, 197] width 212 height 18
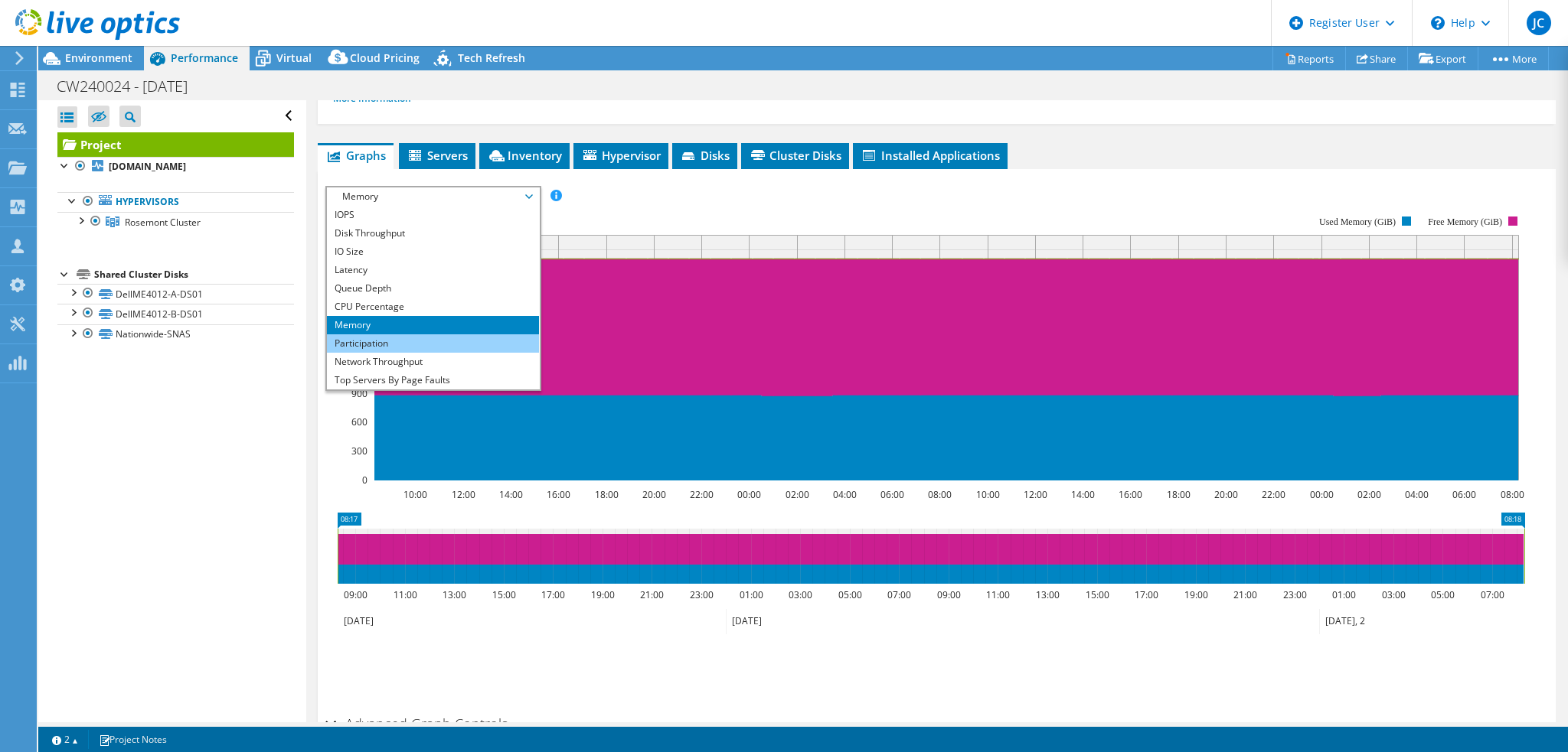
click at [429, 342] on li "Participation" at bounding box center [433, 343] width 212 height 18
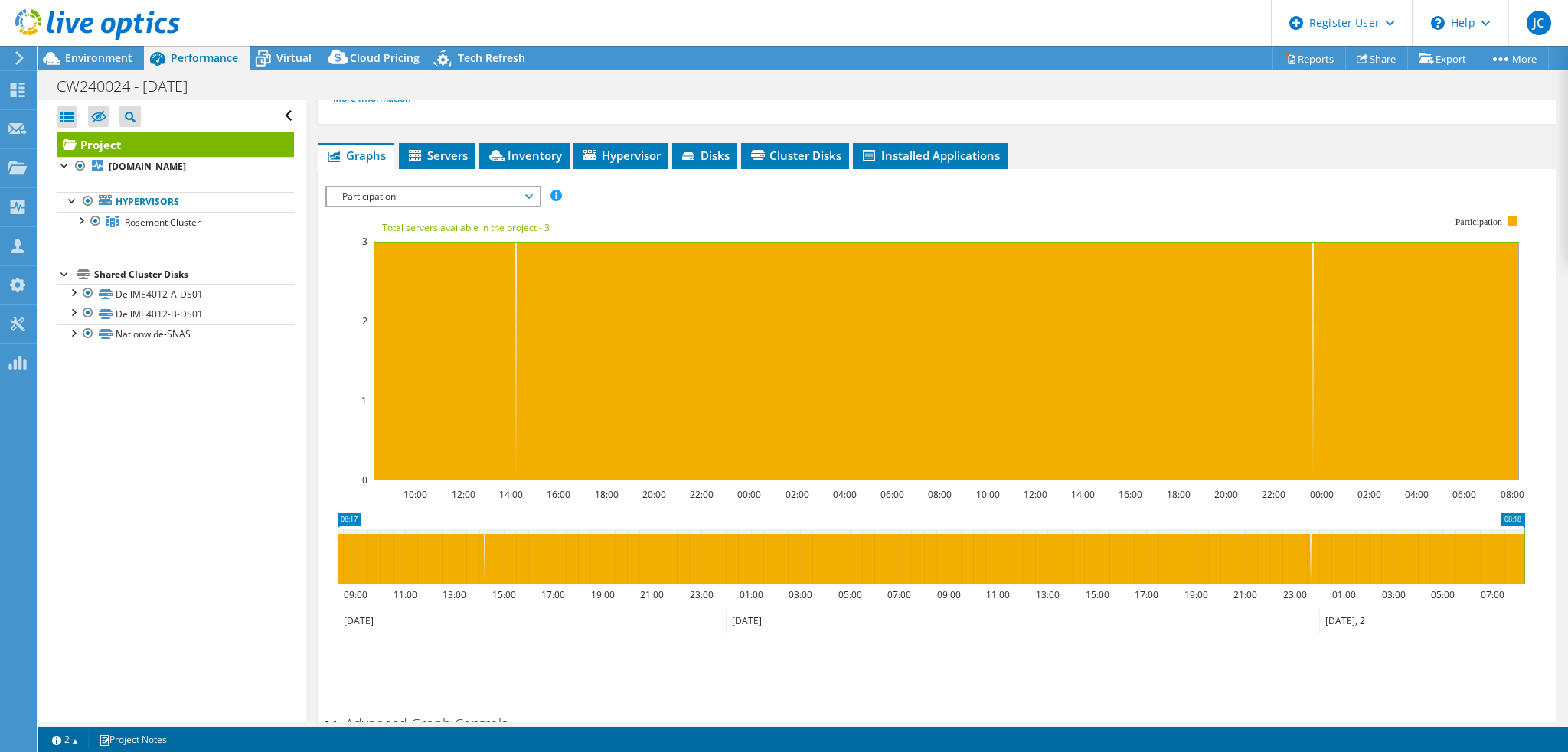
click at [533, 195] on icon at bounding box center [529, 197] width 8 height 5
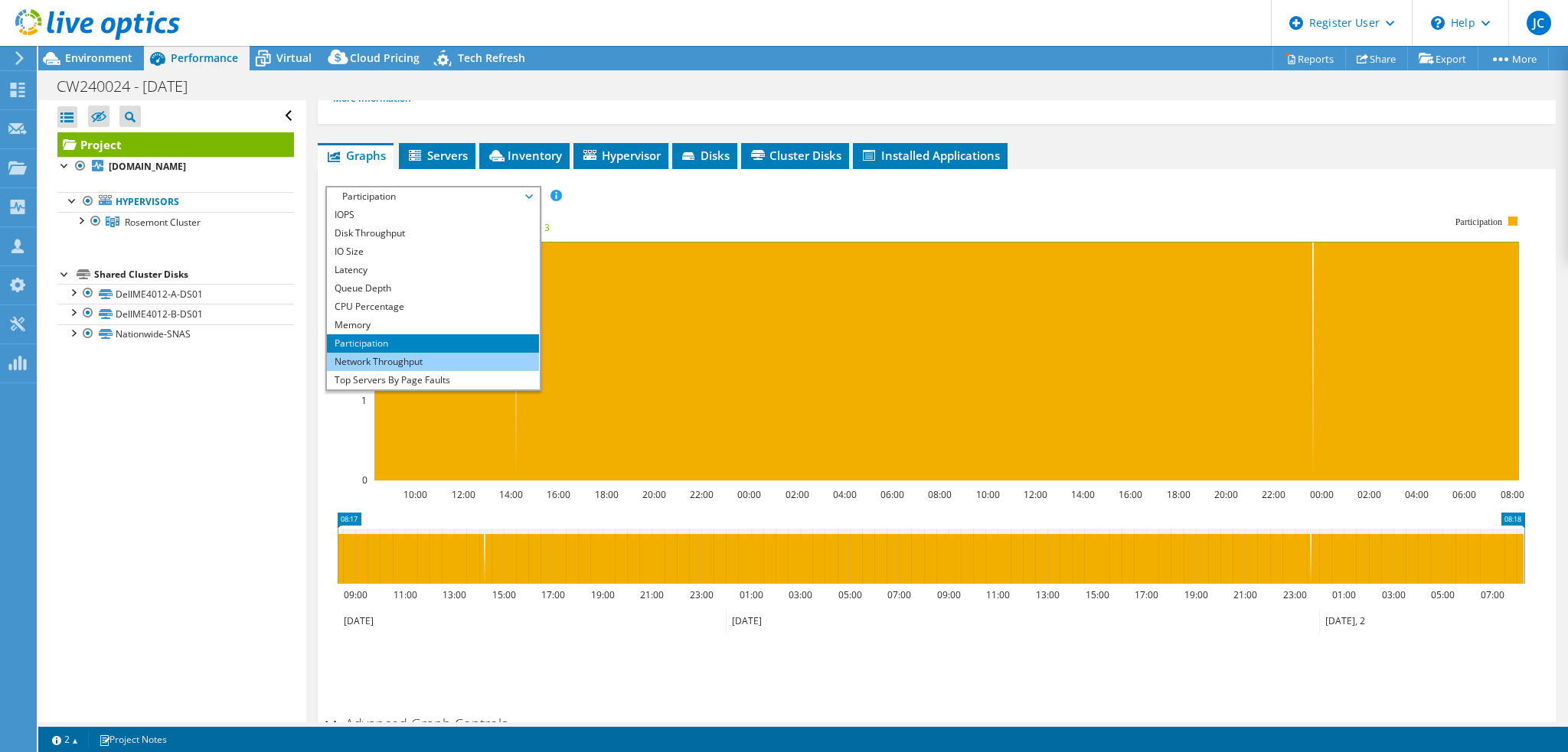
click at [429, 363] on li "Network Throughput" at bounding box center [433, 361] width 212 height 18
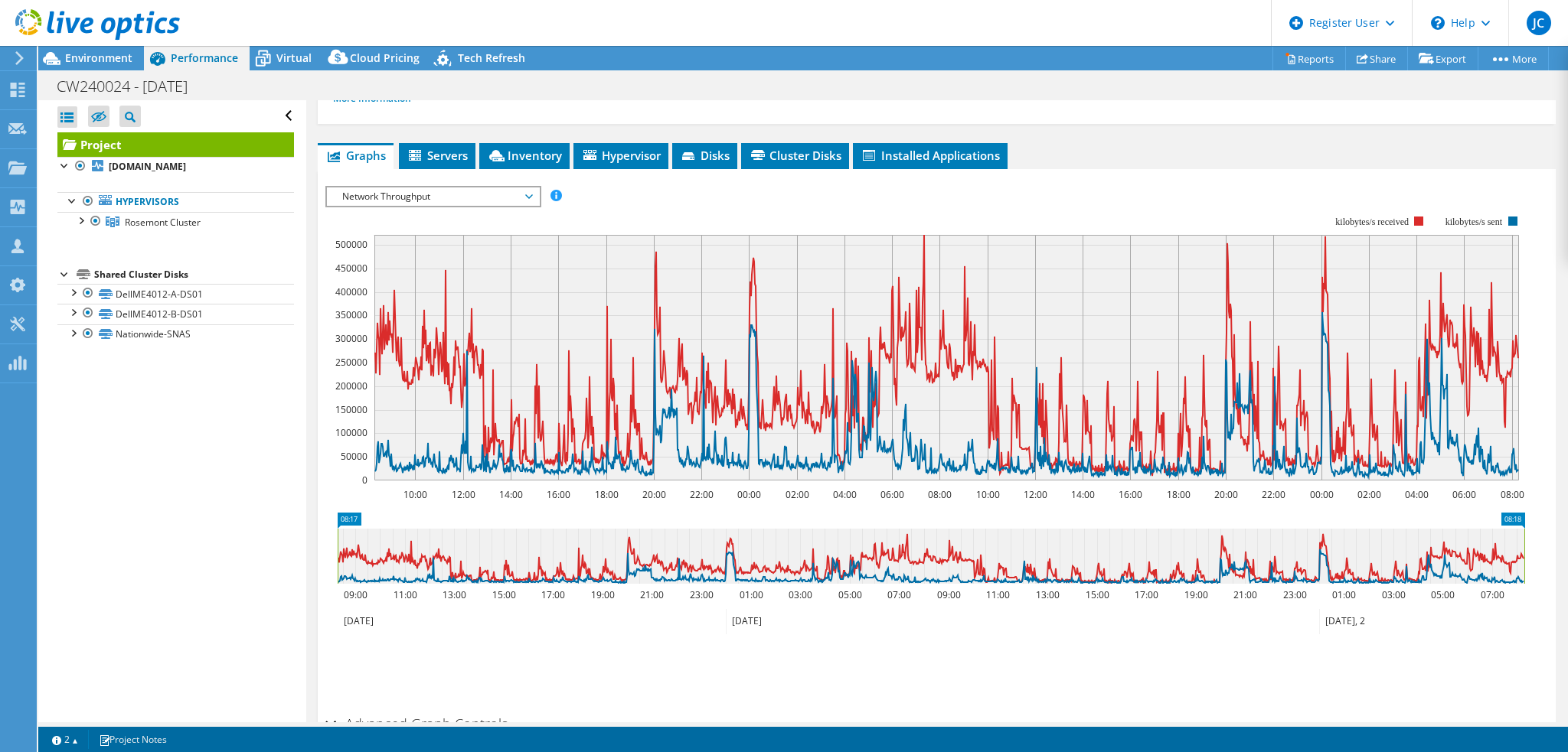
click at [532, 197] on icon at bounding box center [529, 197] width 8 height 5
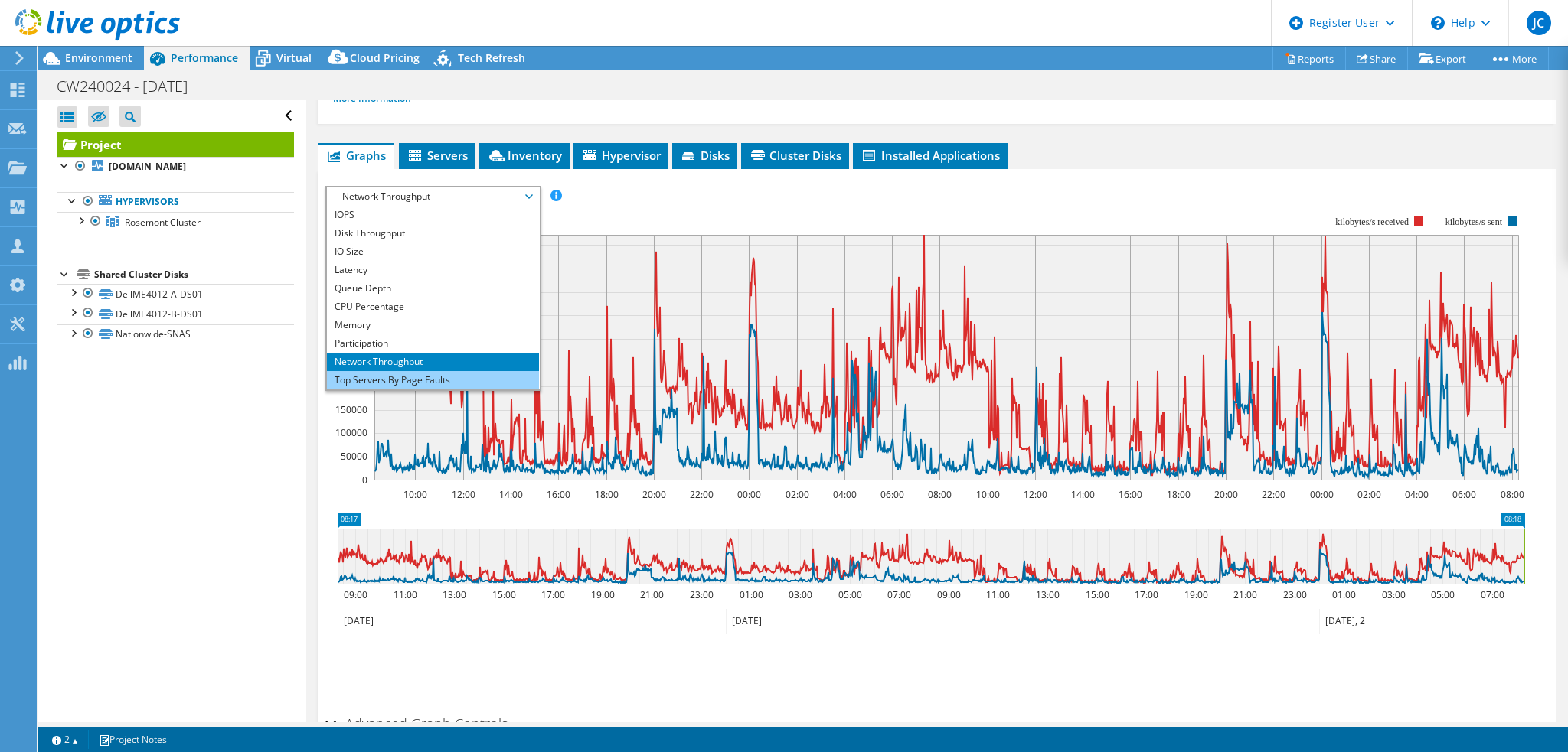
click at [426, 375] on li "Top Servers By Page Faults" at bounding box center [433, 380] width 212 height 18
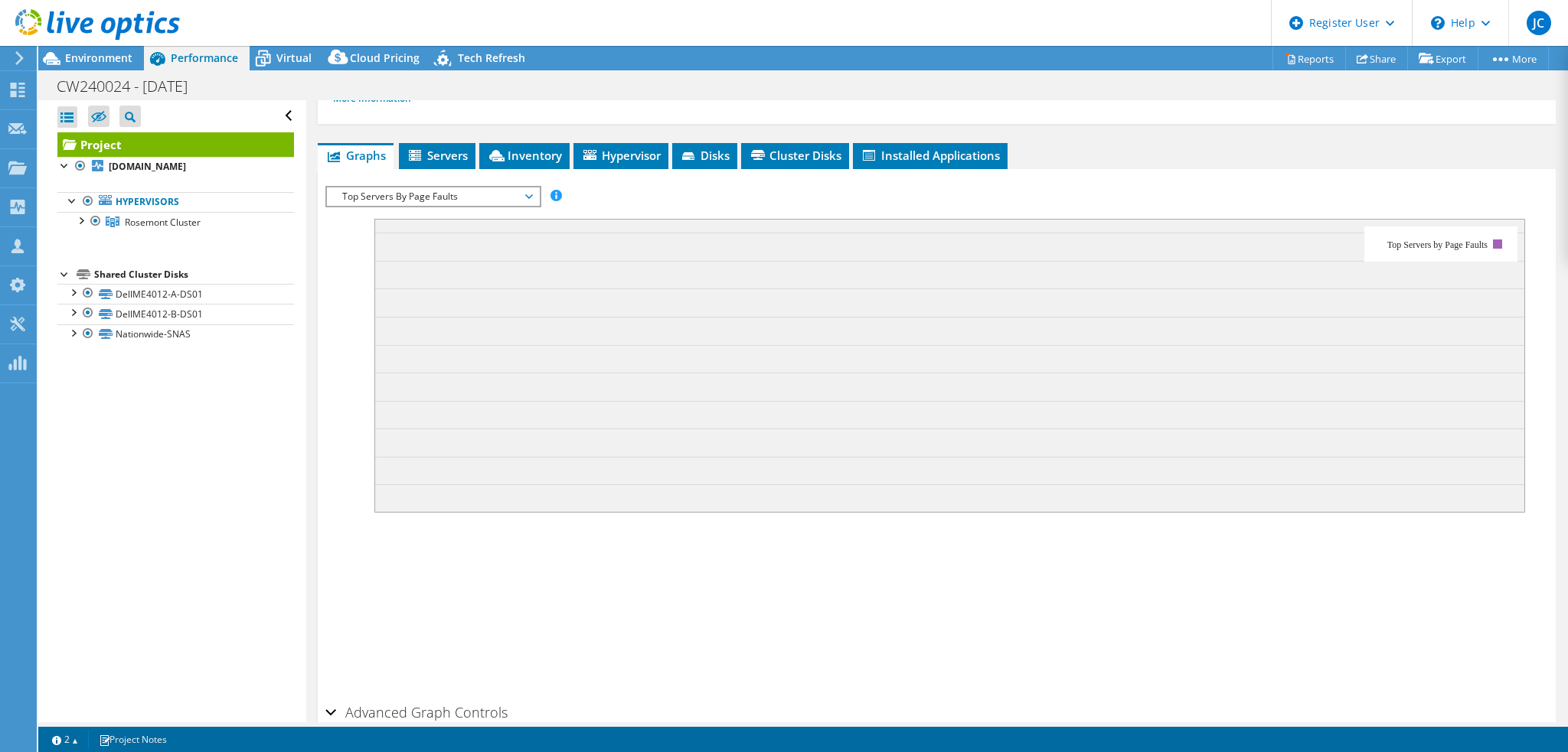
scroll to position [199, 0]
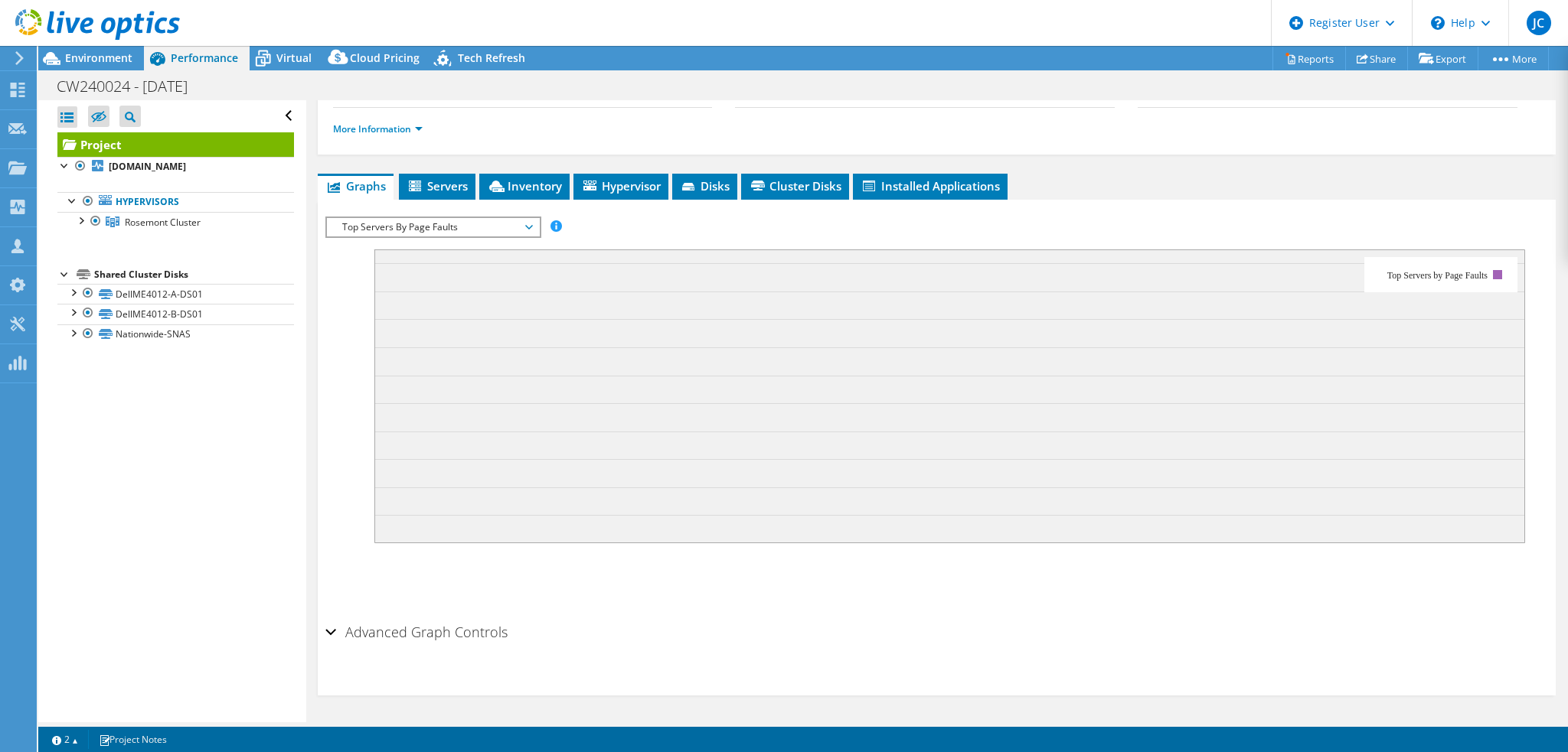
click at [527, 221] on span "Top Servers By Page Faults" at bounding box center [433, 227] width 197 height 18
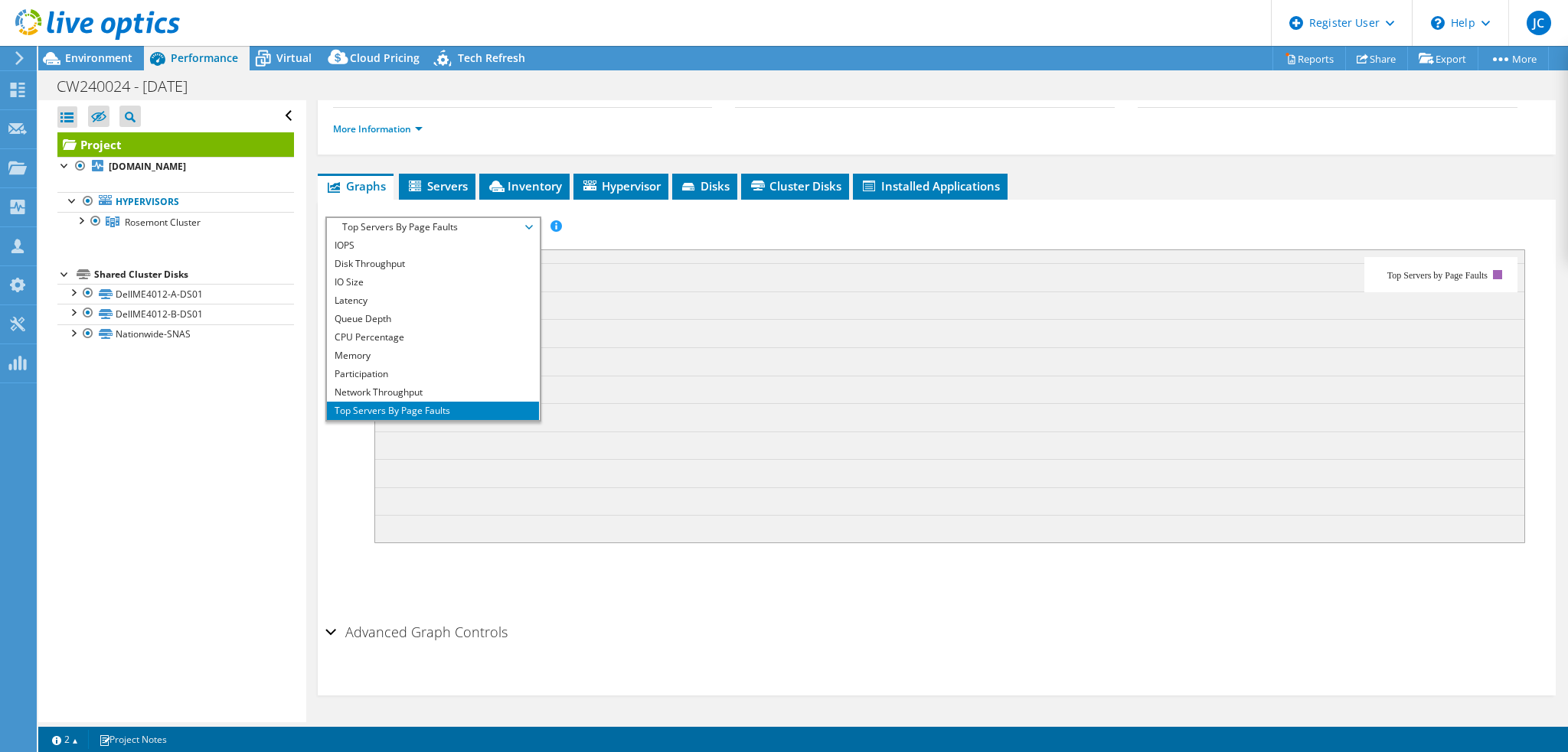
scroll to position [55, 0]
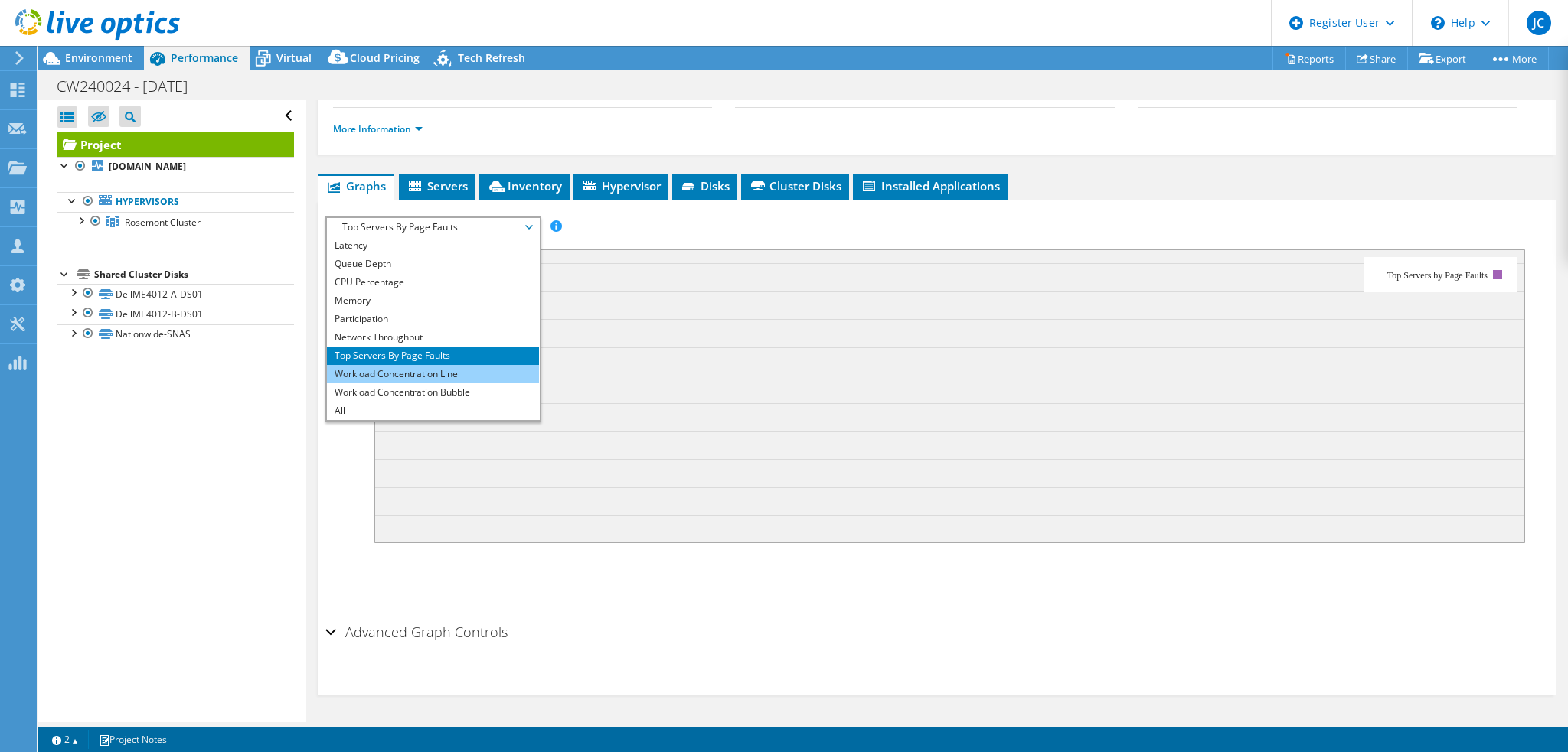
click at [406, 378] on li "Workload Concentration Line" at bounding box center [433, 374] width 212 height 18
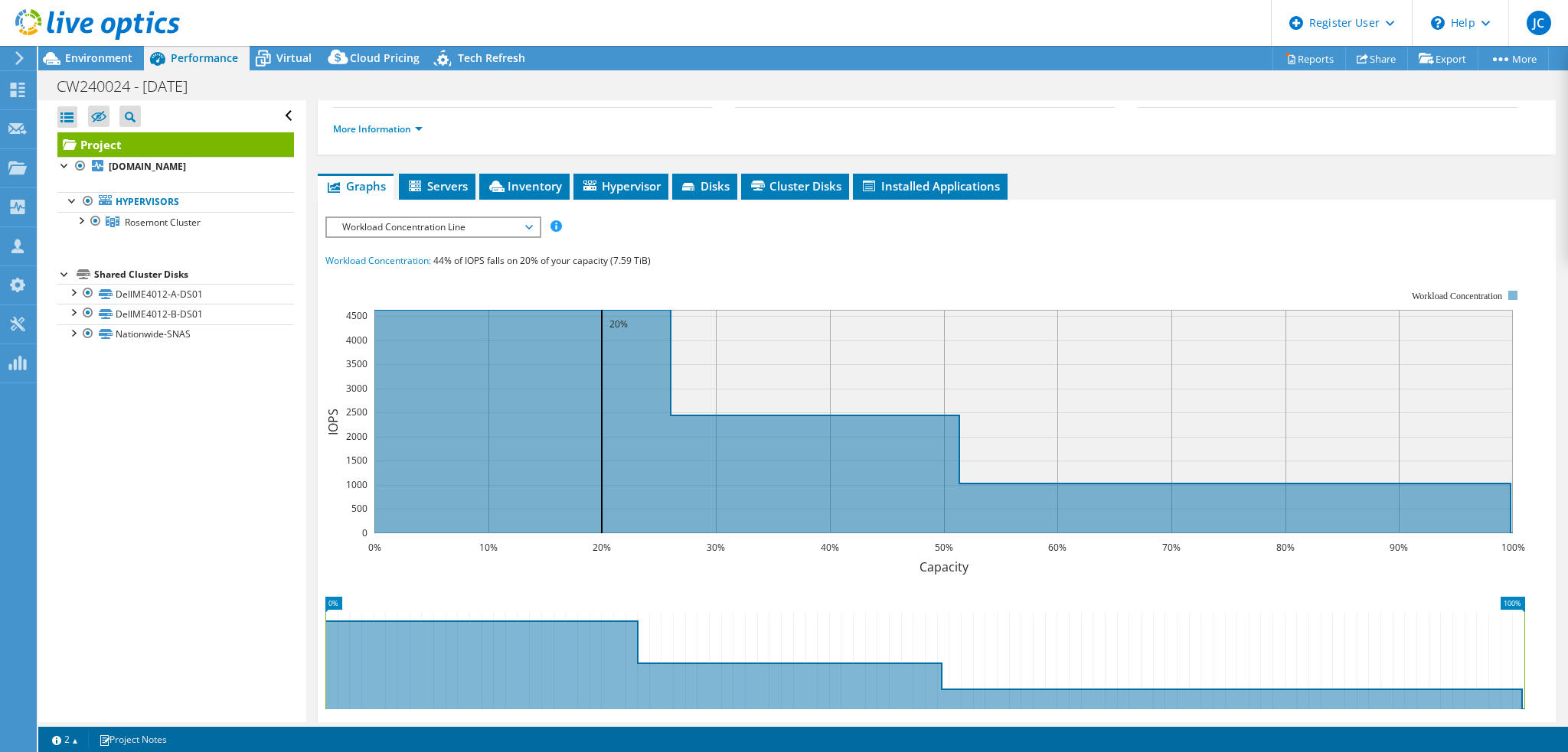
click at [532, 229] on icon at bounding box center [529, 228] width 8 height 5
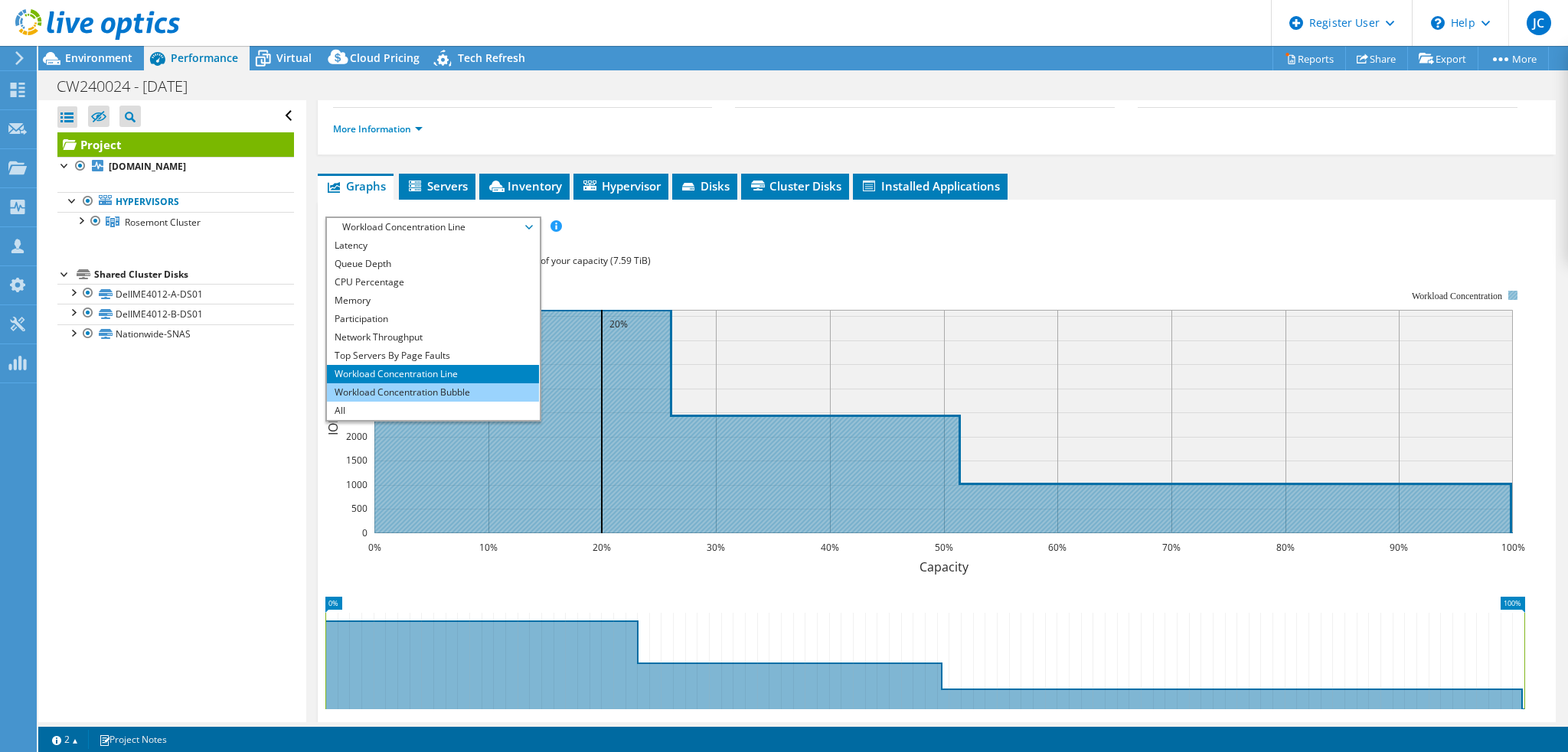
click at [442, 392] on li "Workload Concentration Bubble" at bounding box center [433, 392] width 212 height 18
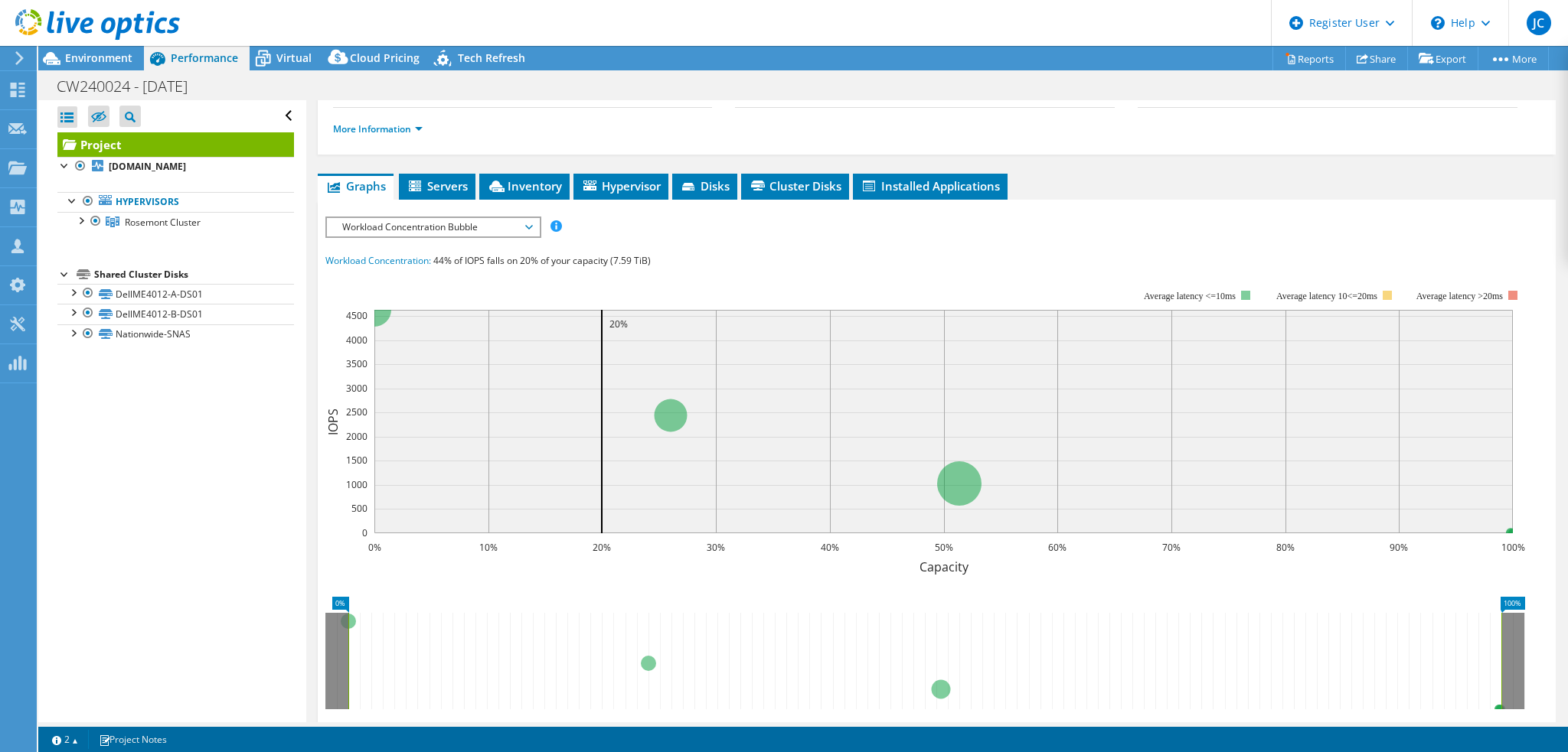
click at [529, 226] on span "Workload Concentration Bubble" at bounding box center [433, 227] width 197 height 18
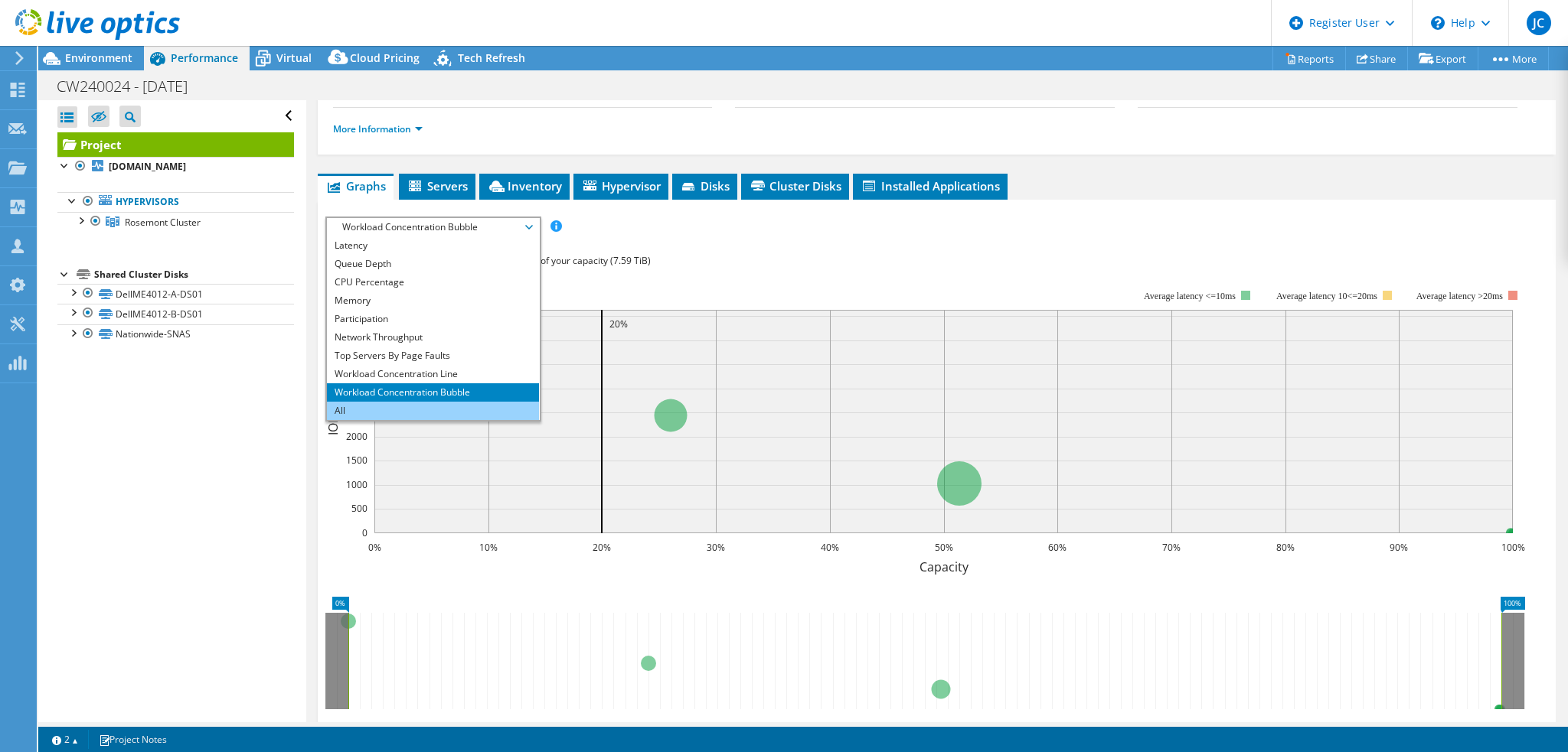
click at [408, 402] on li "All" at bounding box center [433, 411] width 212 height 18
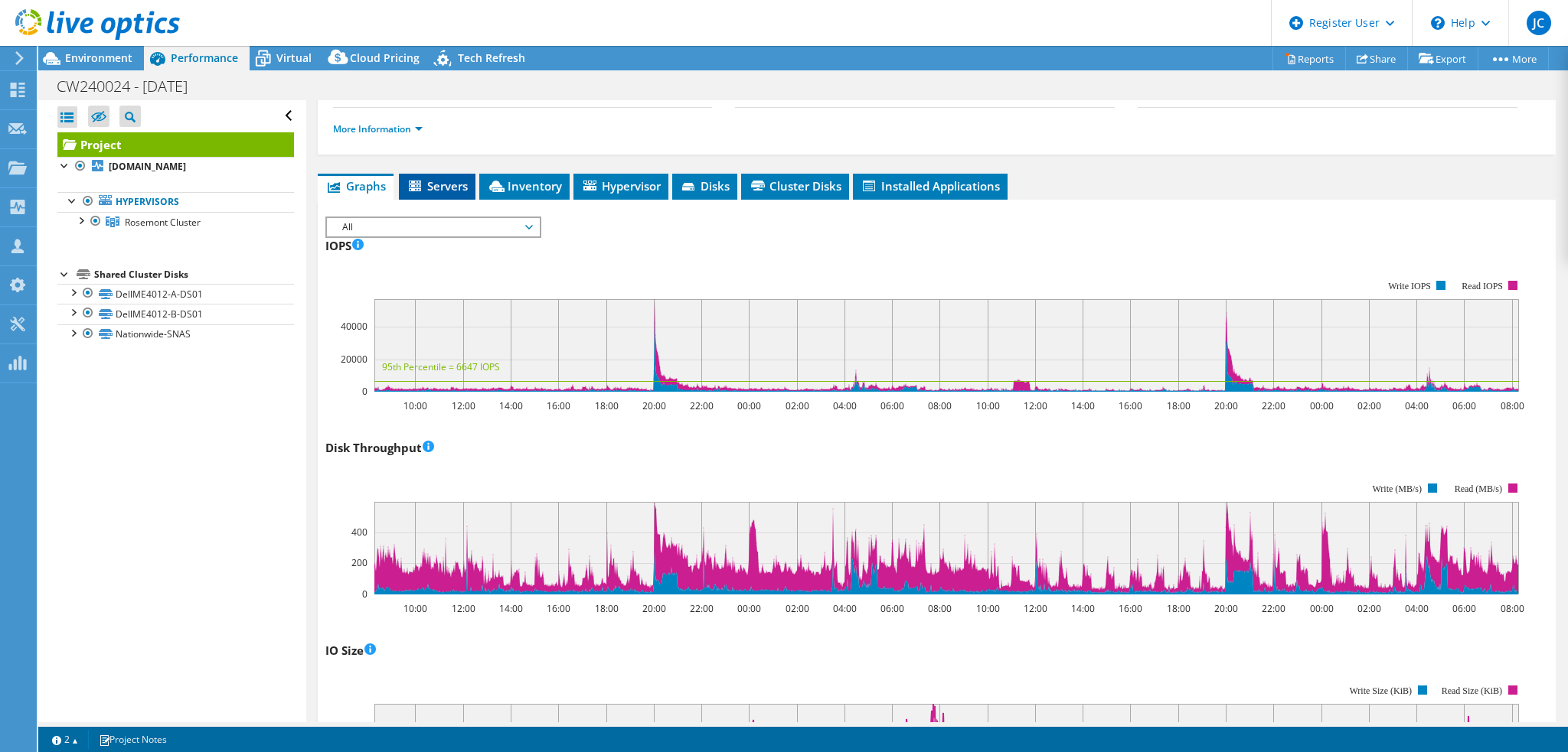
click at [443, 195] on li "Servers" at bounding box center [437, 186] width 77 height 26
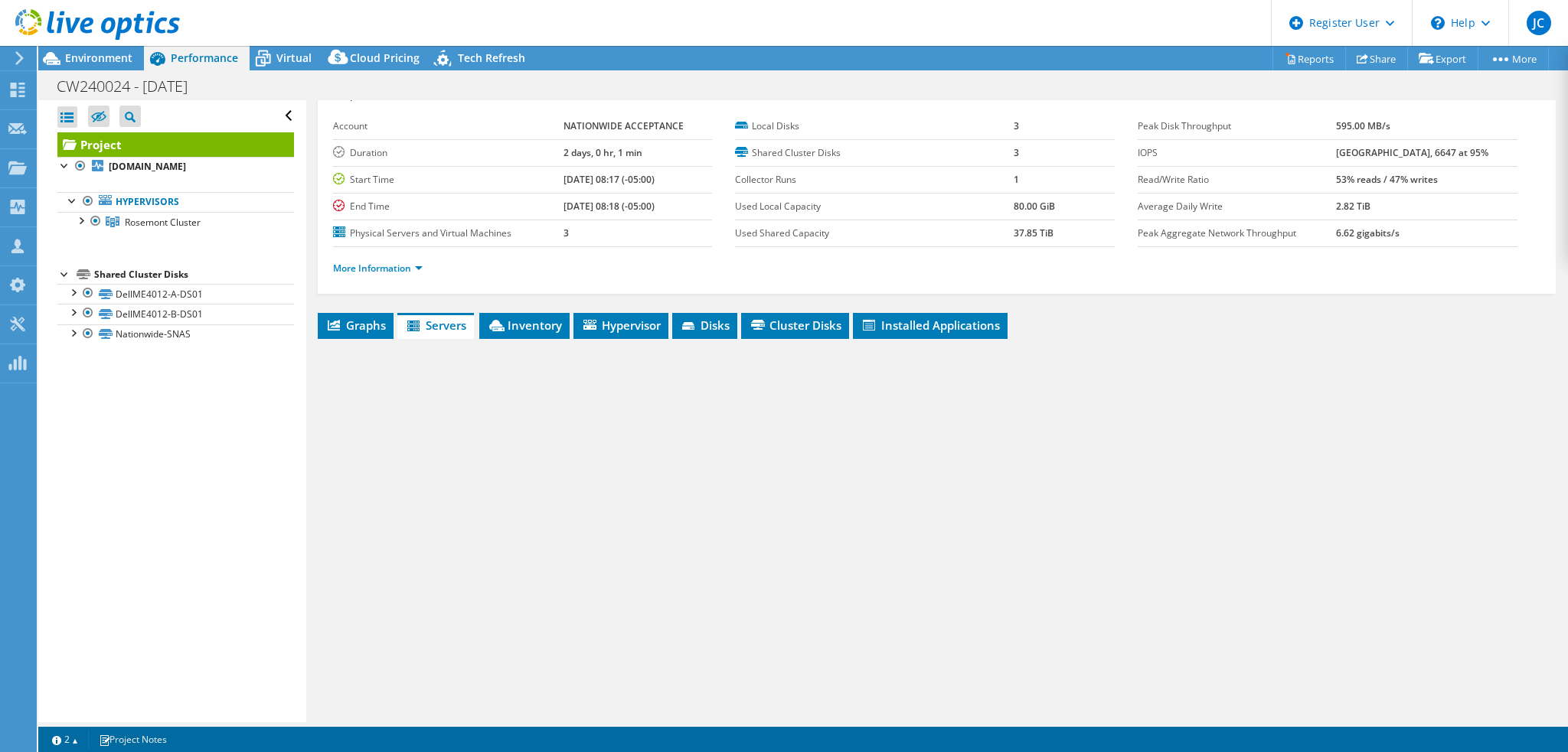
scroll to position [60, 0]
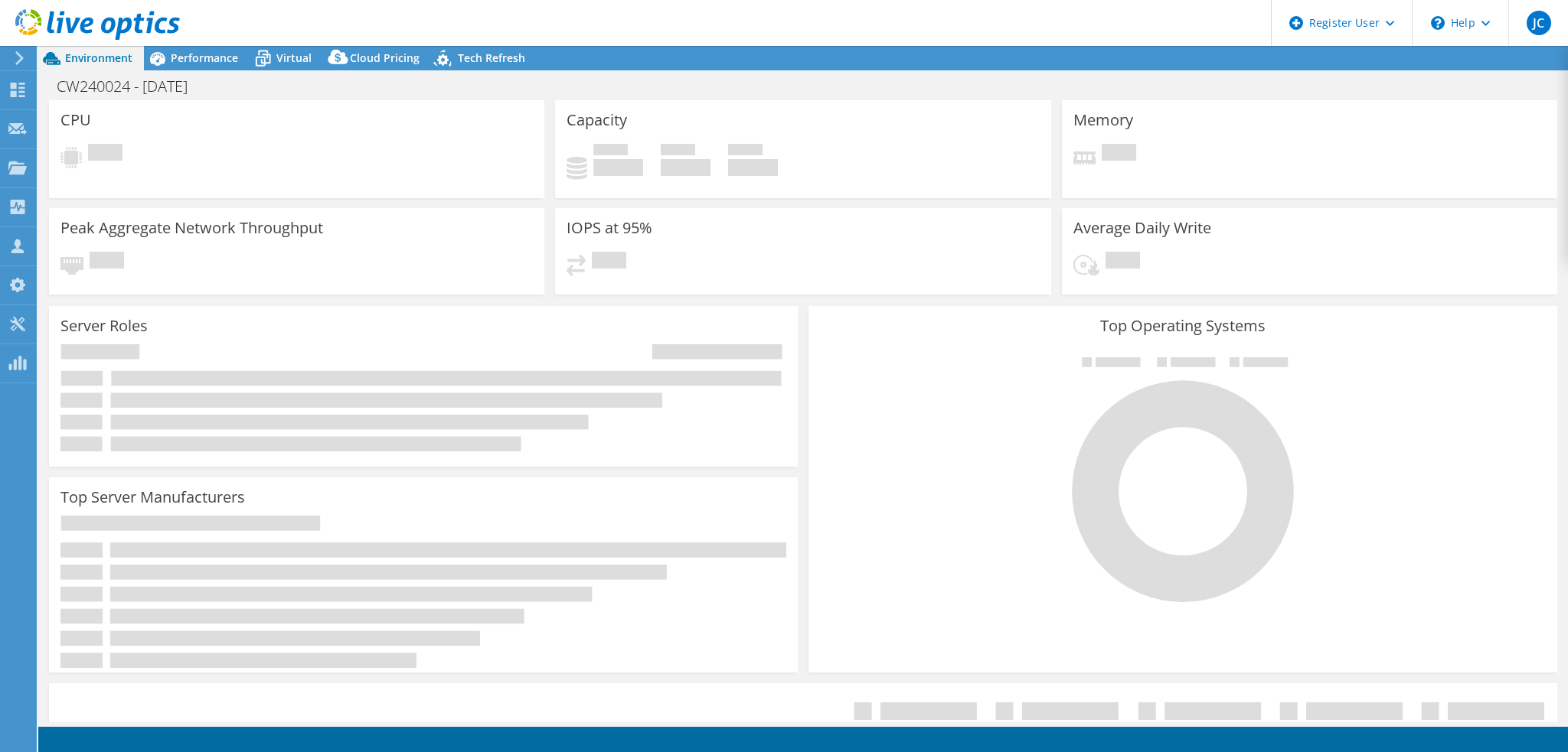
select select "USEast"
select select "USD"
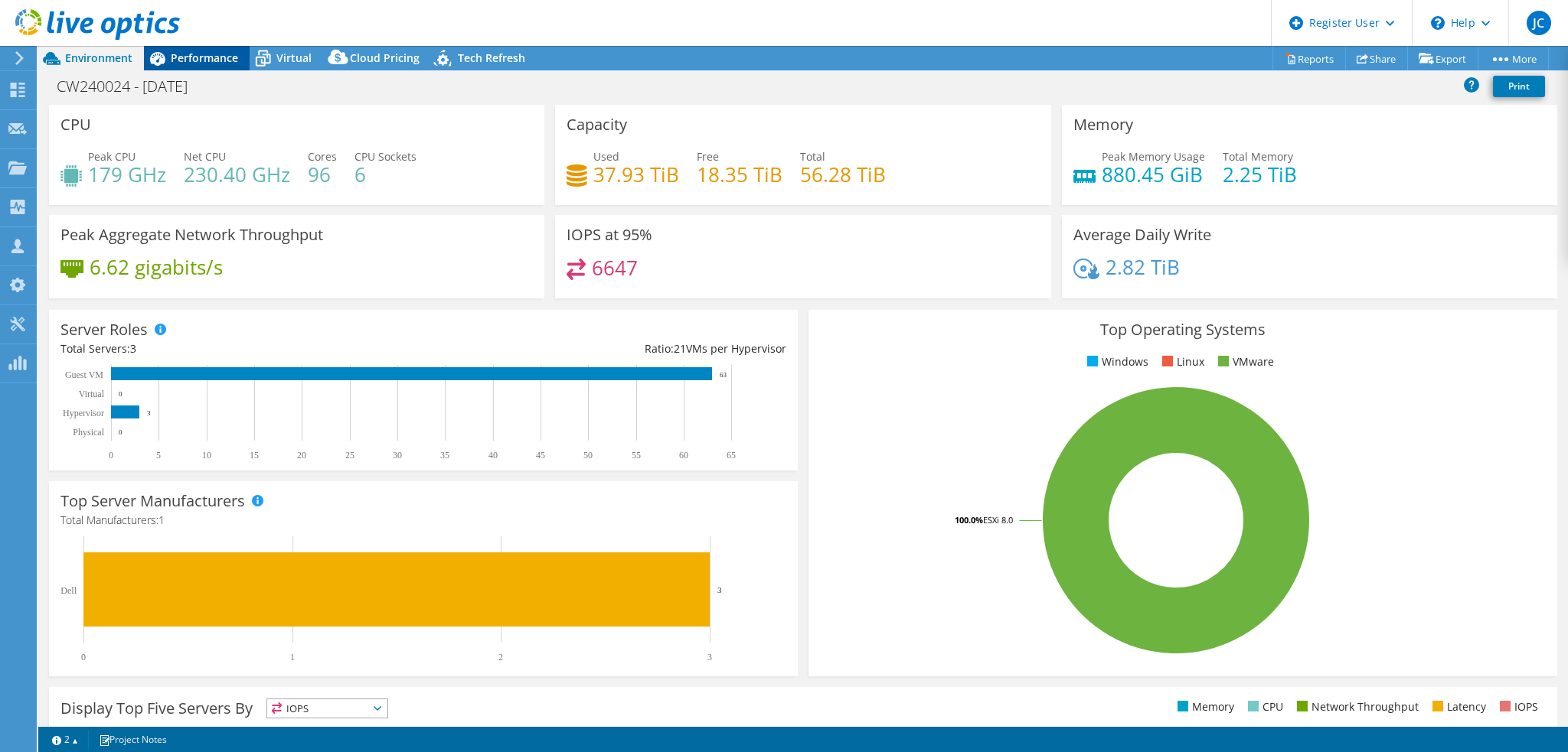
click at [191, 54] on span "Performance" at bounding box center [205, 58] width 67 height 14
